Goal: Task Accomplishment & Management: Manage account settings

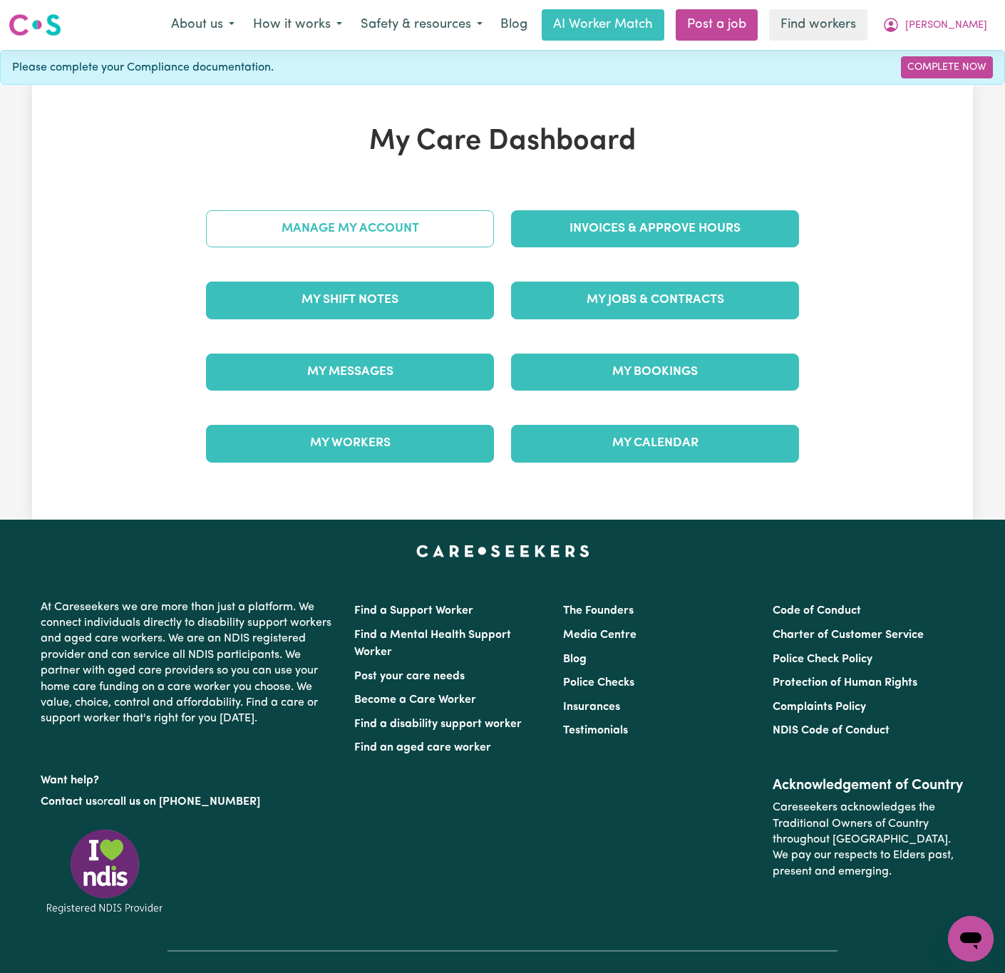
click at [396, 231] on link "Manage My Account" at bounding box center [350, 228] width 288 height 37
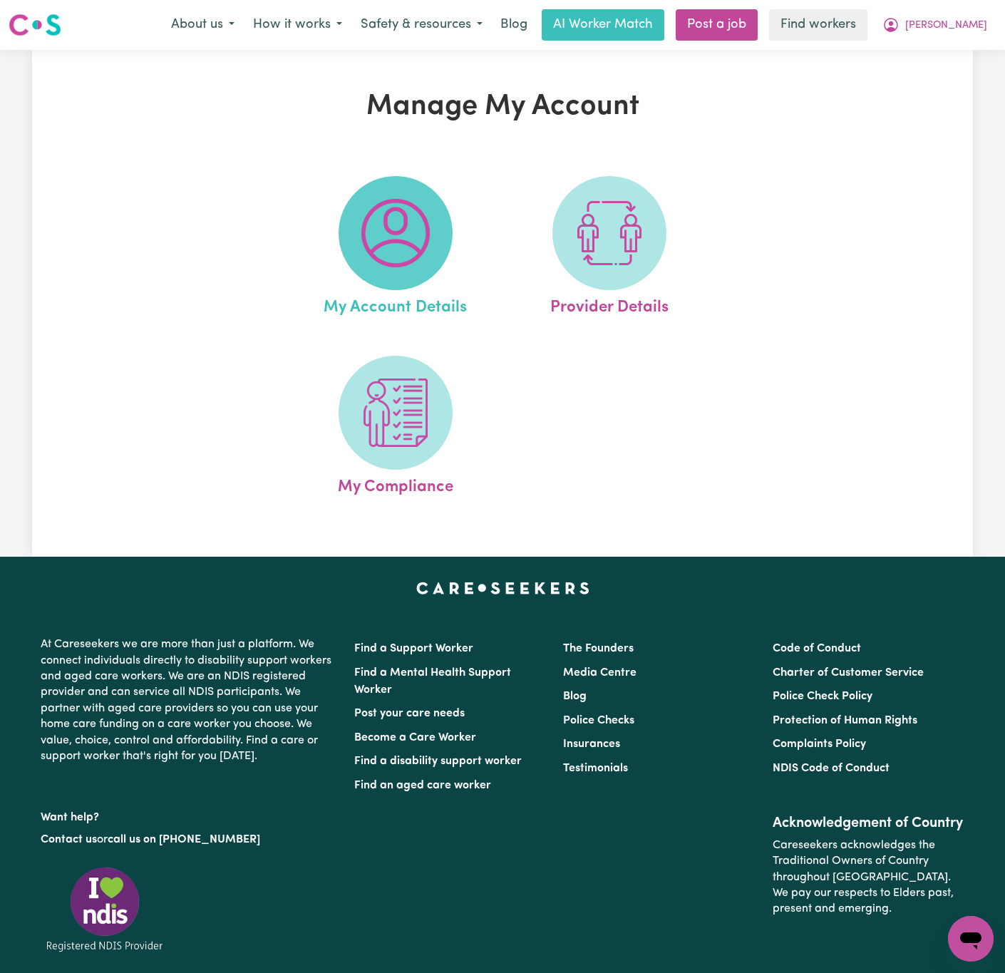
click at [409, 240] on img at bounding box center [396, 233] width 68 height 68
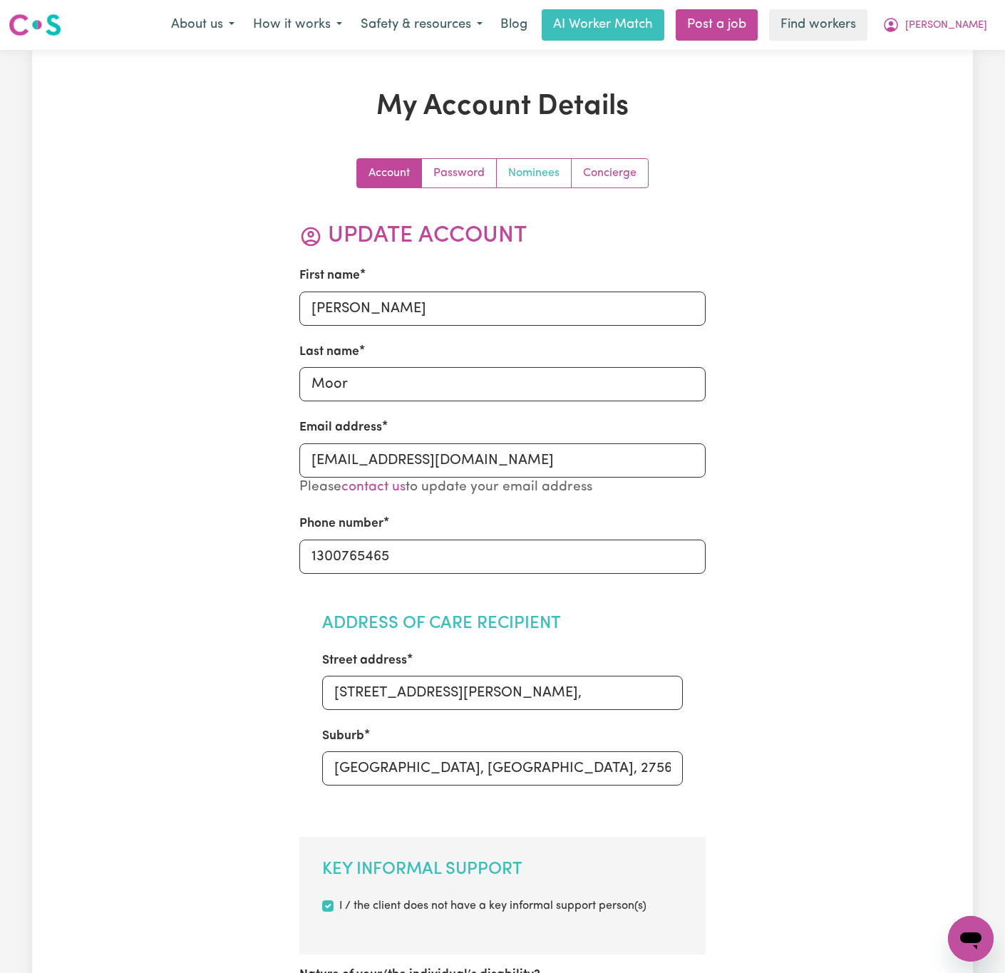
click at [546, 186] on link "Nominees" at bounding box center [534, 173] width 75 height 29
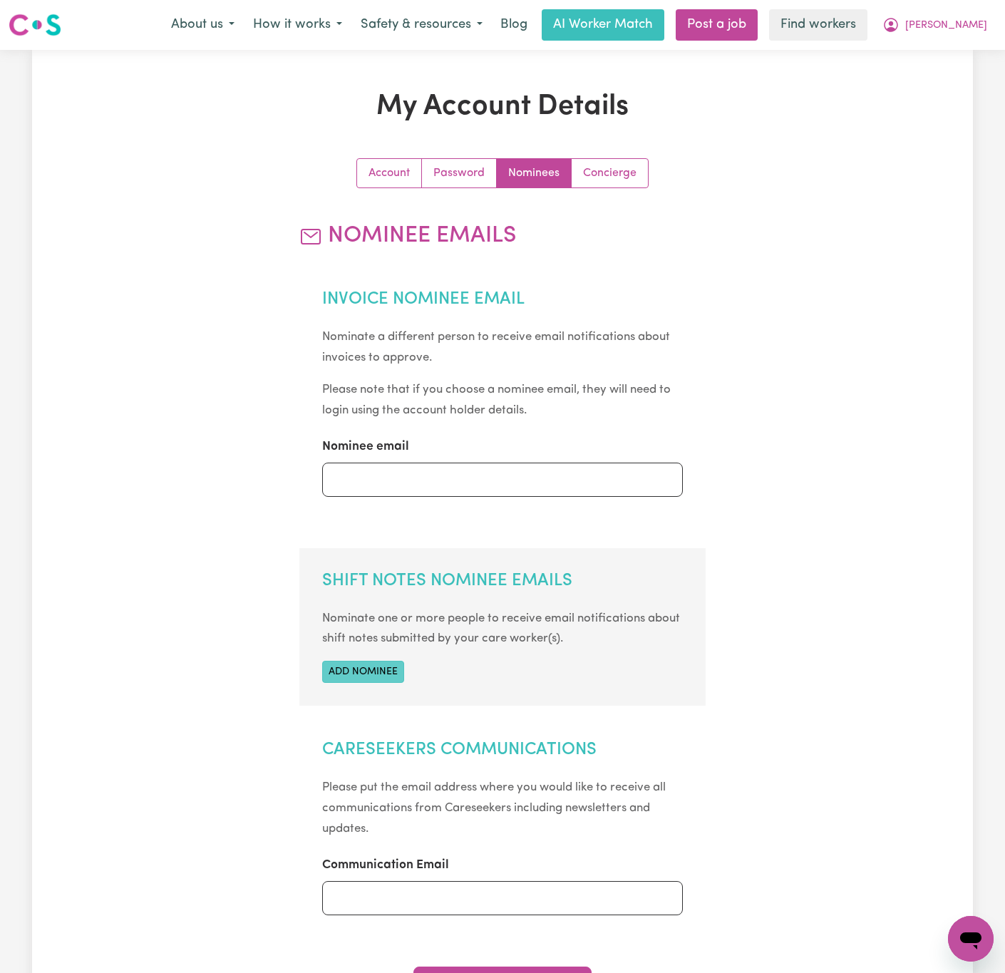
click at [353, 672] on button "Add nominee" at bounding box center [363, 672] width 82 height 22
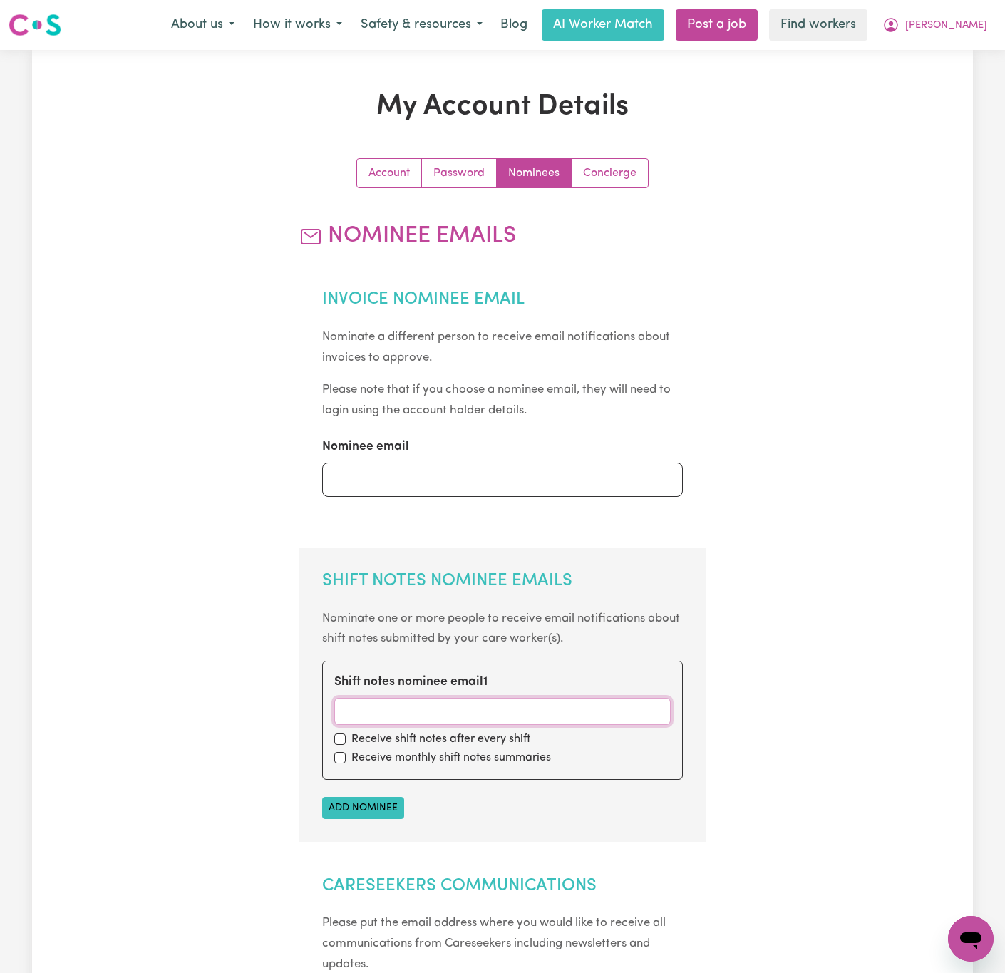
click at [473, 707] on input "Shift notes nominee email 1" at bounding box center [502, 711] width 337 height 27
paste input "[PERSON_NAME][EMAIL_ADDRESS][DOMAIN_NAME]"
type input "[PERSON_NAME][EMAIL_ADDRESS][DOMAIN_NAME]"
click at [339, 737] on input "checkbox" at bounding box center [339, 739] width 11 height 11
checkbox input "true"
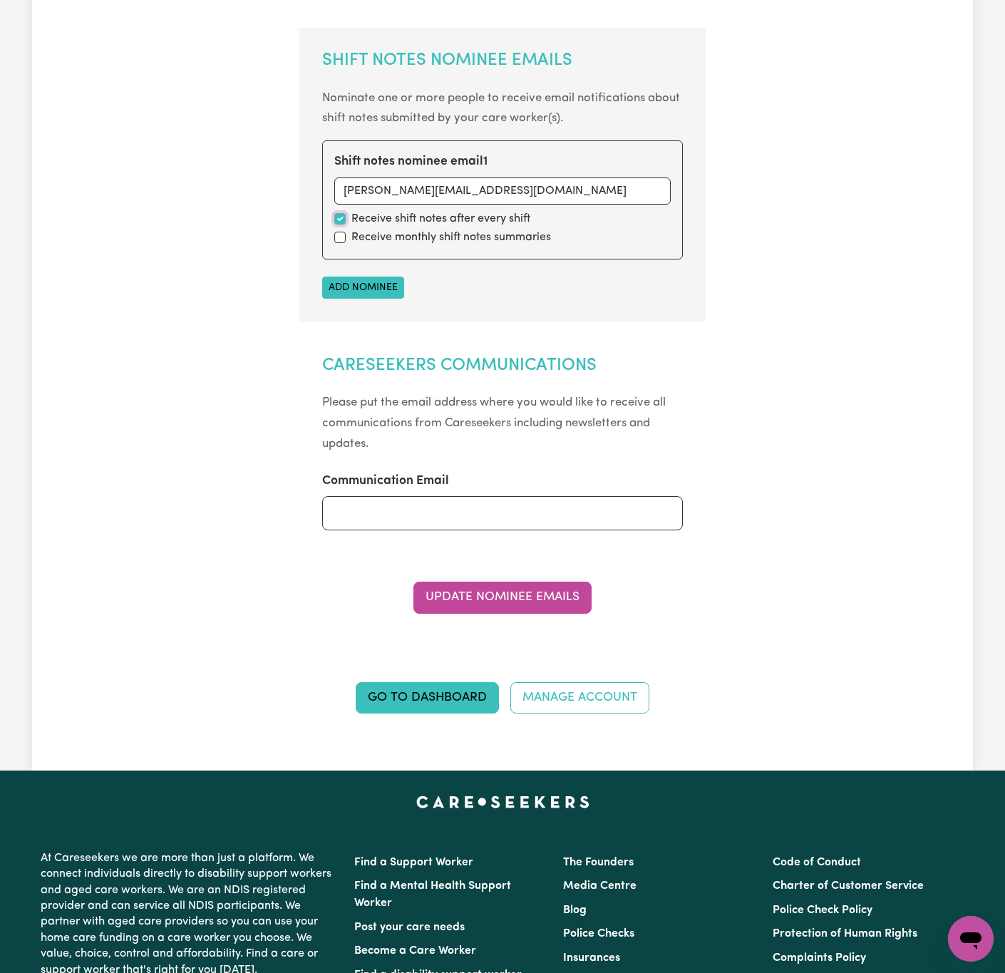
scroll to position [535, 0]
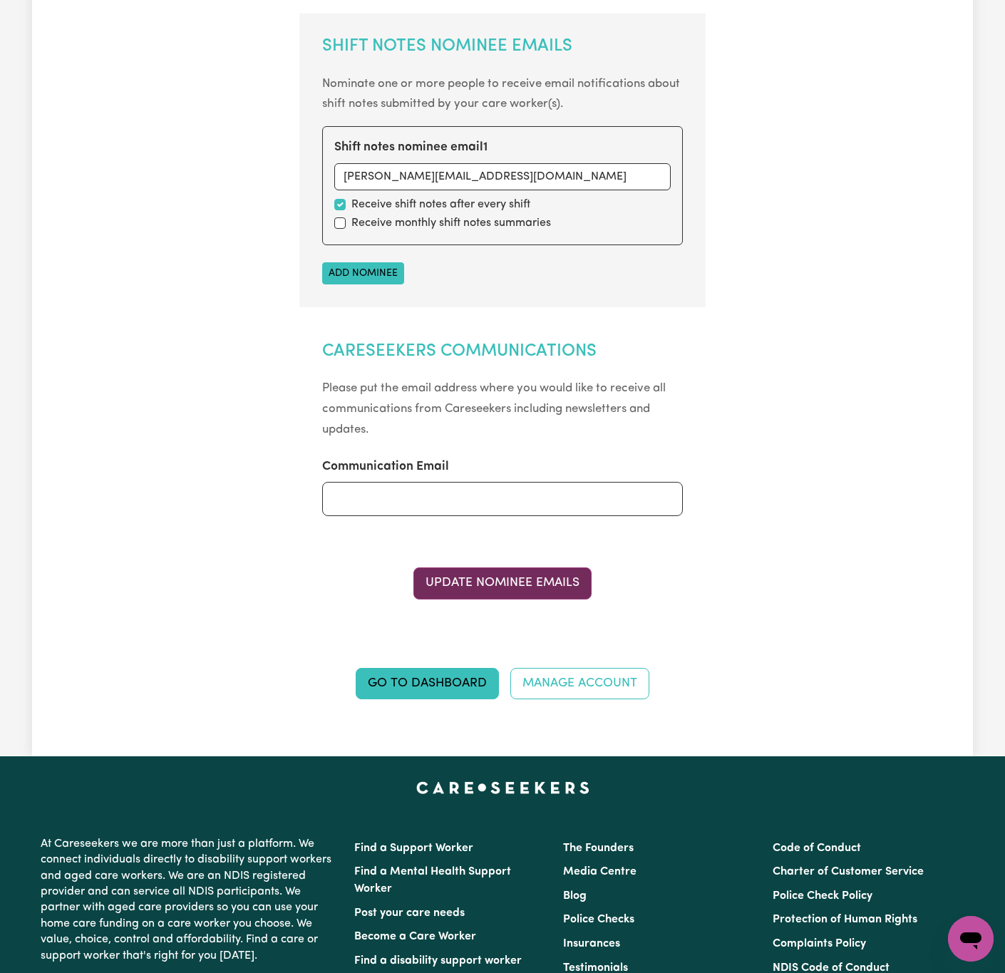
click at [525, 595] on button "Update Nominee Emails" at bounding box center [503, 583] width 178 height 31
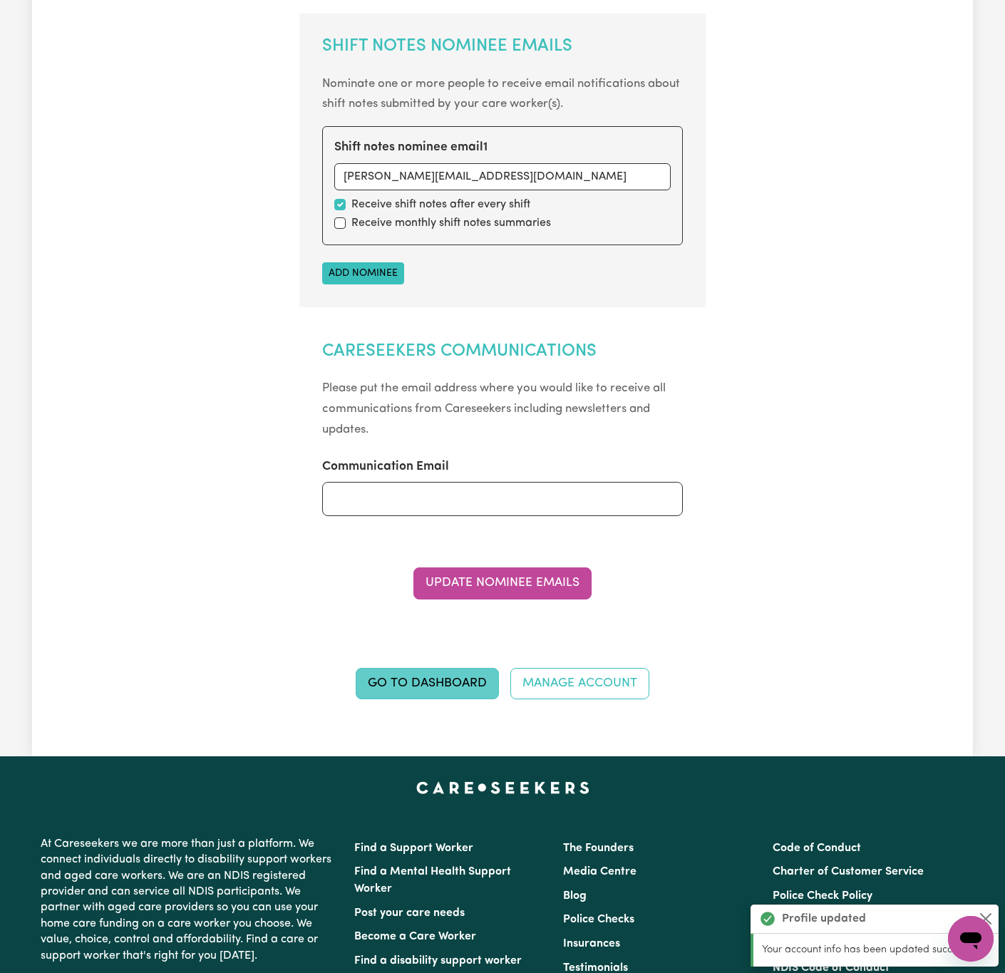
click at [452, 687] on link "Go to Dashboard" at bounding box center [427, 683] width 143 height 31
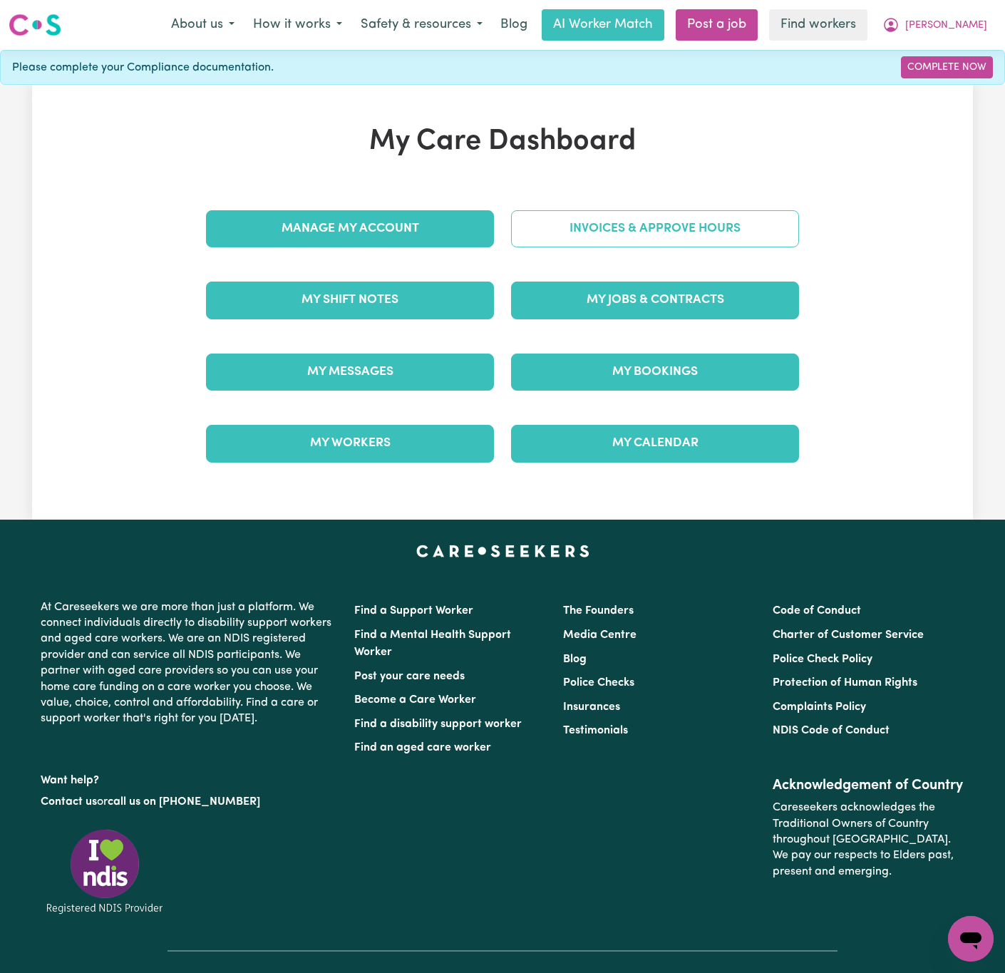
click at [668, 232] on link "Invoices & Approve Hours" at bounding box center [655, 228] width 288 height 37
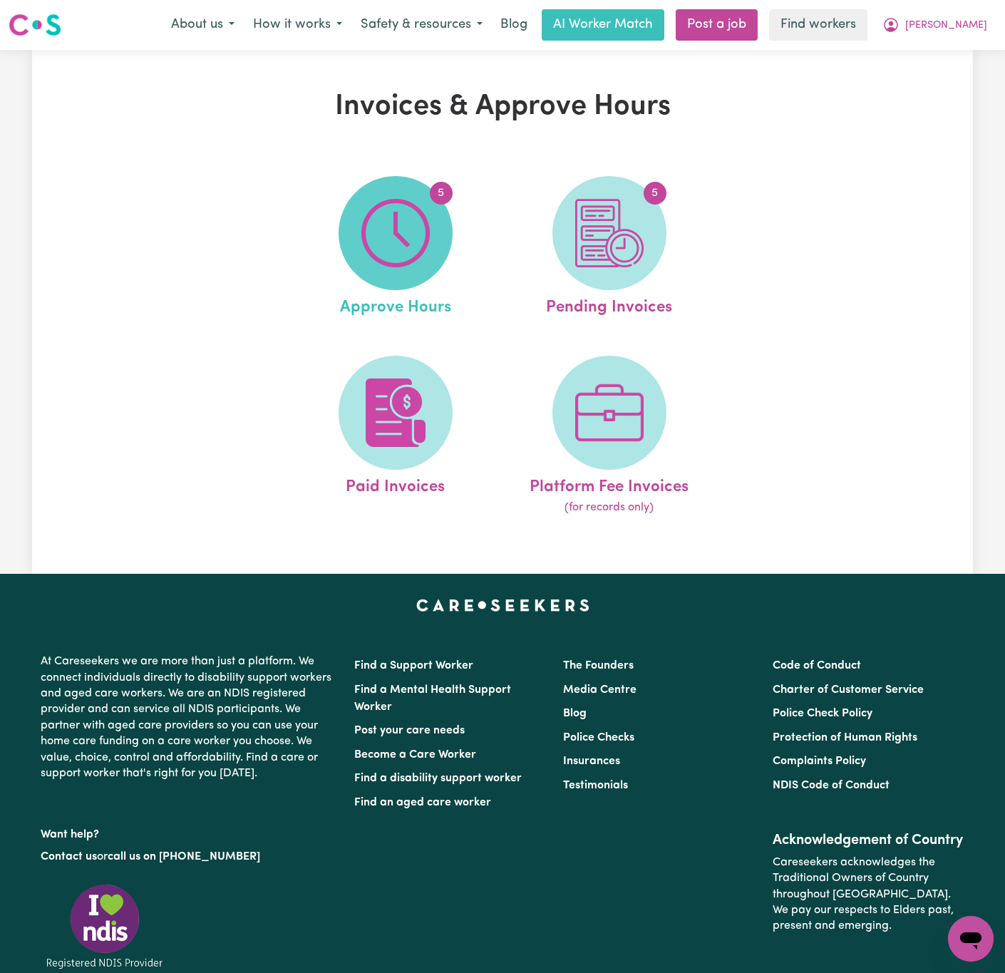
click at [411, 230] on img at bounding box center [396, 233] width 68 height 68
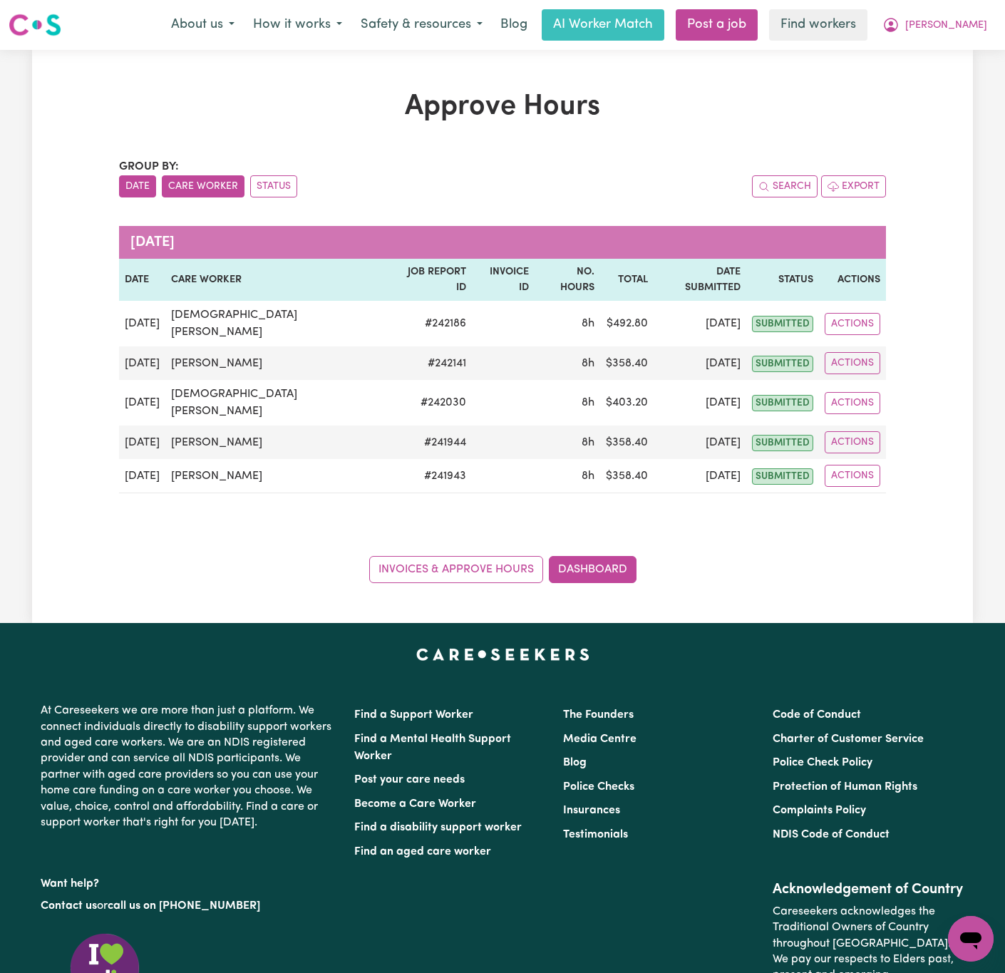
click at [227, 186] on button "Care Worker" at bounding box center [203, 186] width 83 height 22
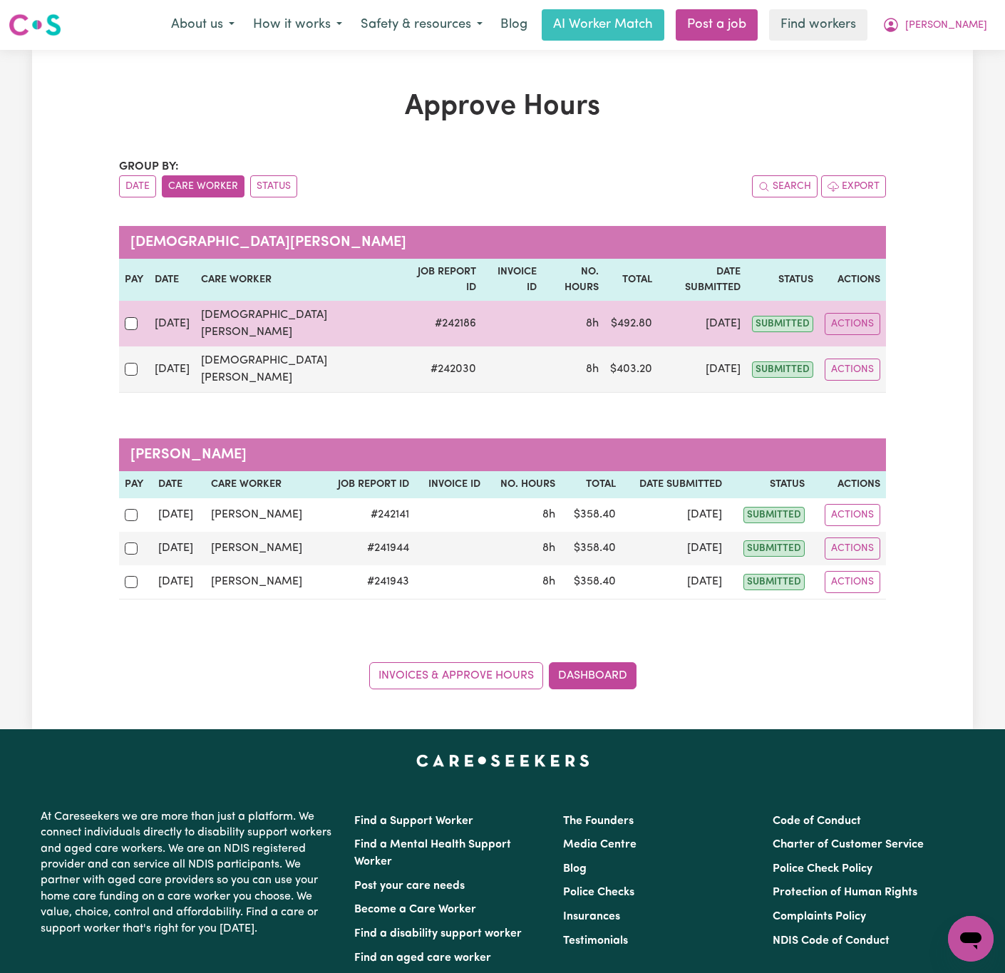
drag, startPoint x: 123, startPoint y: 338, endPoint x: 122, endPoint y: 311, distance: 27.1
click at [123, 347] on td at bounding box center [134, 370] width 30 height 46
click at [125, 317] on input "checkbox" at bounding box center [131, 323] width 13 height 13
checkbox input "true"
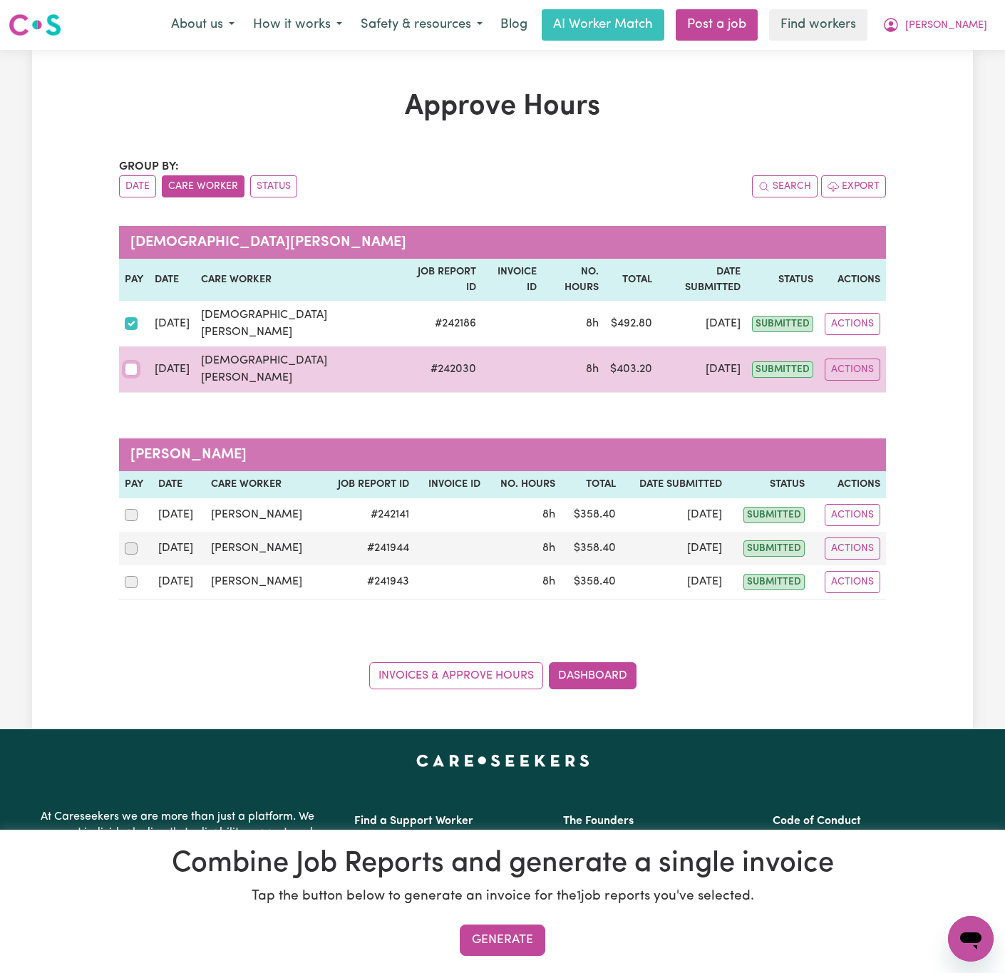
click at [131, 363] on input "checkbox" at bounding box center [131, 369] width 13 height 13
checkbox input "true"
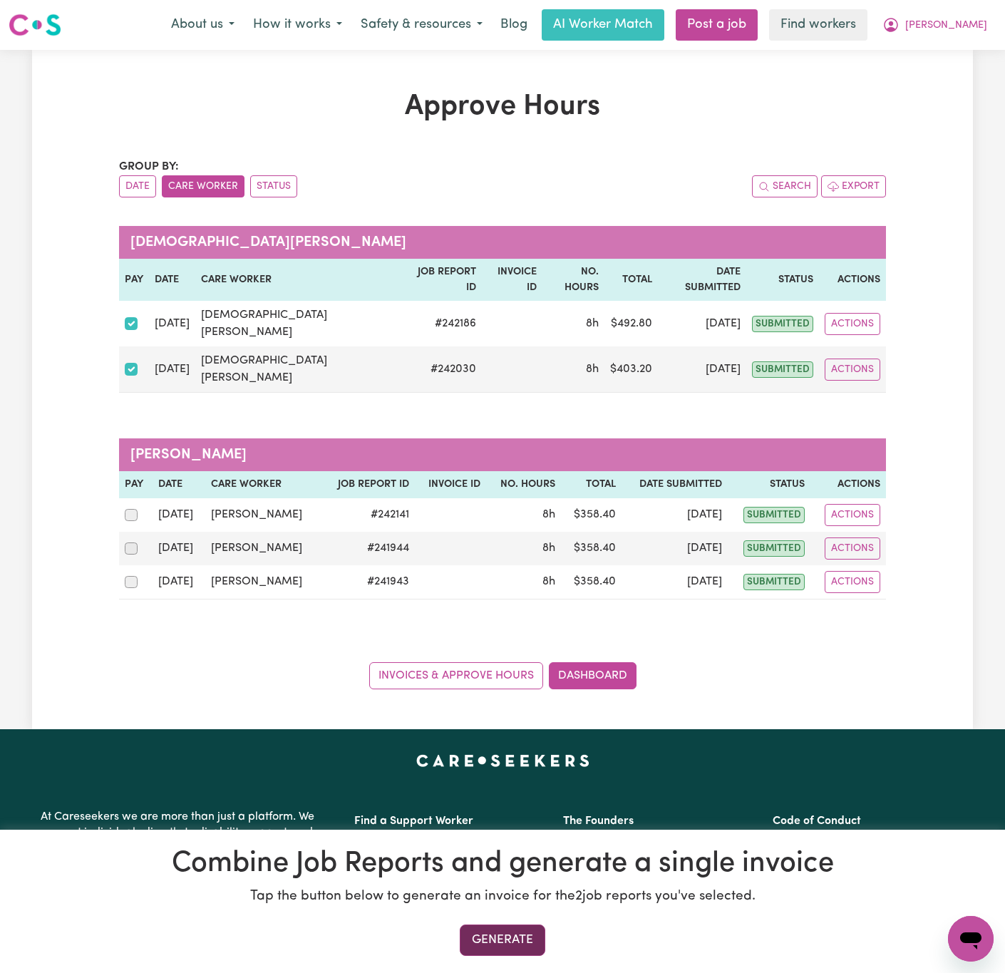
click at [529, 939] on button "Generate" at bounding box center [503, 940] width 86 height 31
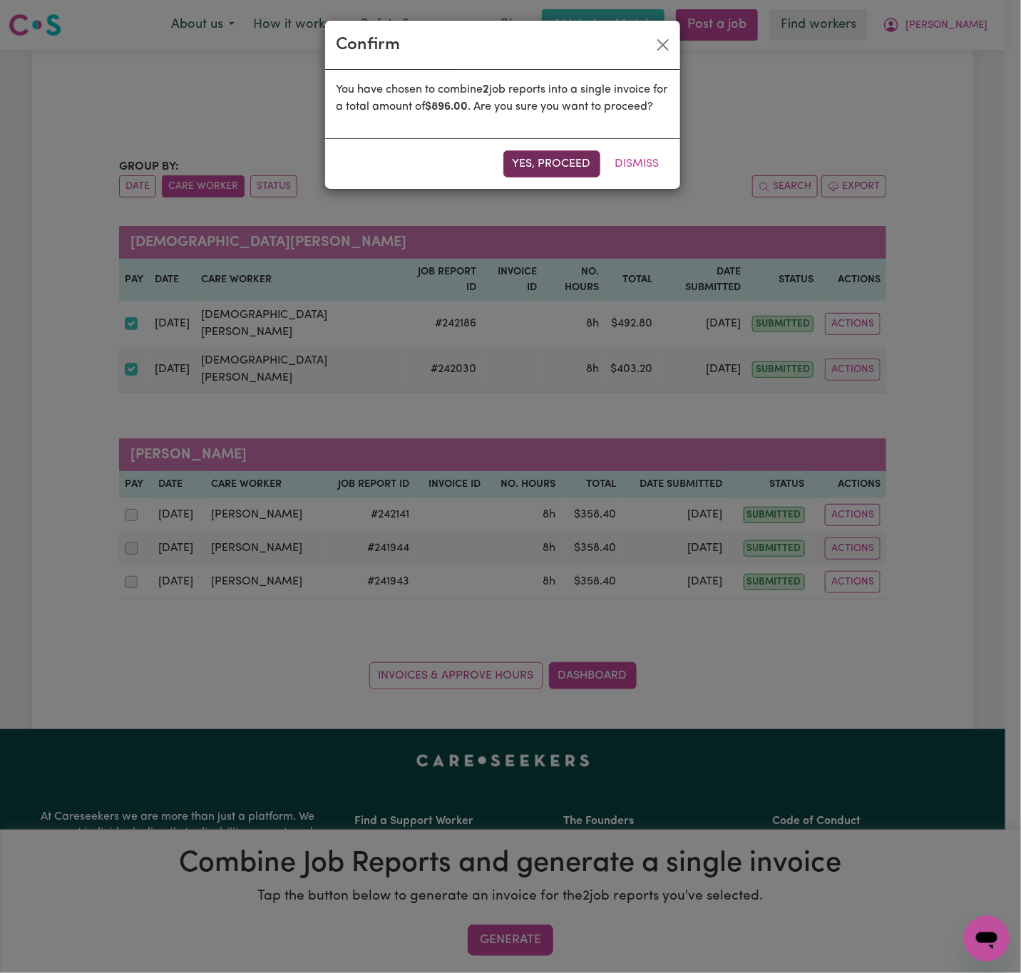
click at [528, 178] on button "Yes, proceed" at bounding box center [551, 163] width 97 height 27
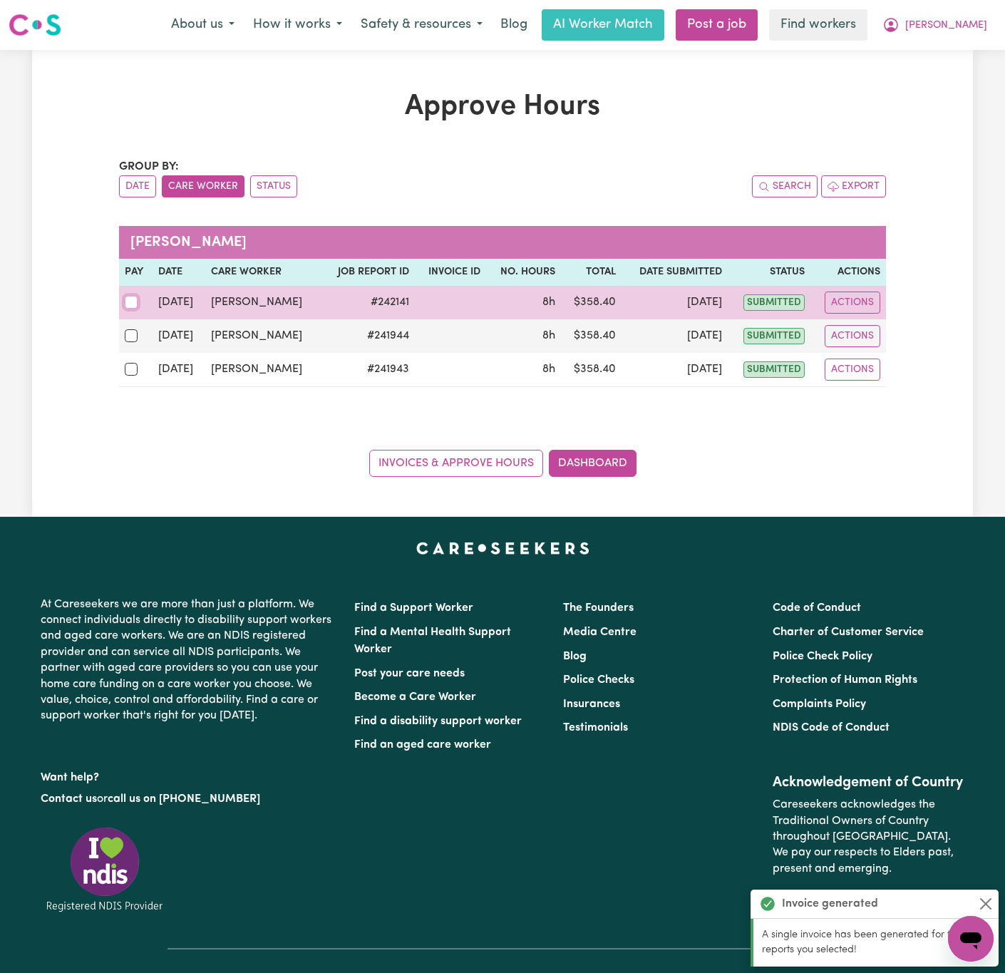
click at [130, 302] on input "checkbox" at bounding box center [131, 302] width 13 height 13
checkbox input "true"
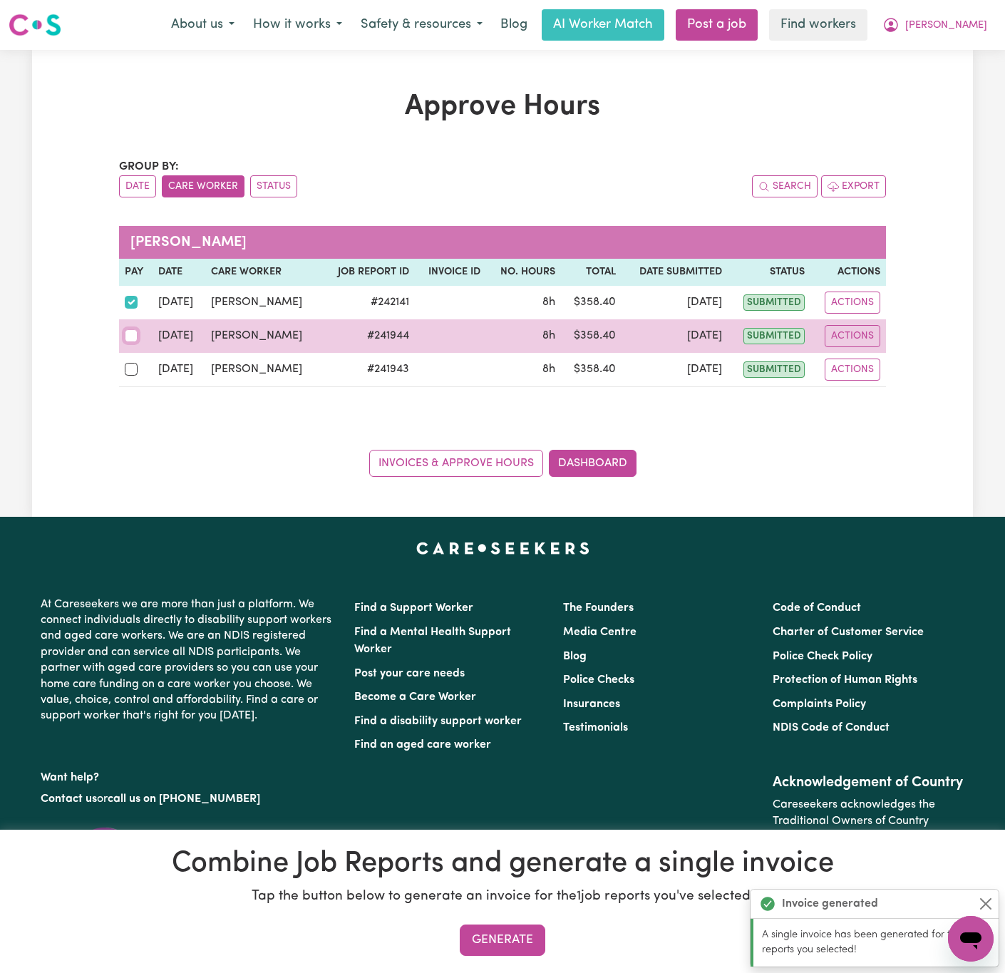
click at [128, 339] on input "checkbox" at bounding box center [131, 335] width 13 height 13
checkbox input "true"
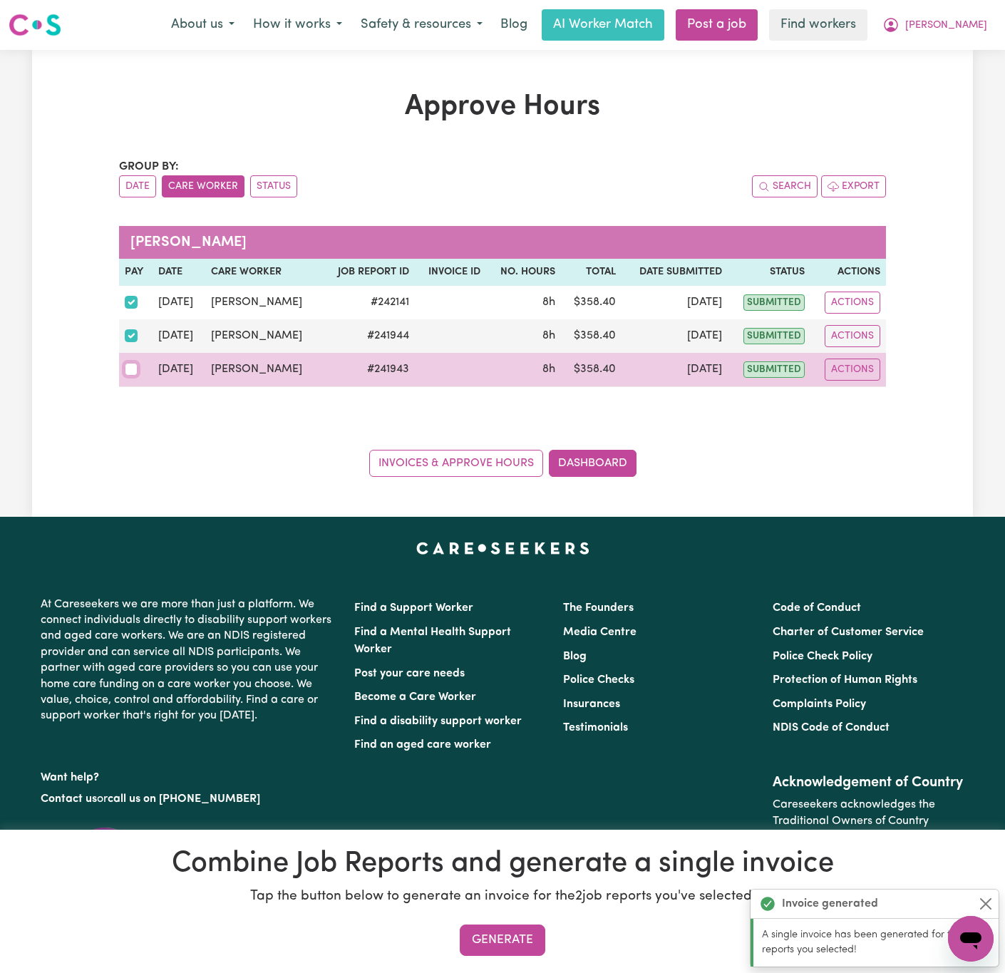
click at [127, 368] on input "checkbox" at bounding box center [131, 369] width 13 height 13
checkbox input "true"
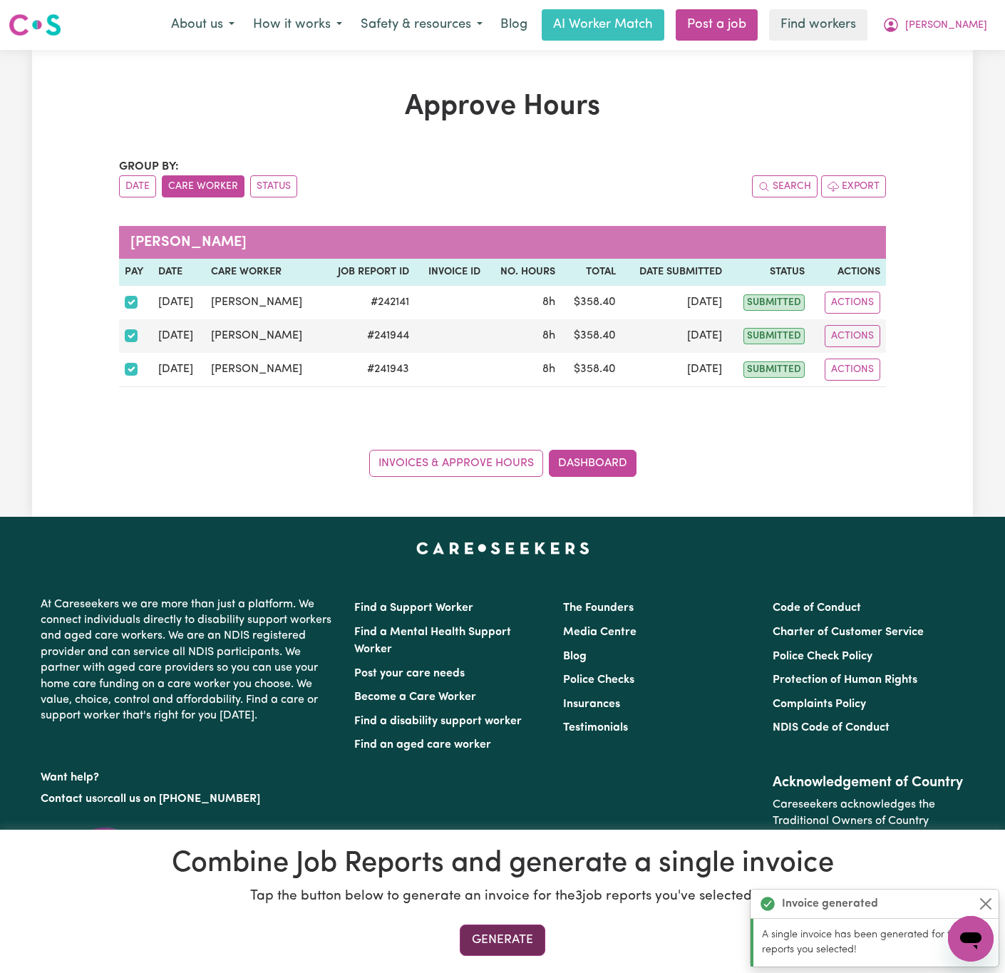
click at [529, 927] on button "Generate" at bounding box center [503, 940] width 86 height 31
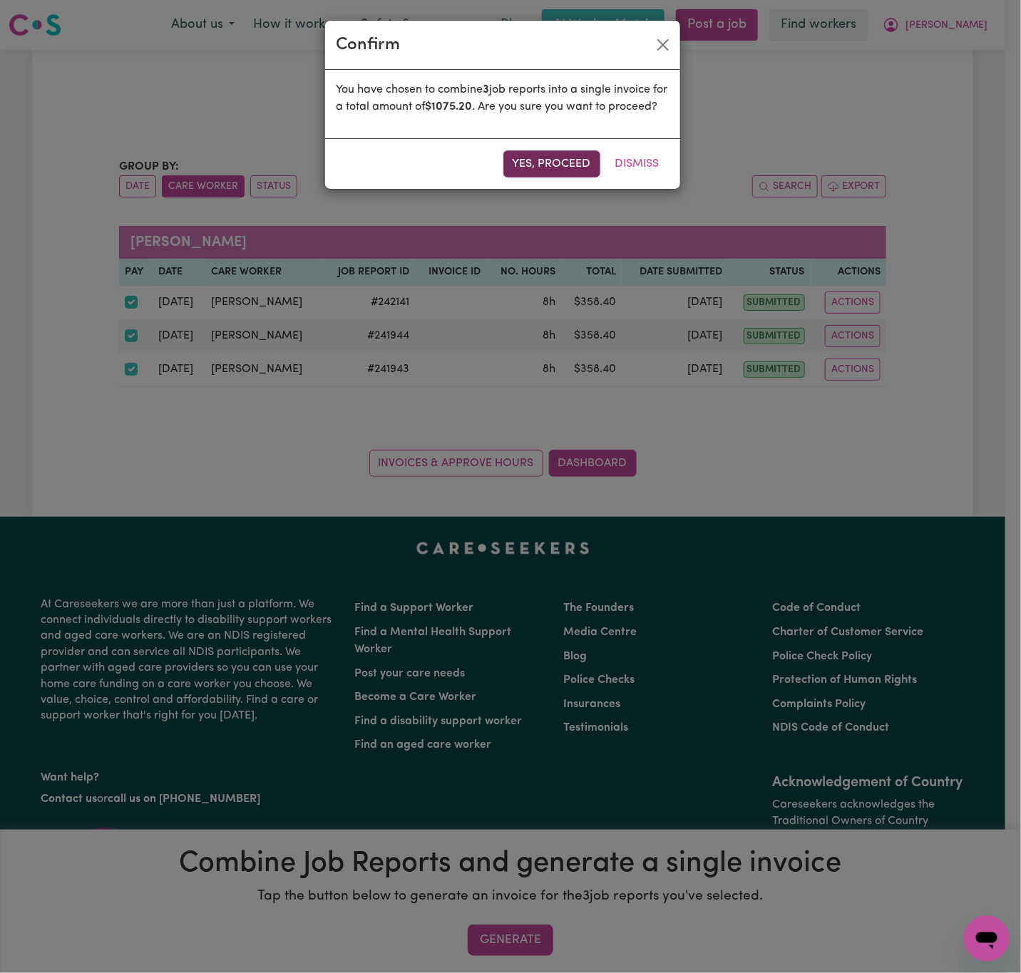
click at [569, 178] on button "Yes, proceed" at bounding box center [551, 163] width 97 height 27
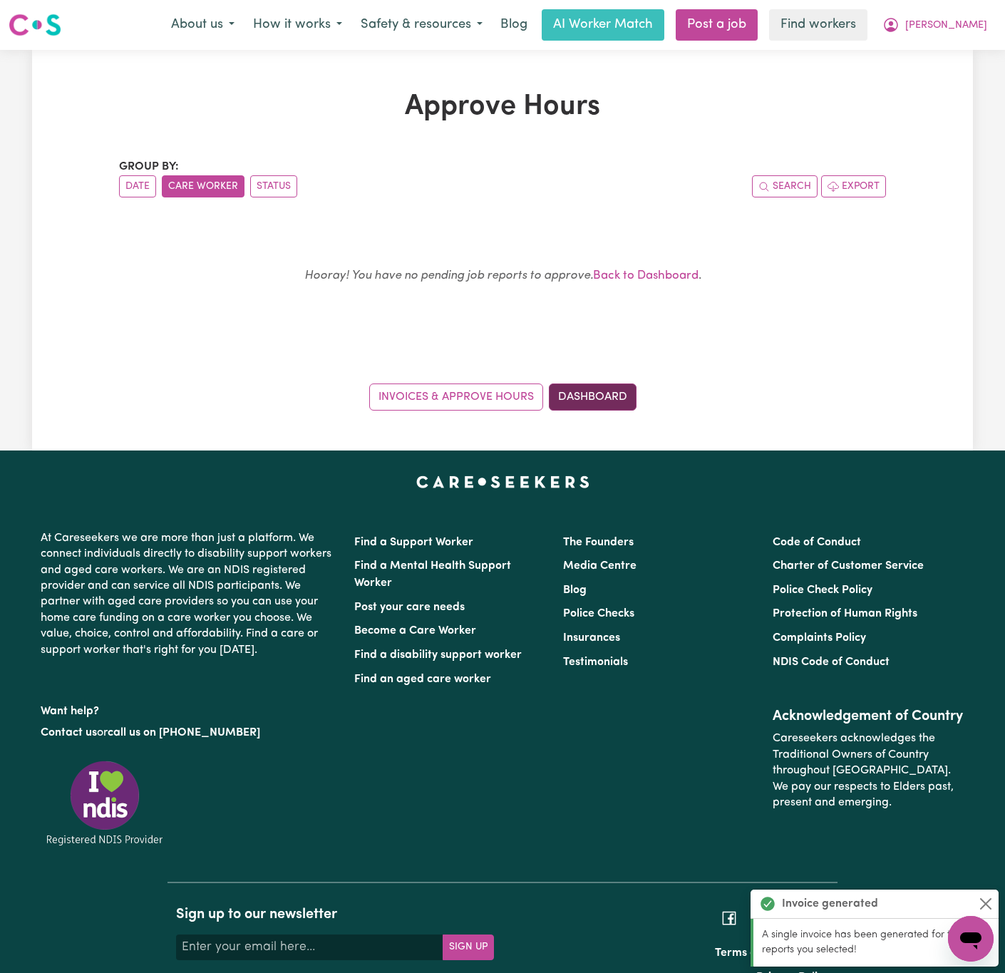
click at [602, 406] on link "Dashboard" at bounding box center [593, 397] width 88 height 27
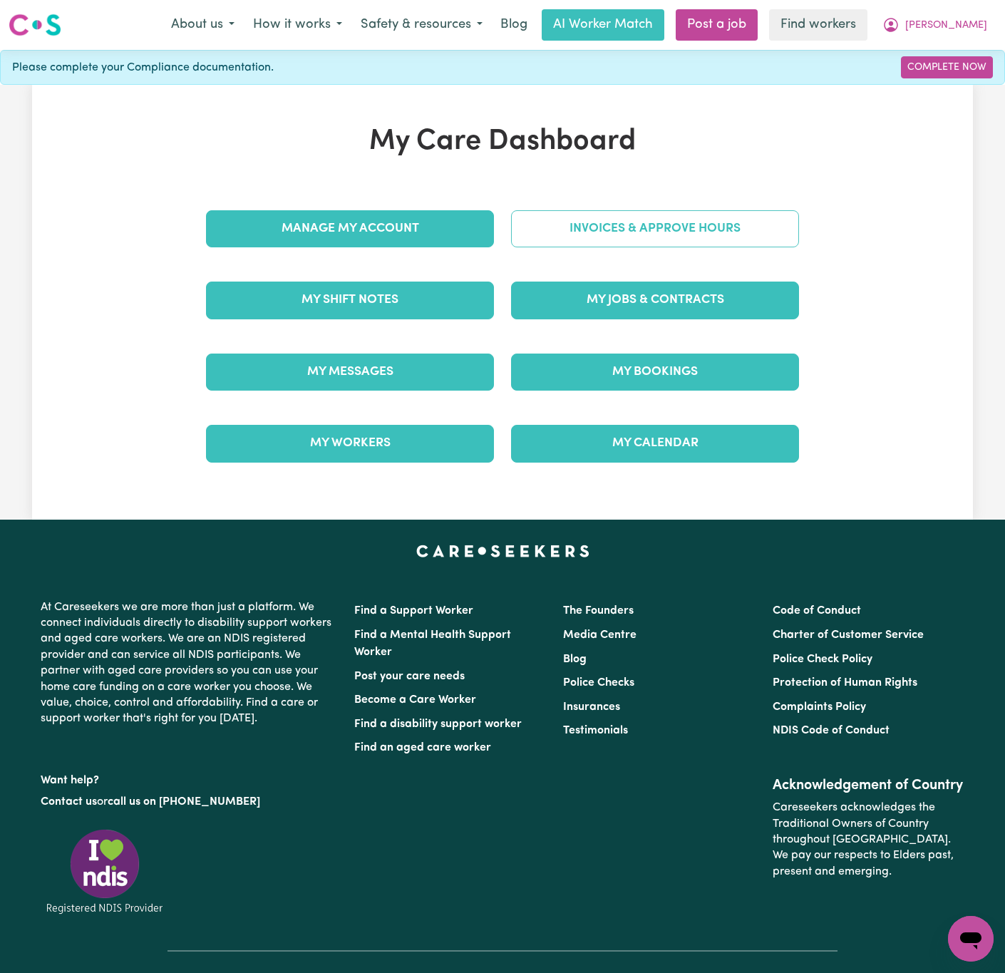
click at [667, 240] on link "Invoices & Approve Hours" at bounding box center [655, 228] width 288 height 37
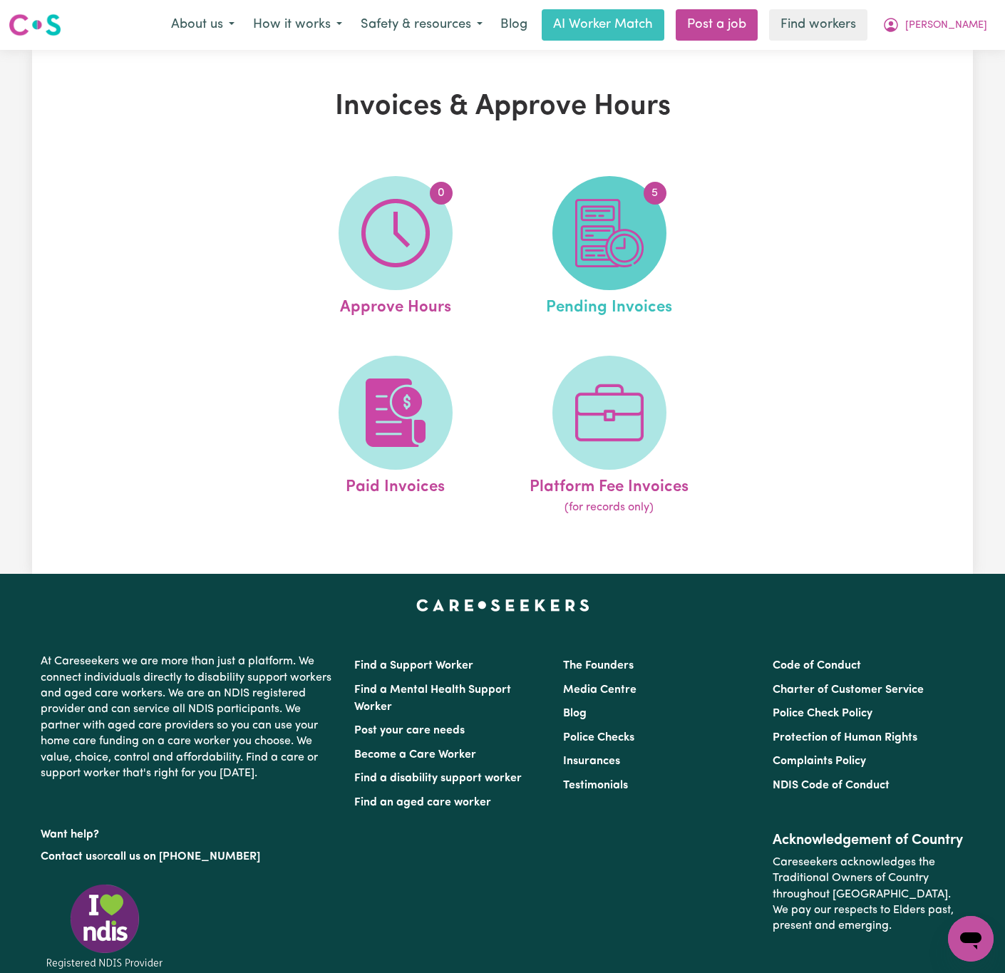
click at [655, 251] on span "5" at bounding box center [610, 233] width 114 height 114
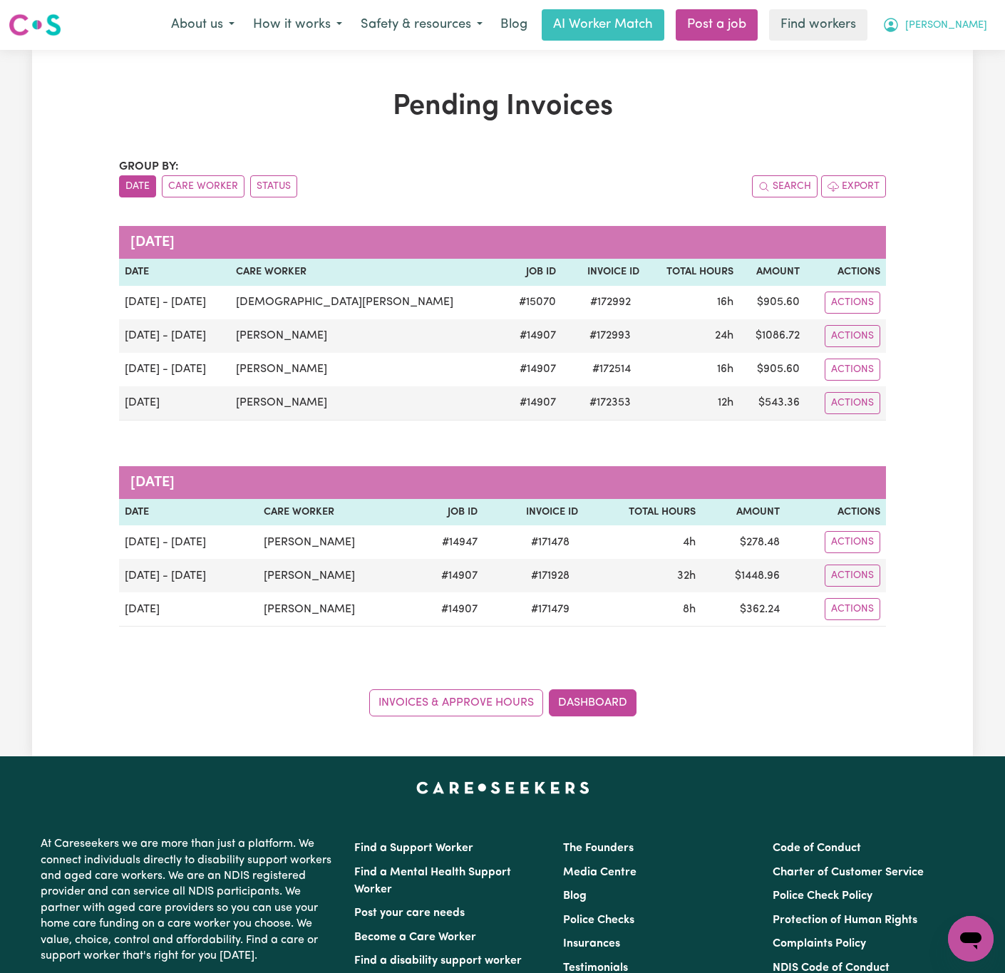
click at [963, 24] on span "[PERSON_NAME]" at bounding box center [947, 26] width 82 height 16
click at [951, 62] on link "My Dashboard" at bounding box center [940, 55] width 113 height 27
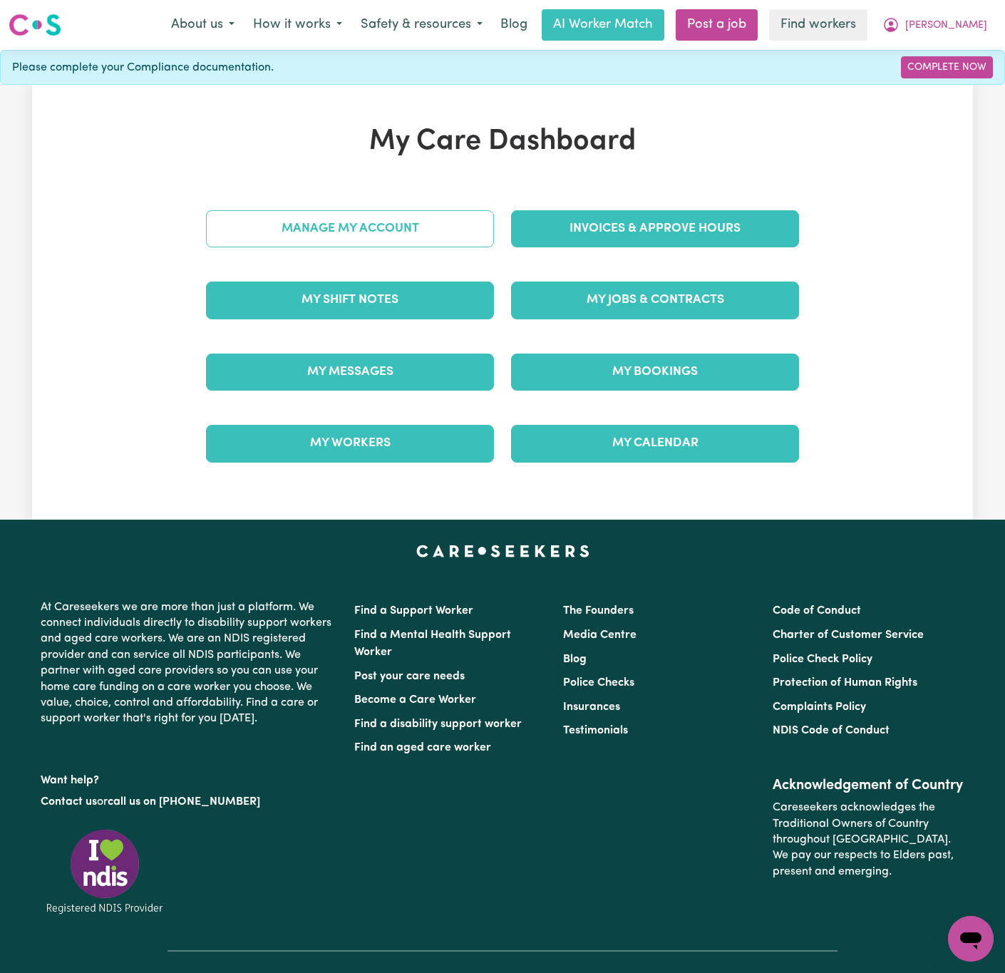
click at [479, 237] on link "Manage My Account" at bounding box center [350, 228] width 288 height 37
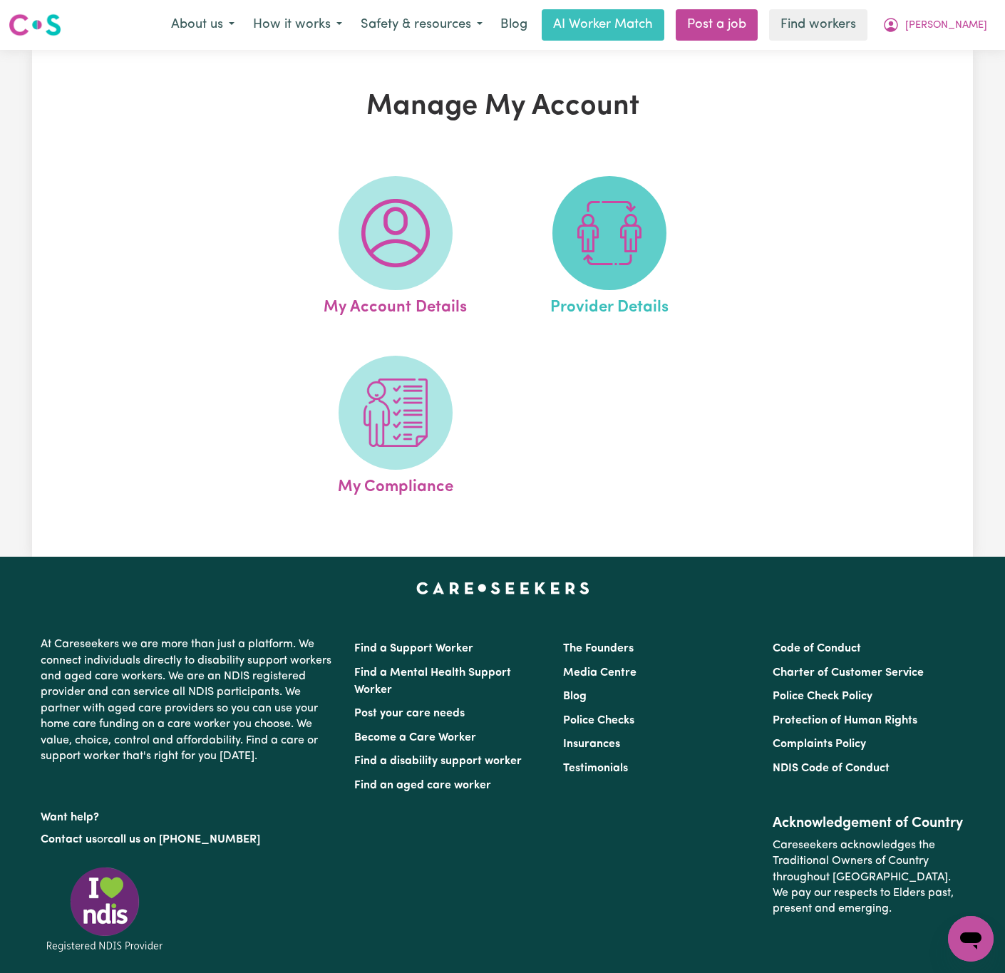
click at [598, 246] on img at bounding box center [609, 233] width 68 height 68
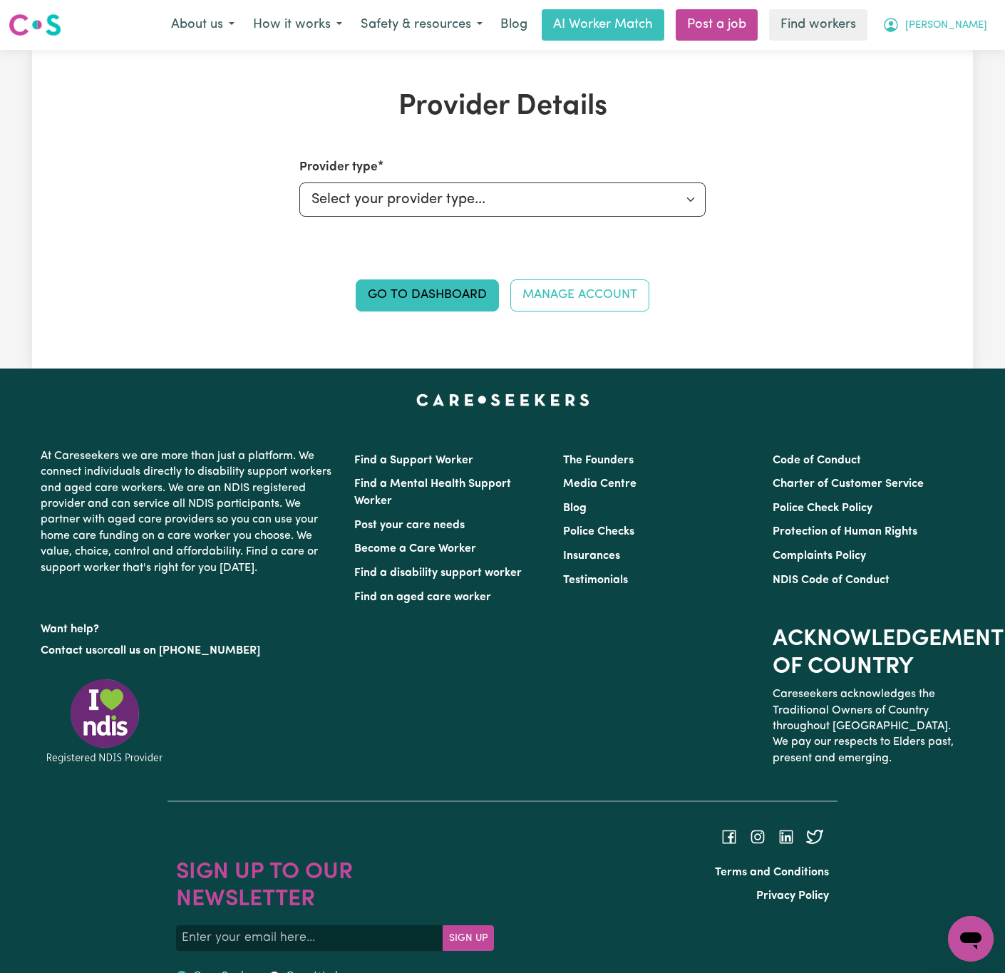
click at [948, 36] on button "[PERSON_NAME]" at bounding box center [935, 25] width 123 height 30
click at [948, 66] on link "My Dashboard" at bounding box center [940, 55] width 113 height 27
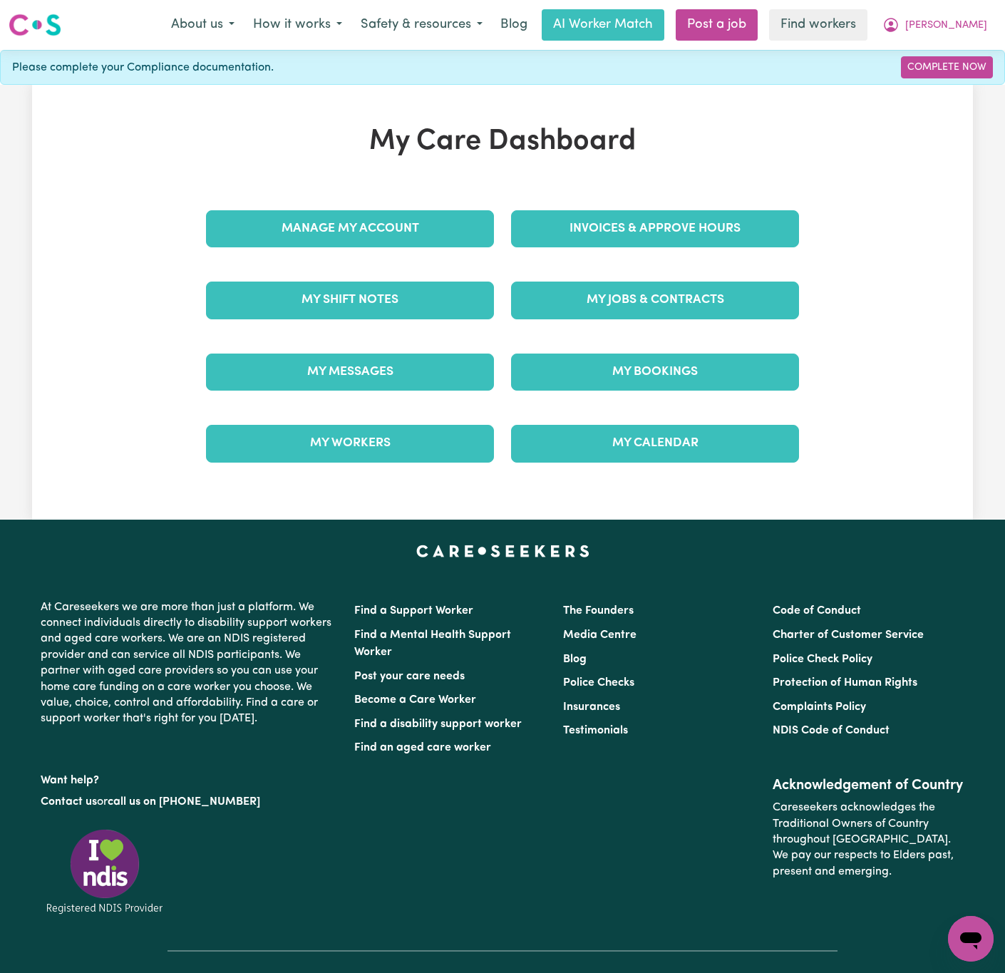
click at [578, 210] on div "Invoices & Approve Hours" at bounding box center [655, 228] width 305 height 71
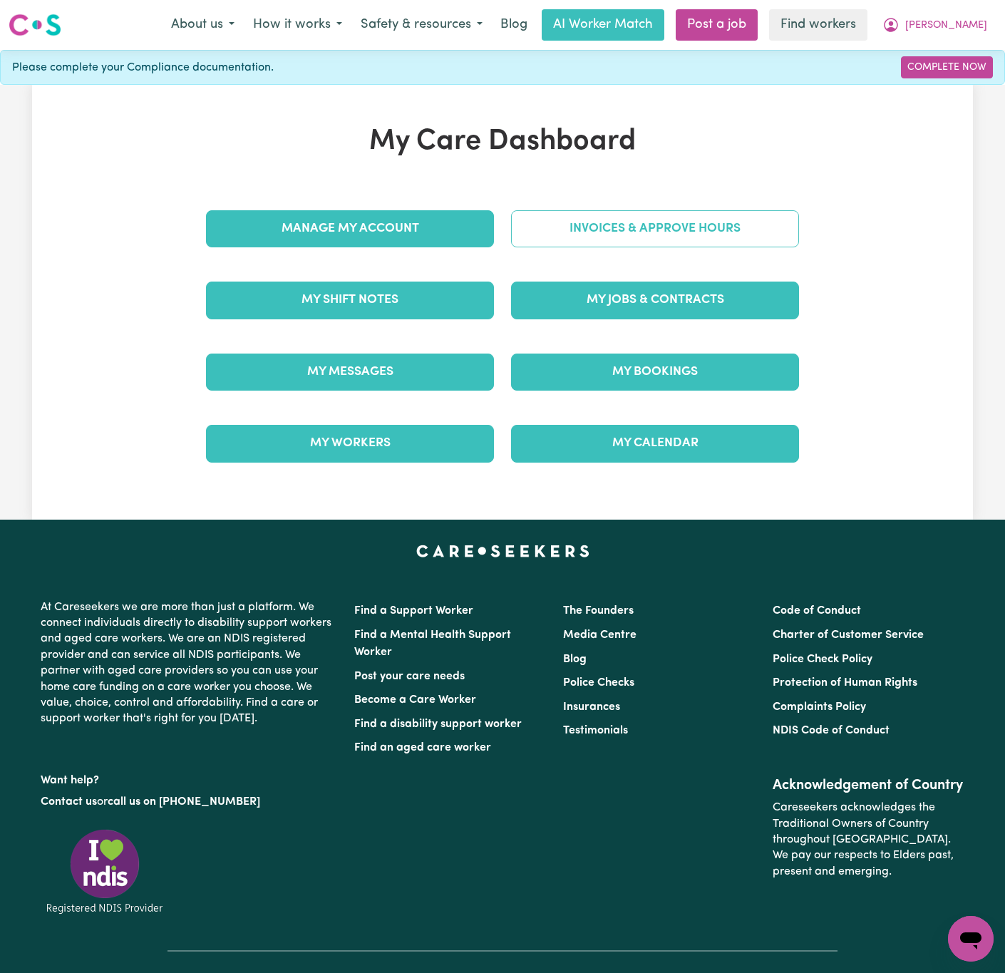
click at [580, 225] on link "Invoices & Approve Hours" at bounding box center [655, 228] width 288 height 37
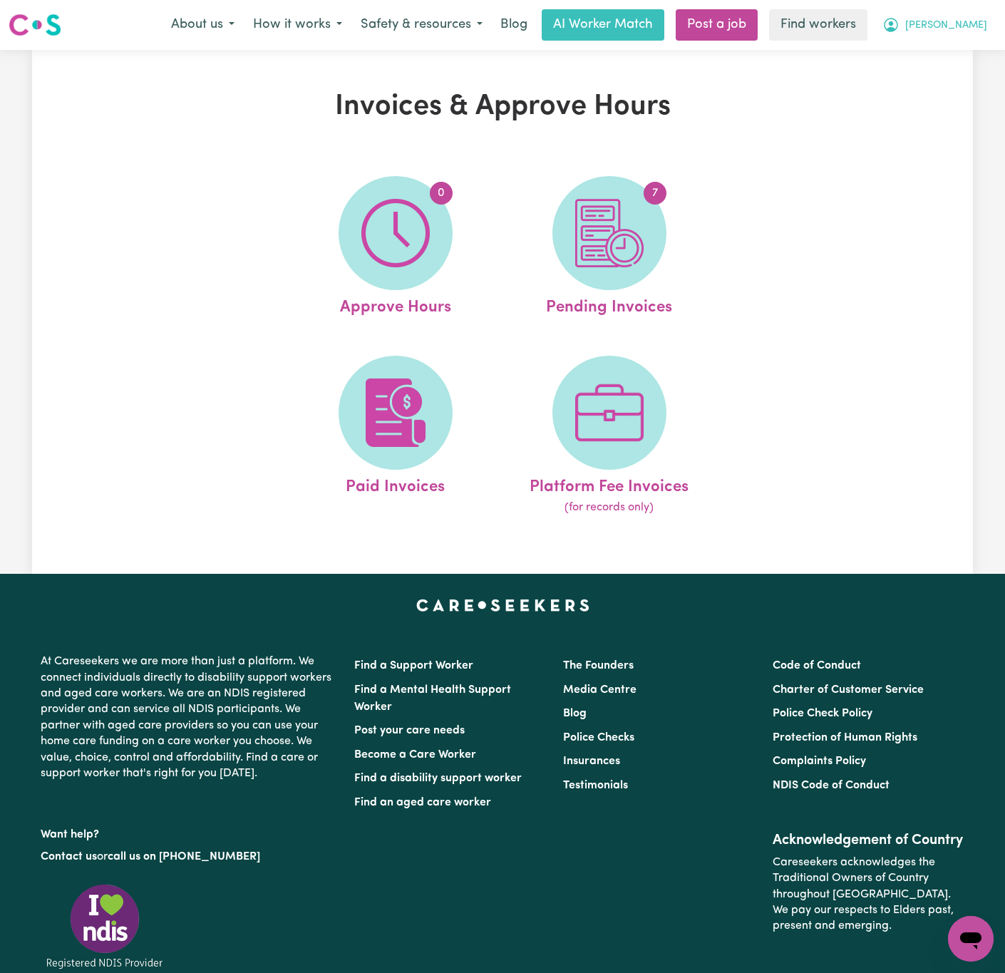
click at [982, 24] on span "[PERSON_NAME]" at bounding box center [947, 26] width 82 height 16
click at [898, 71] on link "Logout" at bounding box center [940, 81] width 113 height 27
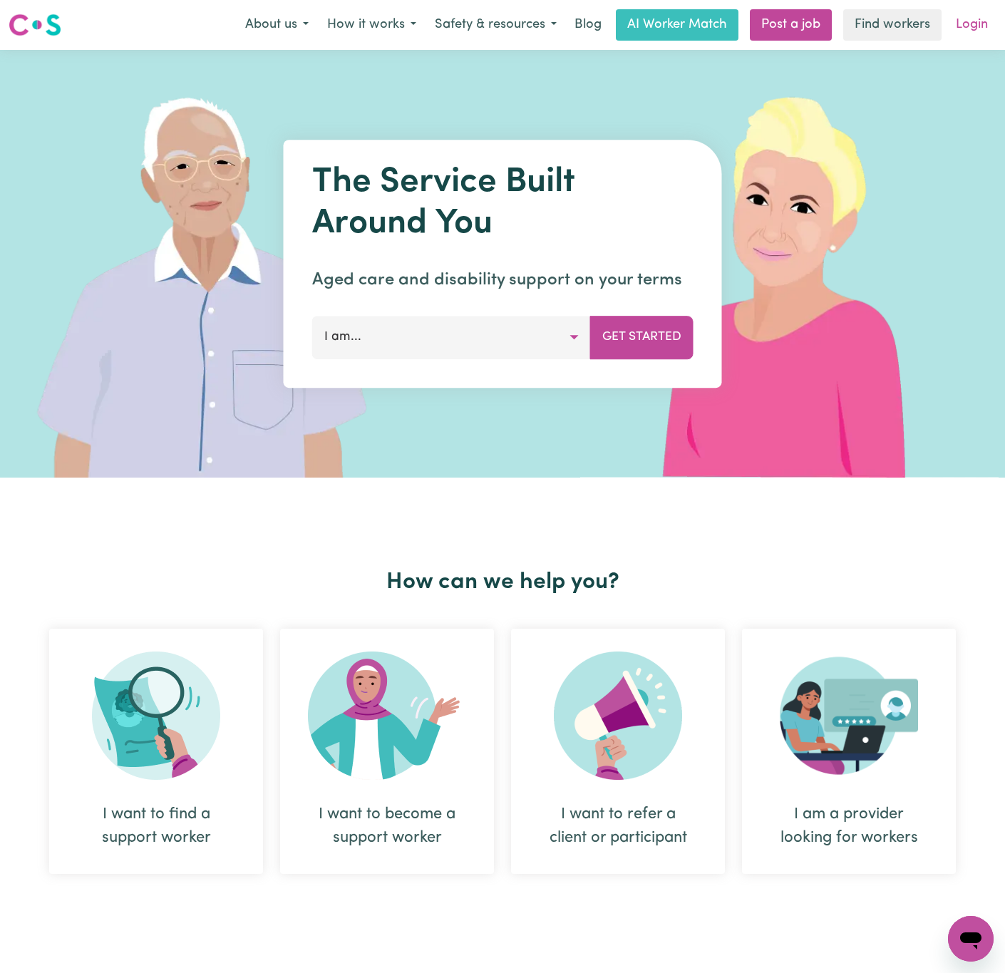
click at [982, 22] on link "Login" at bounding box center [972, 24] width 49 height 31
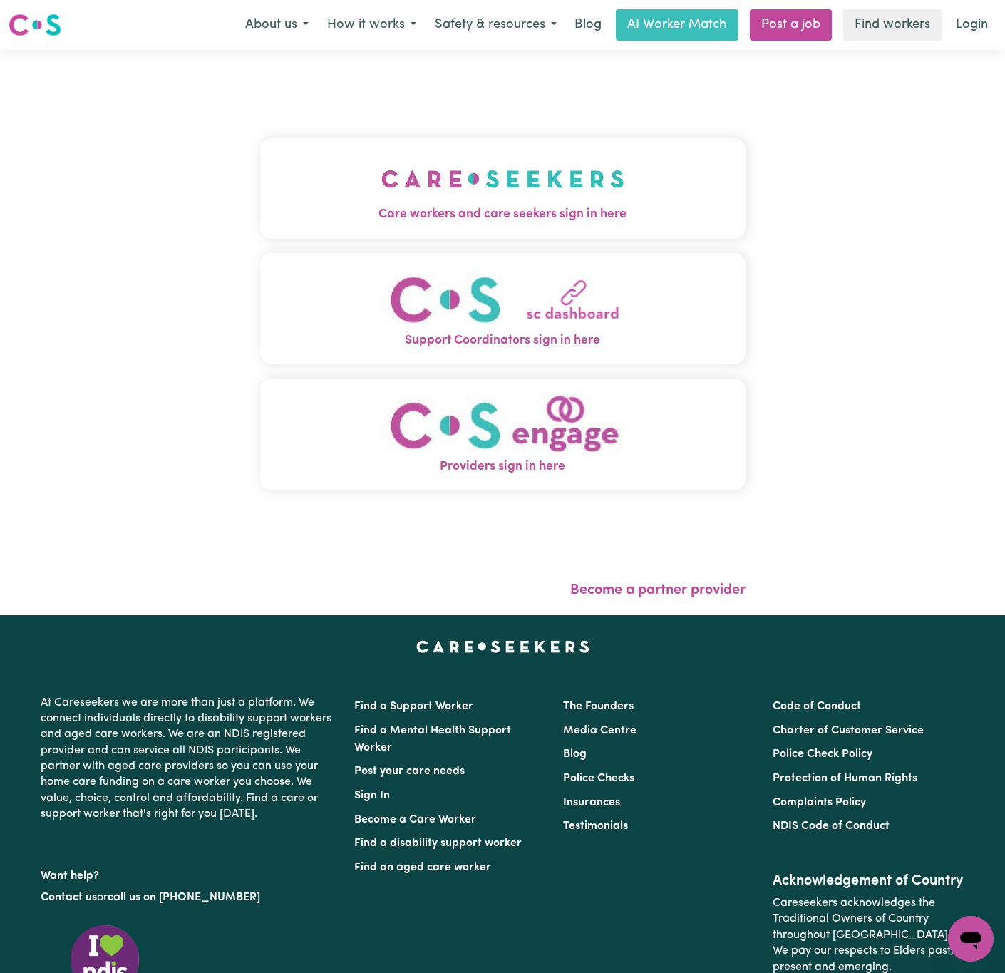
click at [512, 116] on div "Care workers and care seekers sign in here Support Coordinators sign in here Pr…" at bounding box center [503, 321] width 486 height 487
click at [633, 231] on button "Care workers and care seekers sign in here" at bounding box center [503, 188] width 486 height 100
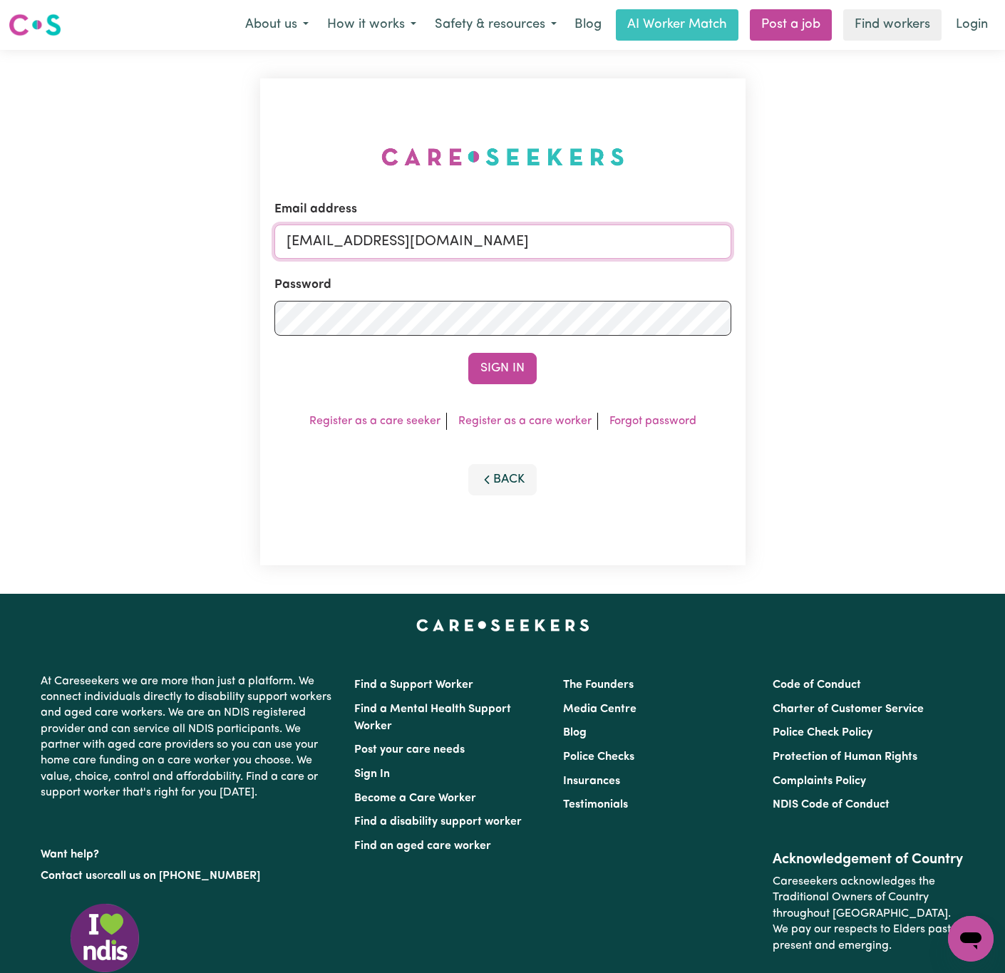
drag, startPoint x: 362, startPoint y: 238, endPoint x: 921, endPoint y: 244, distance: 558.4
click at [921, 244] on div "Email address [EMAIL_ADDRESS][DOMAIN_NAME] Password Sign In Register as a care …" at bounding box center [502, 322] width 1005 height 544
paste input "RobertMoorWC"
type input "[EMAIL_ADDRESS][DOMAIN_NAME]"
click at [468, 353] on button "Sign In" at bounding box center [502, 368] width 68 height 31
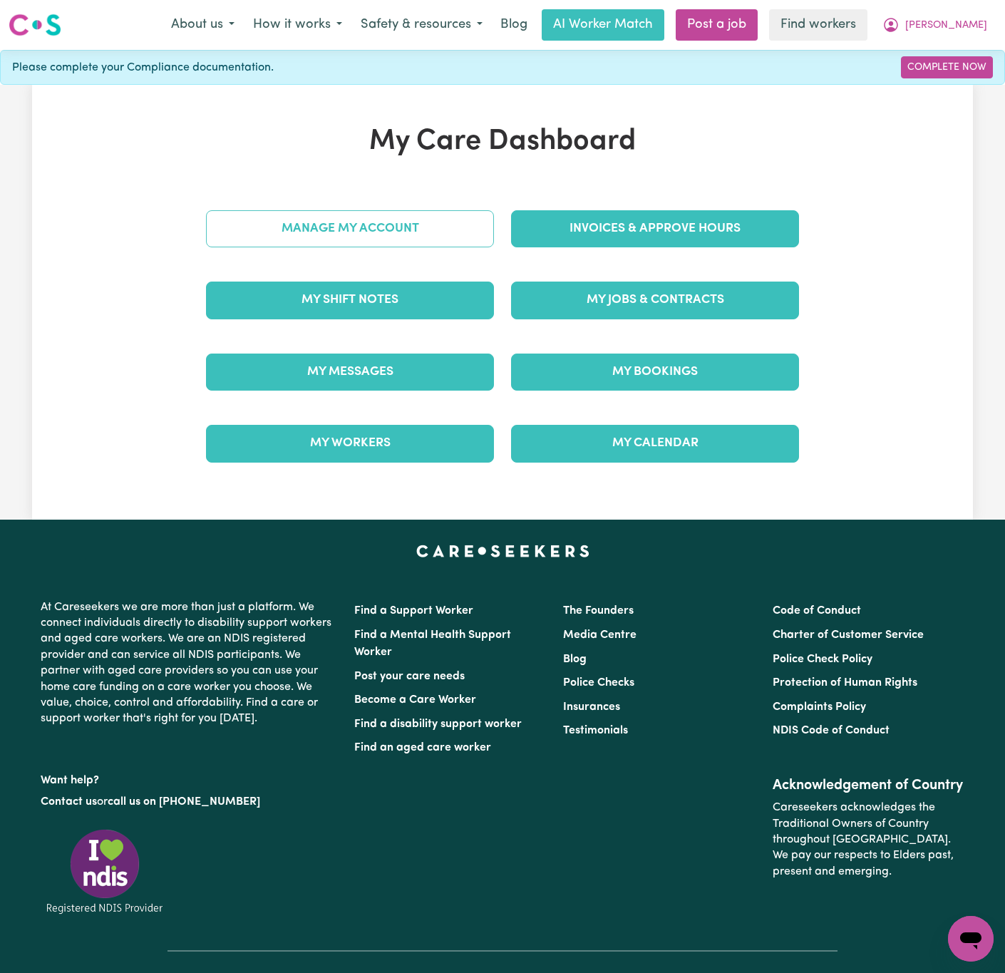
click at [443, 230] on link "Manage My Account" at bounding box center [350, 228] width 288 height 37
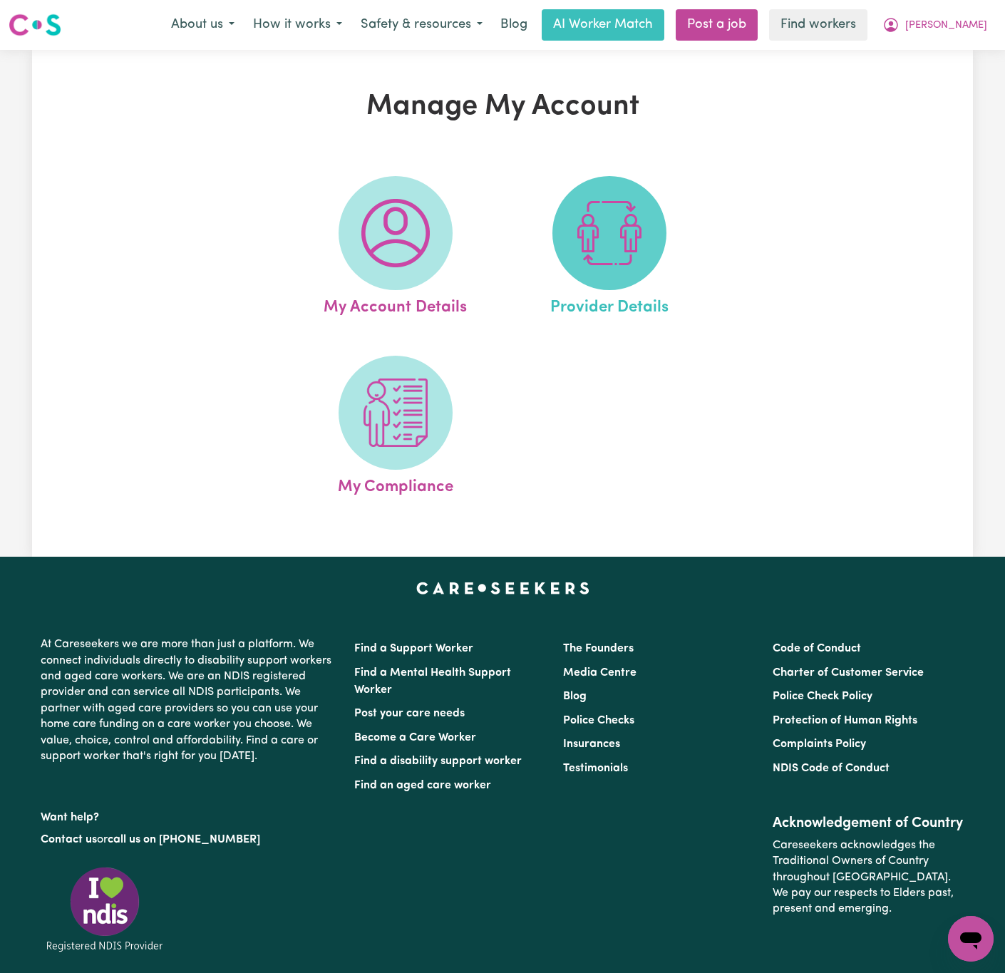
click at [618, 238] on img at bounding box center [609, 233] width 68 height 68
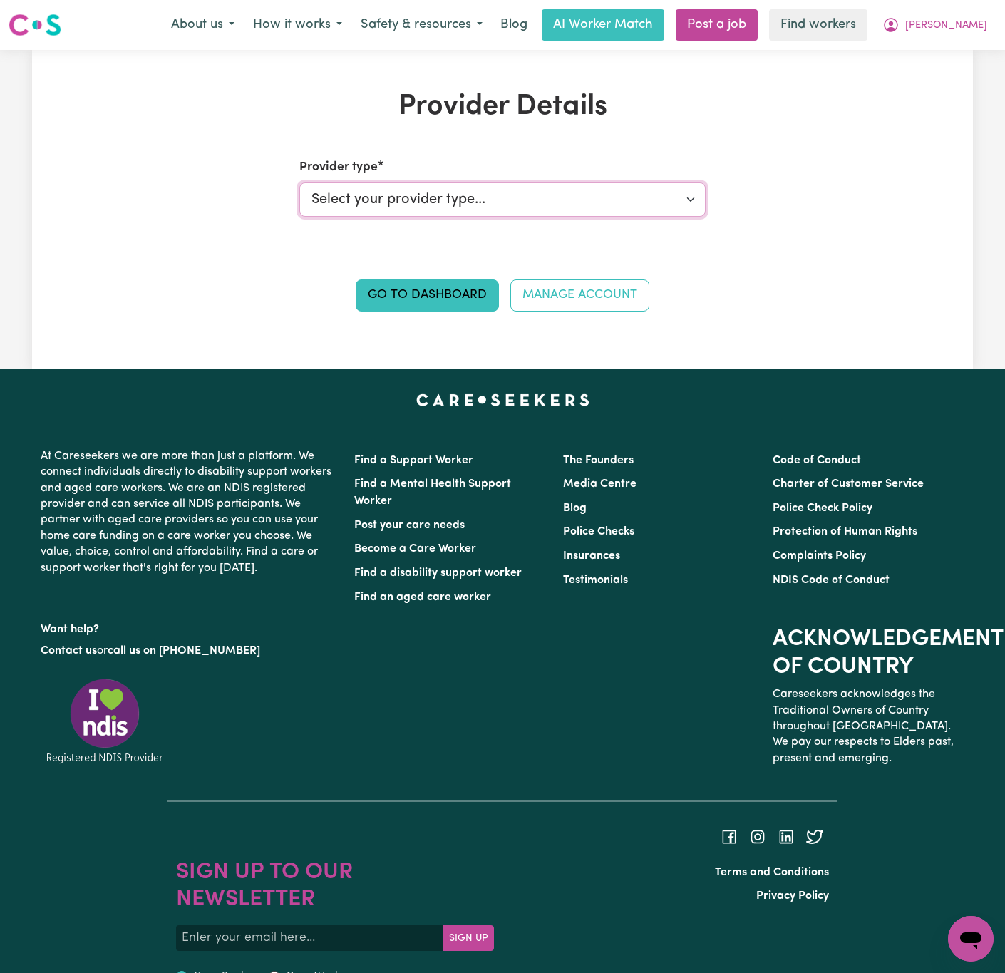
click at [633, 200] on select "Select your provider type... Privately Aged Care / Home Care Package NDIS Fundi…" at bounding box center [502, 200] width 407 height 34
click at [841, 215] on div "Provider Details Provider type Select your provider type... Privately Aged Care…" at bounding box center [502, 209] width 941 height 239
click at [972, 18] on span "[PERSON_NAME]" at bounding box center [947, 26] width 82 height 16
click at [965, 47] on link "My Dashboard" at bounding box center [940, 55] width 113 height 27
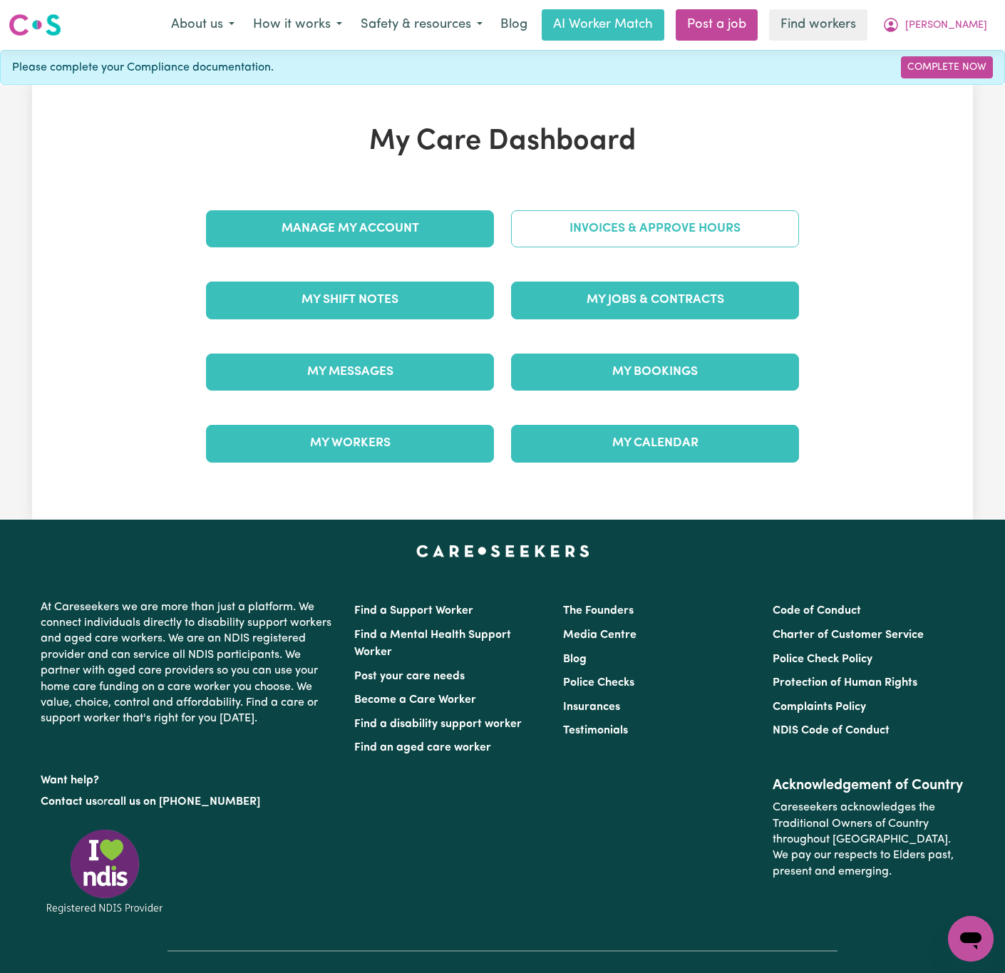
click at [719, 222] on link "Invoices & Approve Hours" at bounding box center [655, 228] width 288 height 37
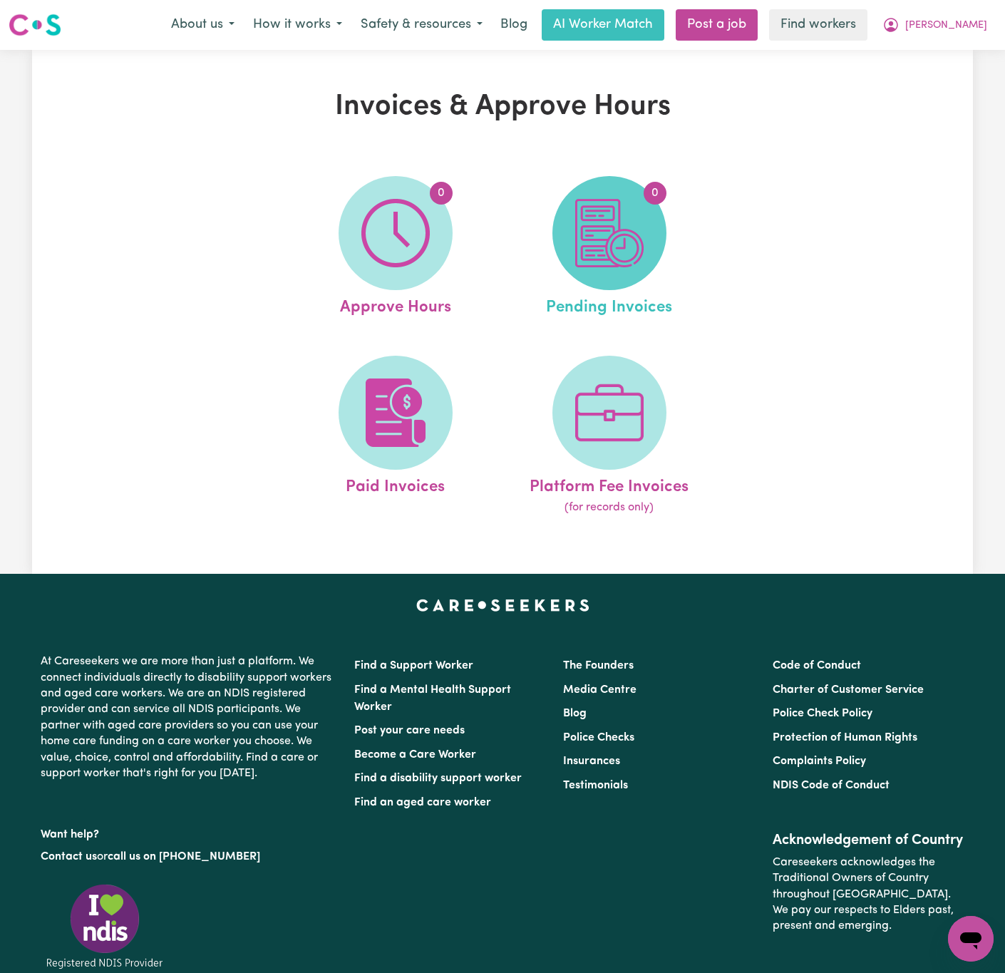
click at [661, 235] on span "0" at bounding box center [610, 233] width 114 height 114
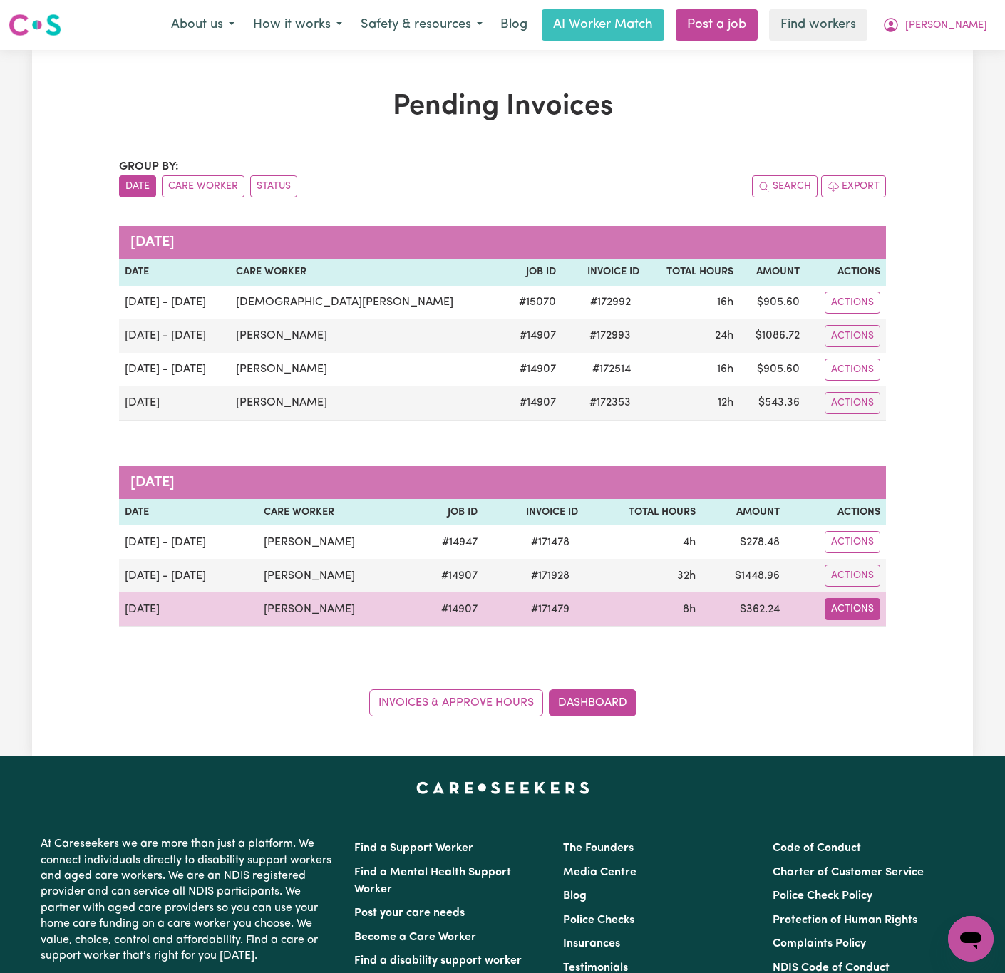
click at [871, 620] on button "Actions" at bounding box center [853, 609] width 56 height 22
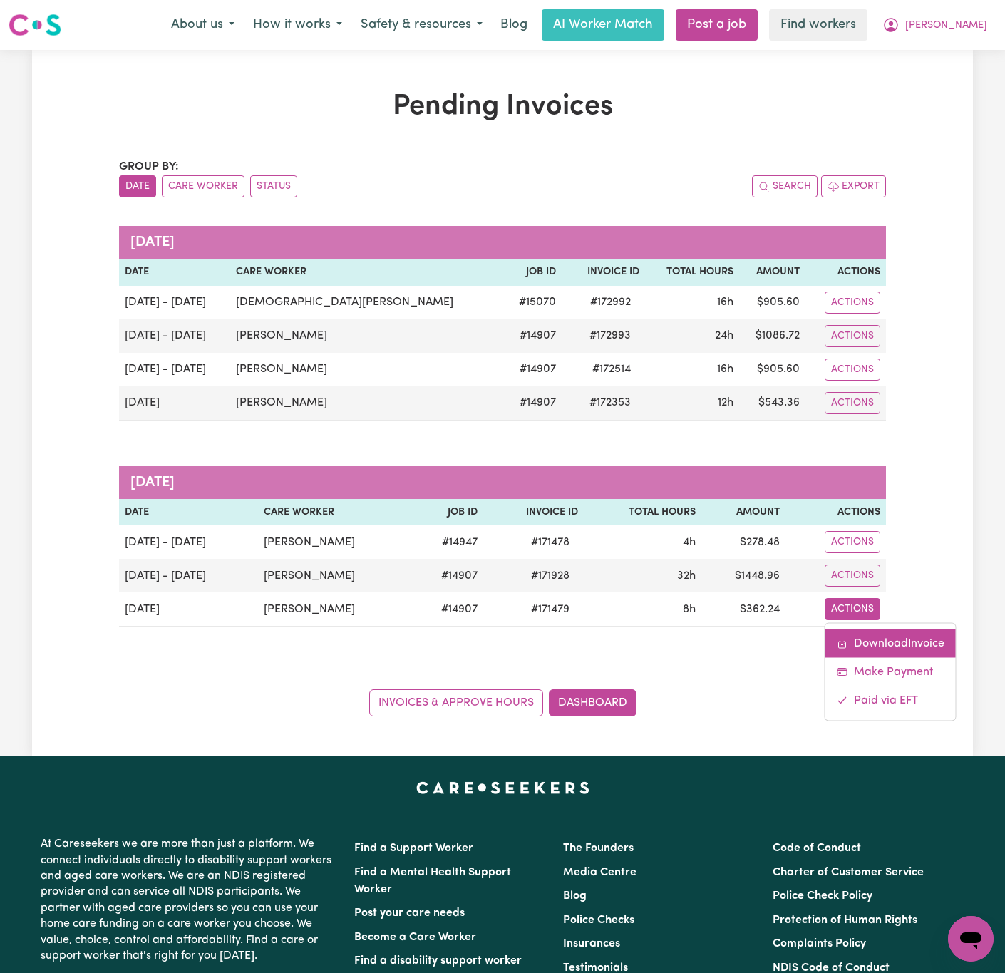
click at [880, 657] on link "Download Invoice" at bounding box center [891, 644] width 130 height 29
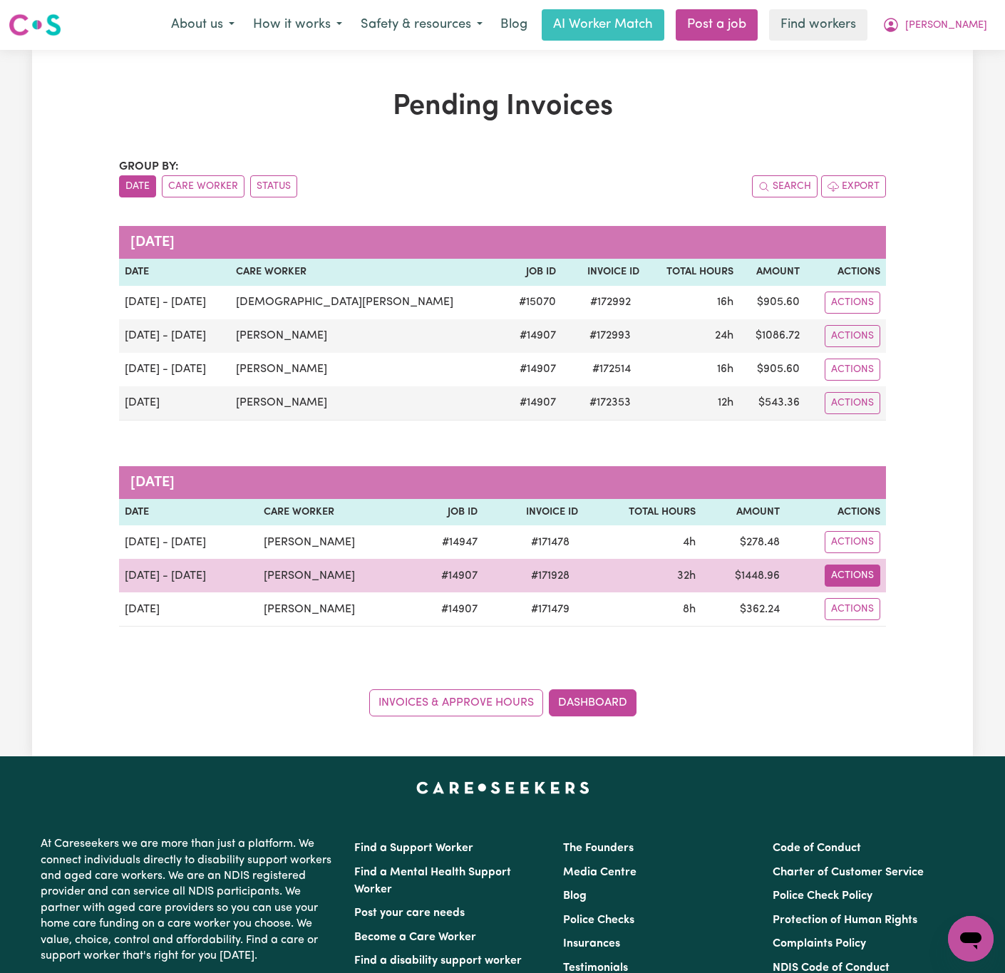
click at [865, 583] on button "Actions" at bounding box center [853, 576] width 56 height 22
click at [898, 610] on link "Download Invoice" at bounding box center [891, 610] width 130 height 29
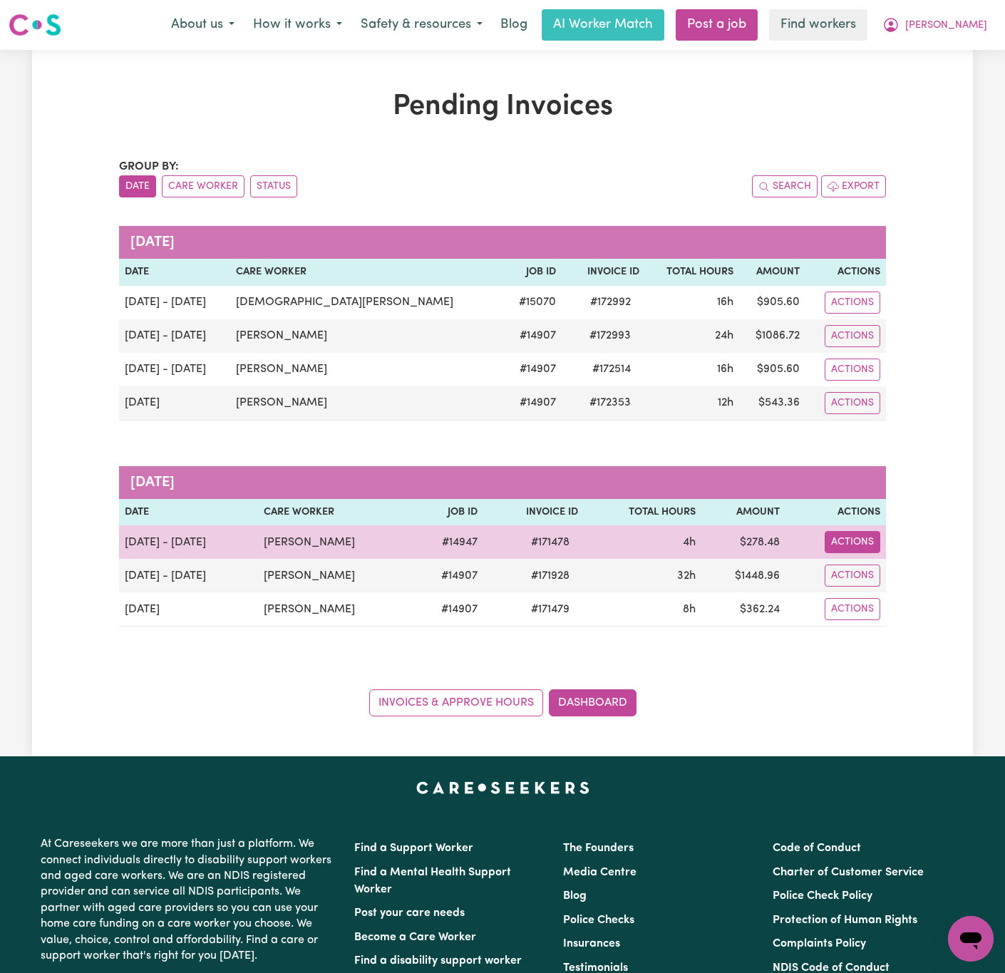
drag, startPoint x: 862, startPoint y: 552, endPoint x: 877, endPoint y: 554, distance: 15.1
click at [862, 552] on button "Actions" at bounding box center [853, 542] width 56 height 22
click at [899, 573] on link "Download Invoice" at bounding box center [891, 577] width 130 height 29
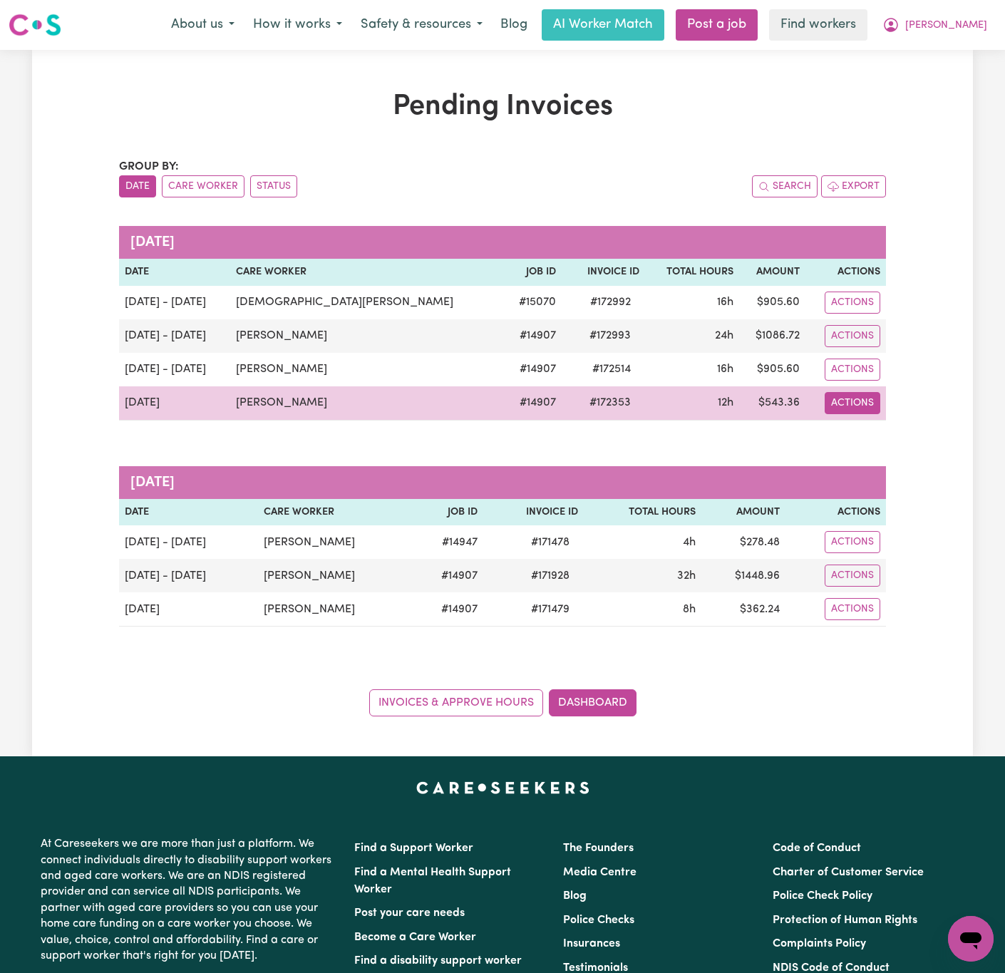
click at [869, 398] on button "Actions" at bounding box center [853, 403] width 56 height 22
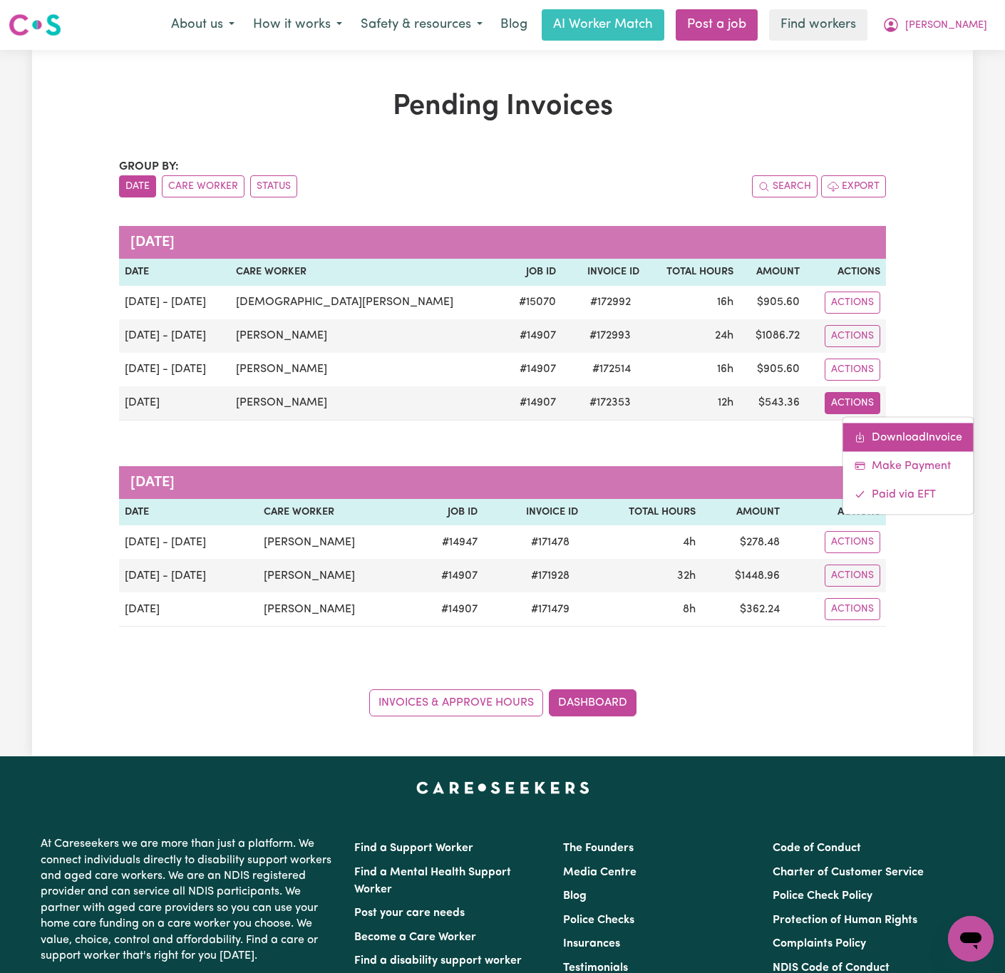
click at [888, 435] on link "Download Invoice" at bounding box center [909, 437] width 130 height 29
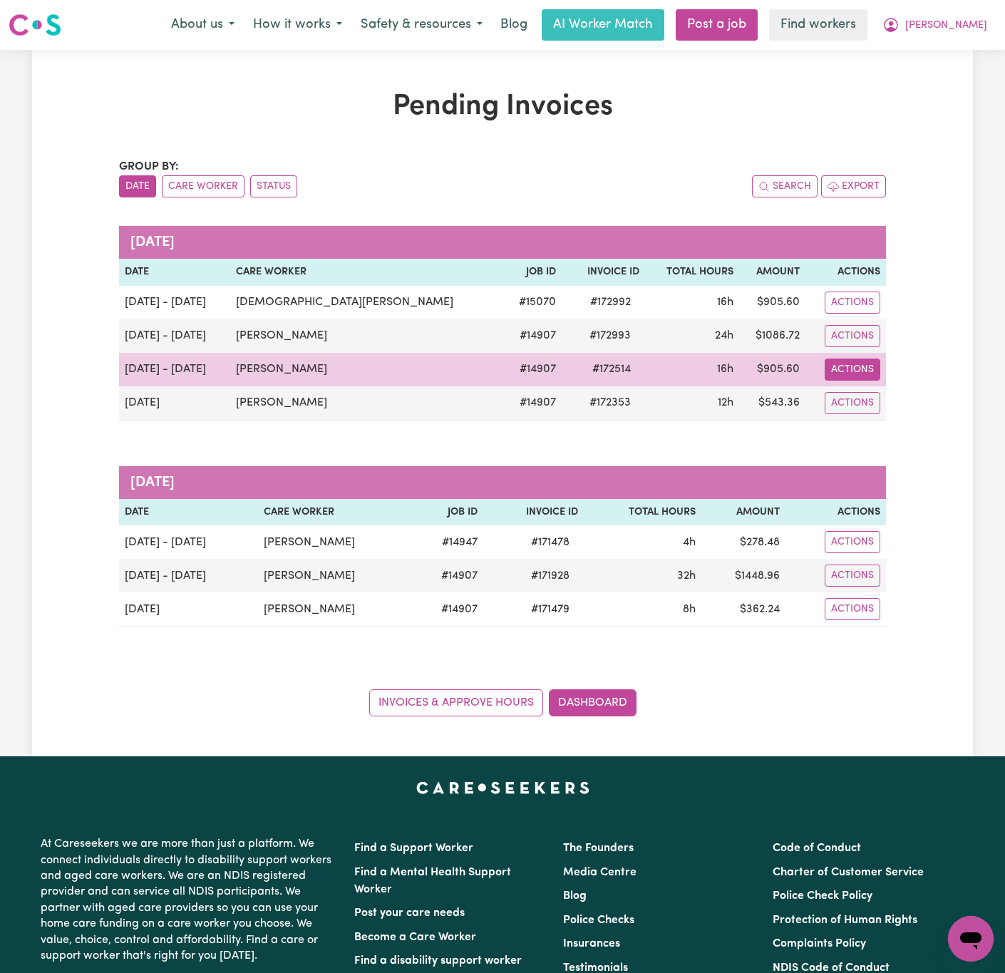
click at [869, 377] on button "Actions" at bounding box center [853, 370] width 56 height 22
click at [896, 398] on link "Download Invoice" at bounding box center [909, 403] width 130 height 29
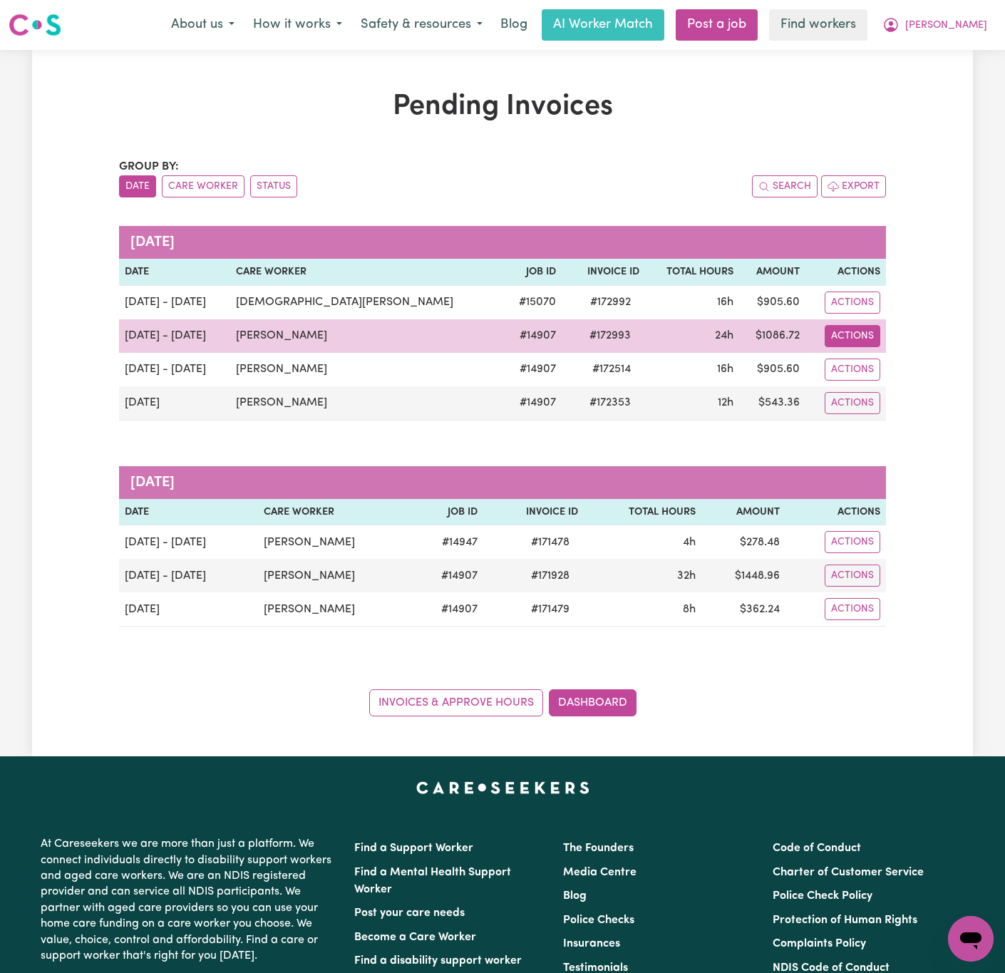
click at [871, 342] on button "Actions" at bounding box center [853, 336] width 56 height 22
click at [897, 367] on link "Download Invoice" at bounding box center [909, 370] width 130 height 29
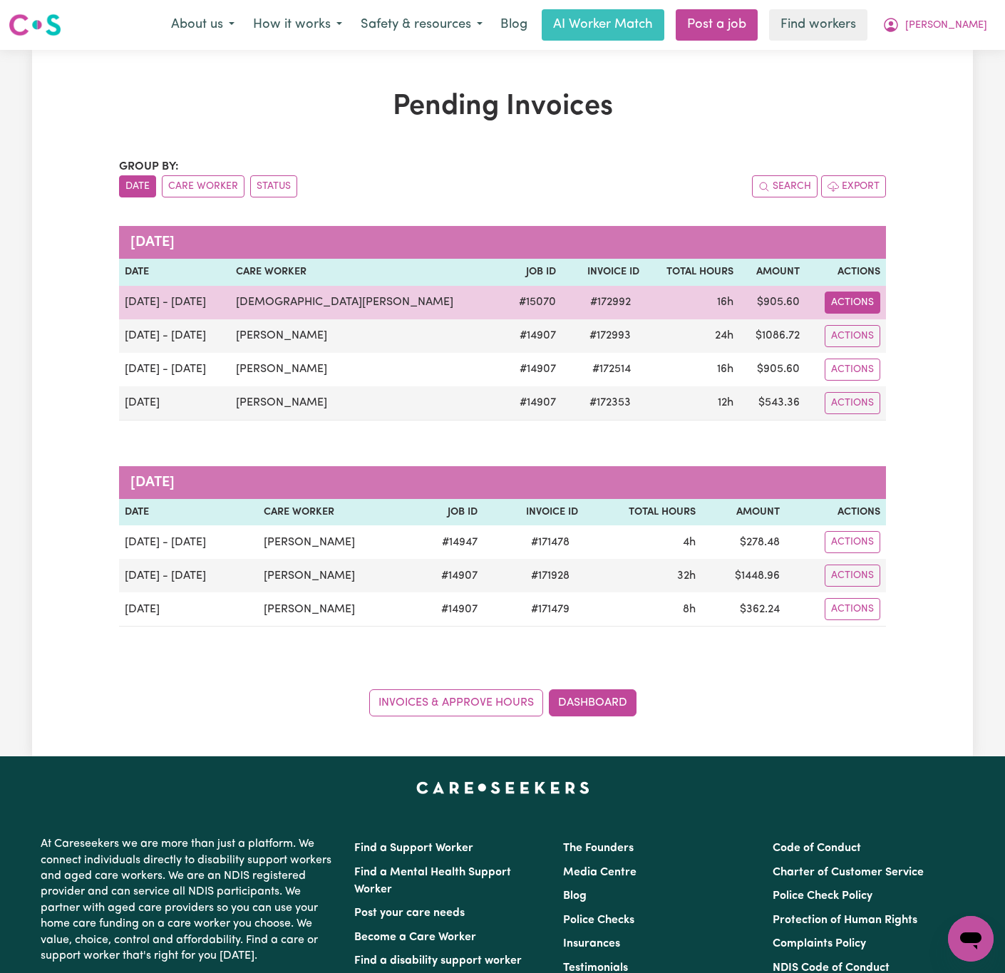
click at [863, 308] on button "Actions" at bounding box center [853, 303] width 56 height 22
click at [877, 326] on link "Download Invoice" at bounding box center [909, 336] width 130 height 29
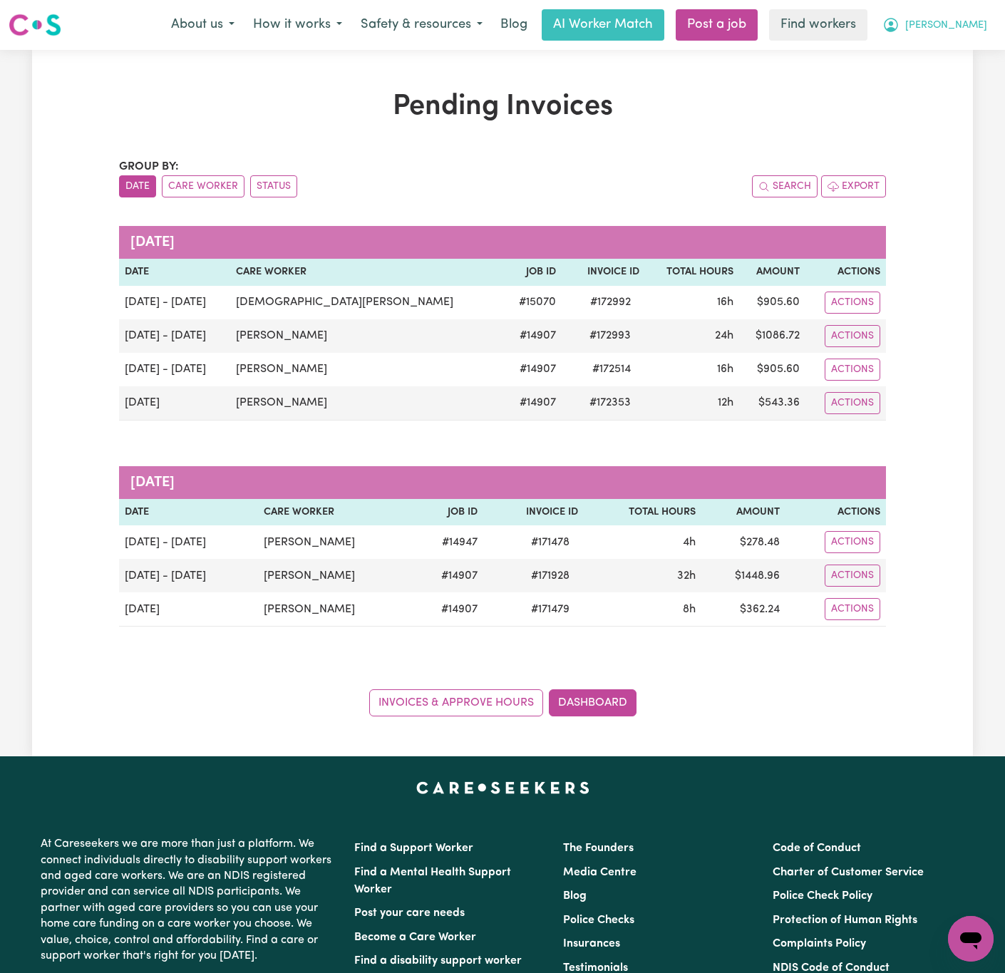
click at [954, 26] on button "[PERSON_NAME]" at bounding box center [935, 25] width 123 height 30
click at [961, 49] on link "My Dashboard" at bounding box center [940, 55] width 113 height 27
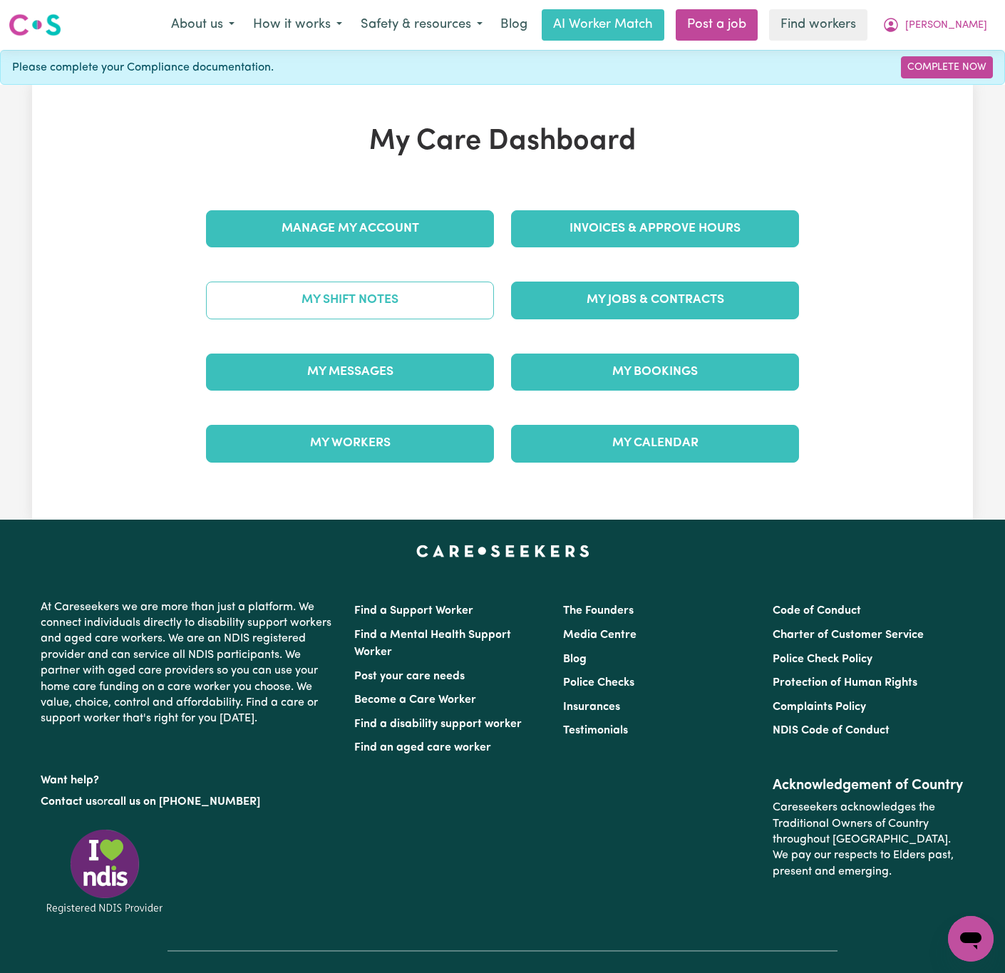
click at [443, 298] on link "My Shift Notes" at bounding box center [350, 300] width 288 height 37
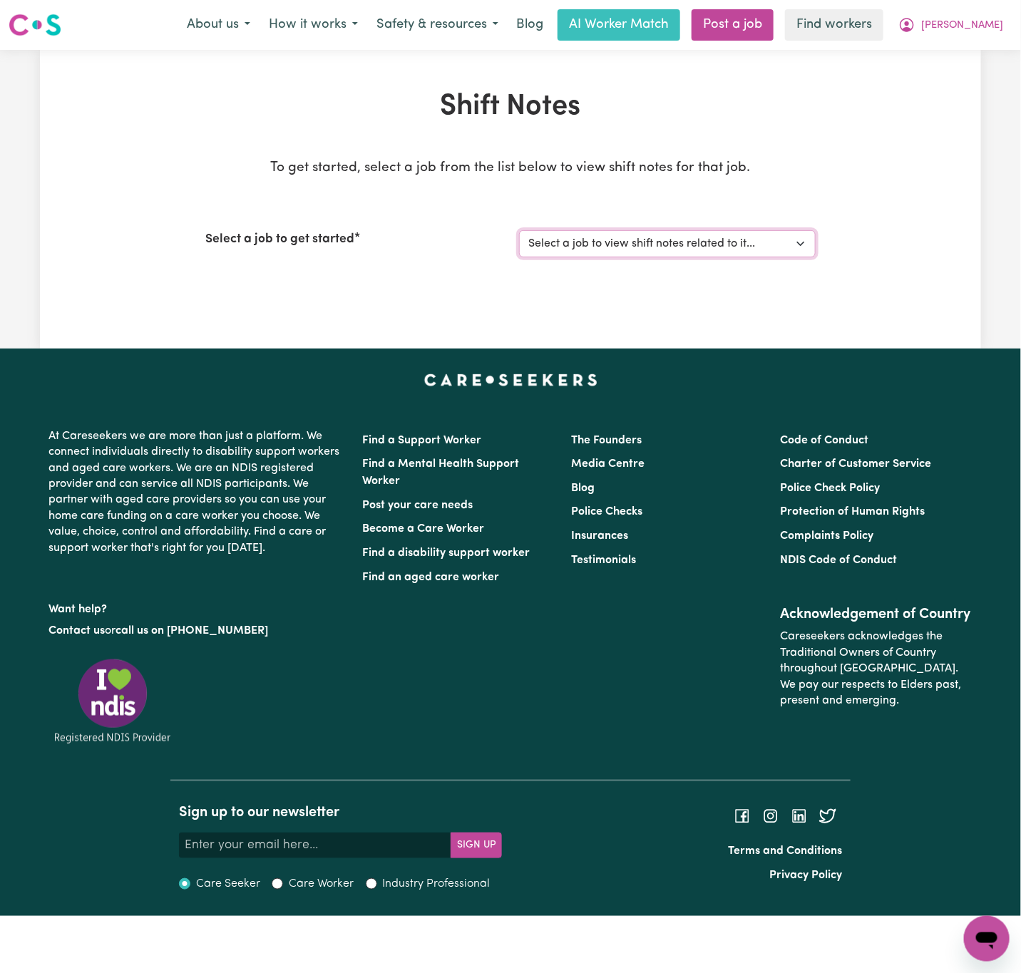
click at [633, 246] on select "Select a job to view shift notes related to it... Support Worker Needed In [GEO…" at bounding box center [667, 243] width 297 height 27
select select "15070"
click at [519, 230] on select "Select a job to view shift notes related to it... Support Worker Needed In [GEO…" at bounding box center [667, 243] width 297 height 27
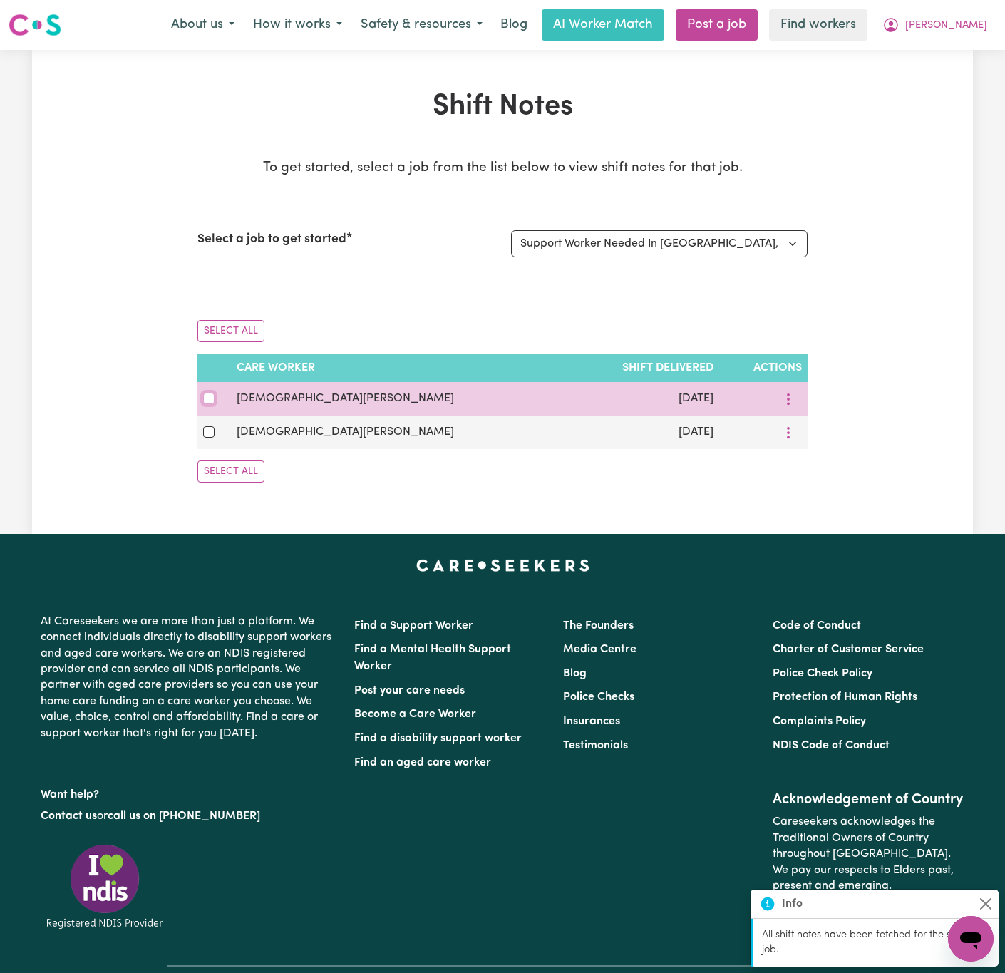
click at [208, 402] on input "checkbox" at bounding box center [208, 398] width 11 height 11
checkbox input "true"
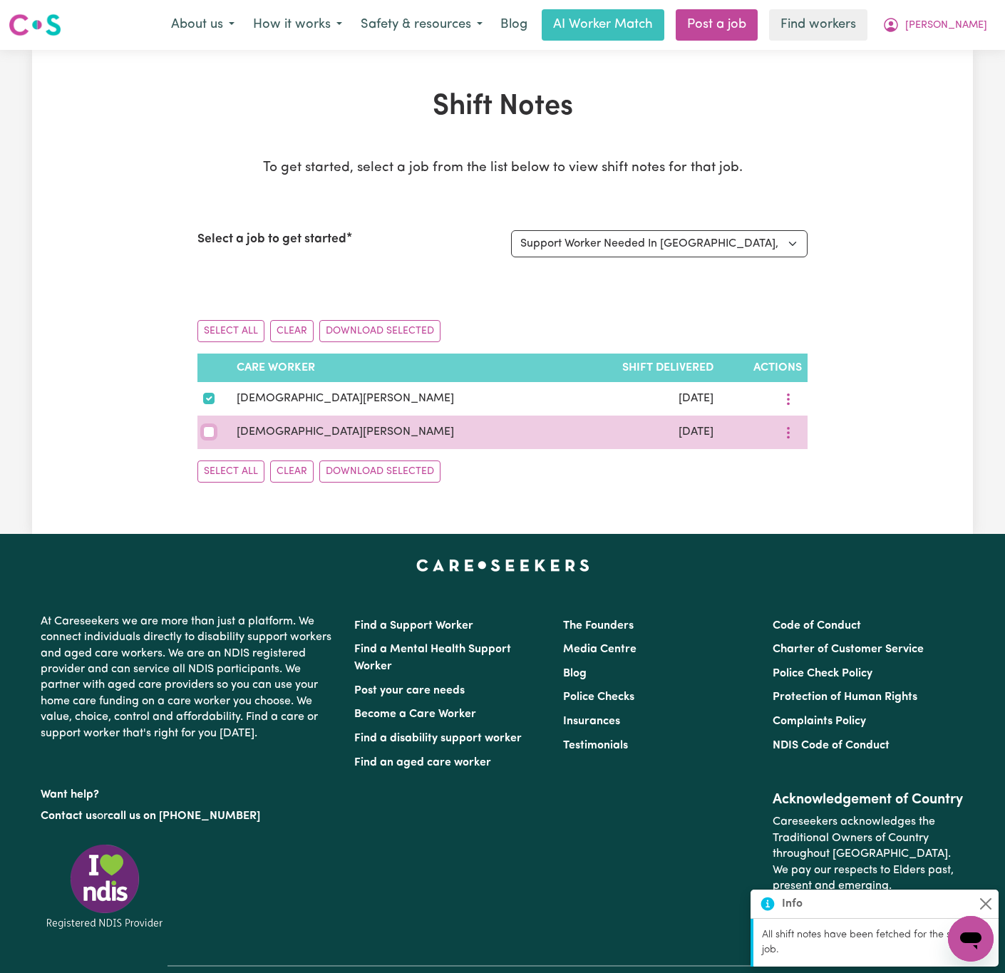
click at [210, 436] on input "checkbox" at bounding box center [208, 431] width 11 height 11
checkbox input "true"
drag, startPoint x: 359, startPoint y: 435, endPoint x: 247, endPoint y: 436, distance: 112.7
click at [247, 436] on td "[DEMOGRAPHIC_DATA][PERSON_NAME]" at bounding box center [399, 433] width 337 height 34
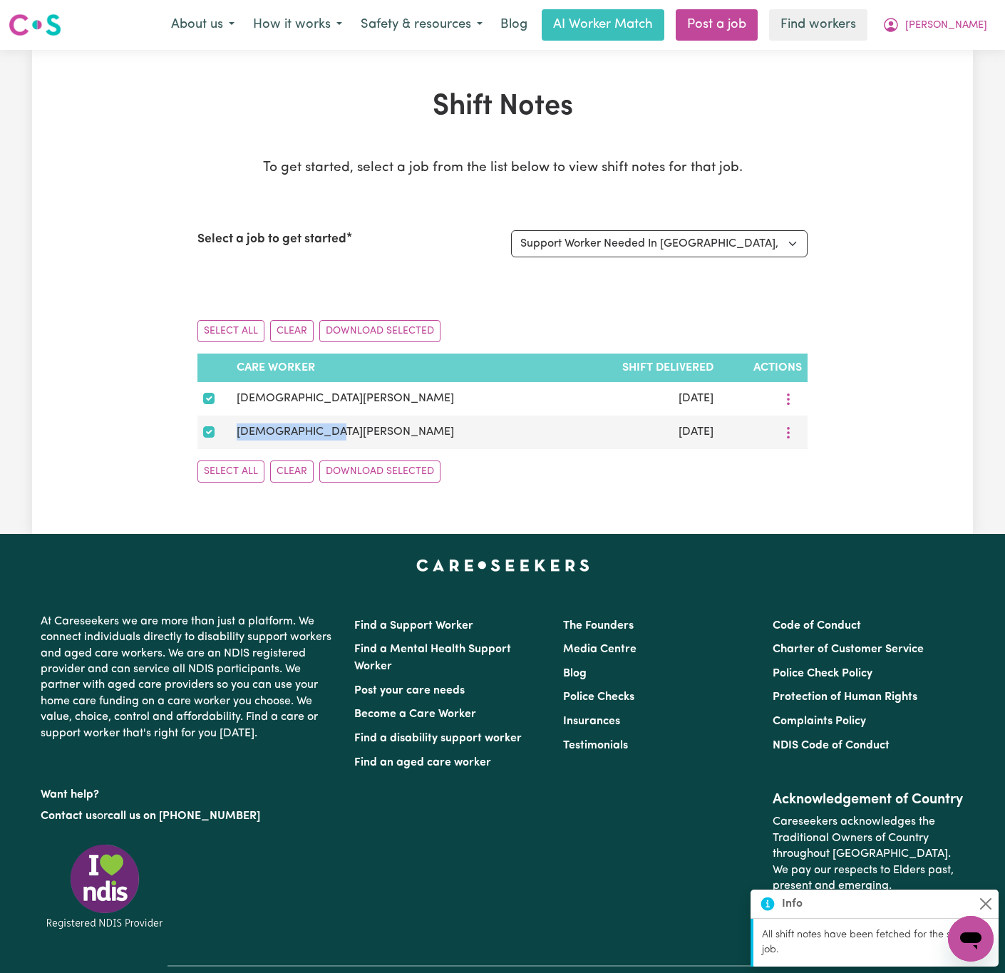
copy span "[DEMOGRAPHIC_DATA][PERSON_NAME]"
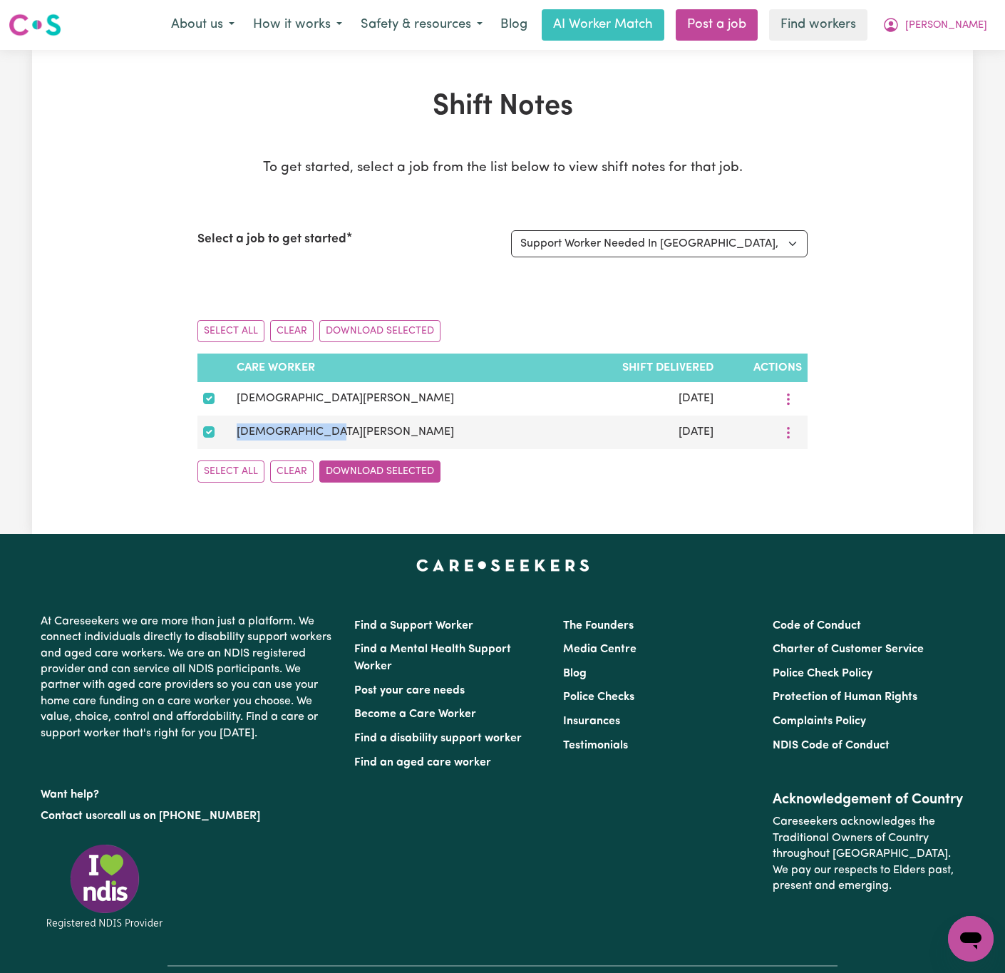
click at [391, 473] on button "Download Selected" at bounding box center [379, 472] width 121 height 22
click at [700, 245] on select "Select a job to view shift notes related to it... Support Worker Needed In [GEO…" at bounding box center [659, 243] width 297 height 27
select select "14947"
click at [511, 230] on select "Select a job to view shift notes related to it... Support Worker Needed In [GEO…" at bounding box center [659, 243] width 297 height 27
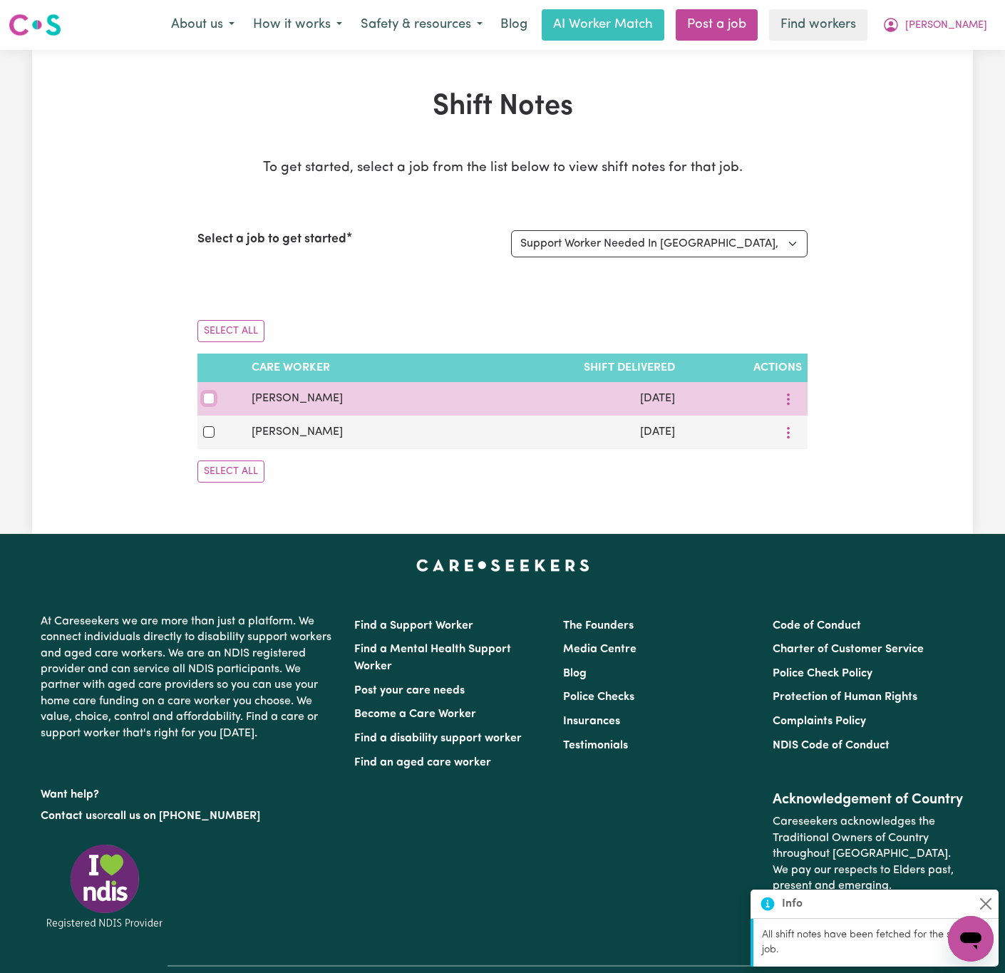
click at [204, 400] on input "checkbox" at bounding box center [208, 398] width 11 height 11
checkbox input "true"
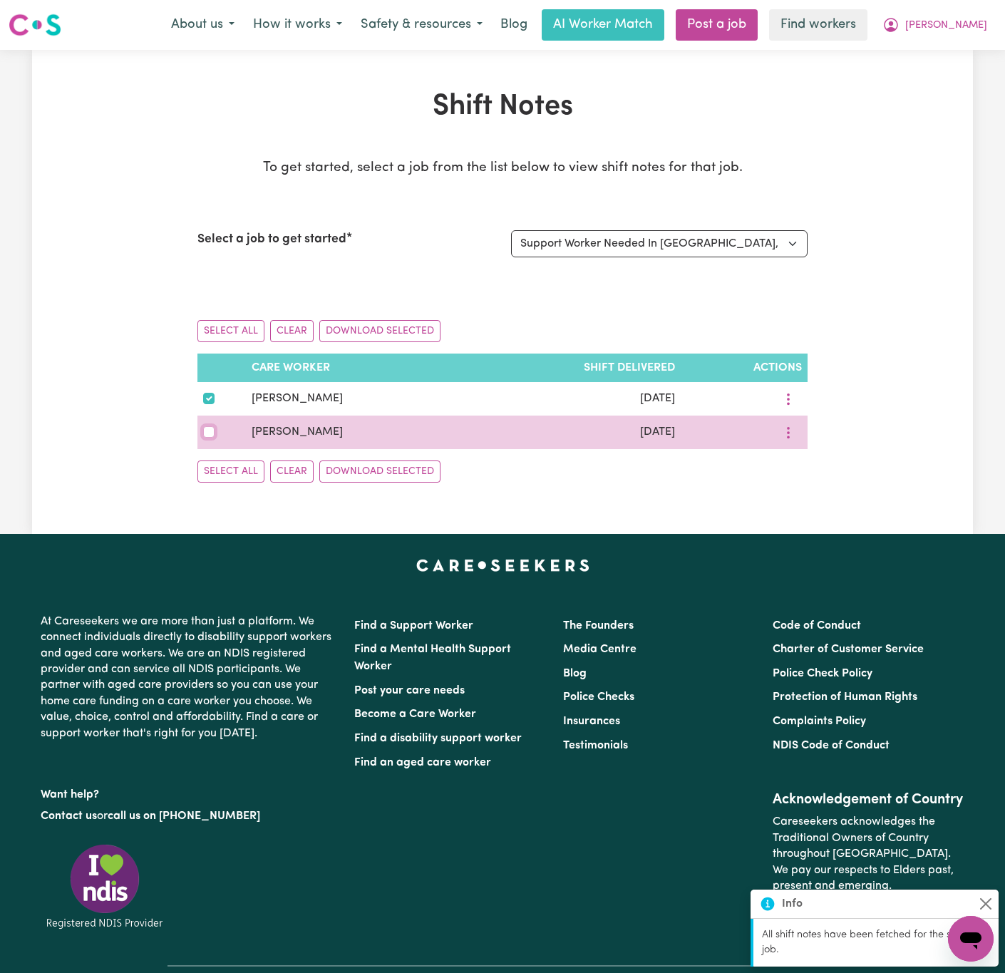
click at [208, 433] on input "checkbox" at bounding box center [208, 431] width 11 height 11
checkbox input "true"
drag, startPoint x: 247, startPoint y: 430, endPoint x: 370, endPoint y: 426, distance: 123.4
click at [370, 426] on td "[PERSON_NAME]" at bounding box center [354, 433] width 217 height 34
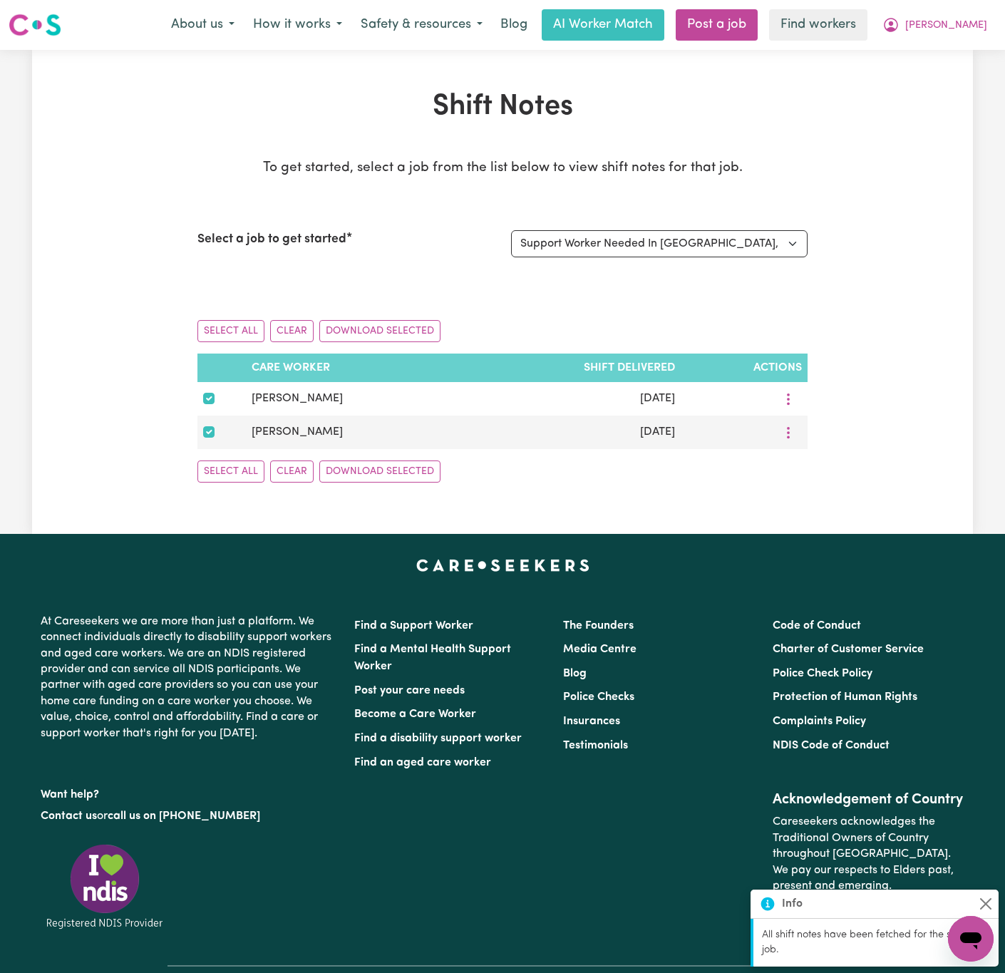
copy span "[PERSON_NAME]"
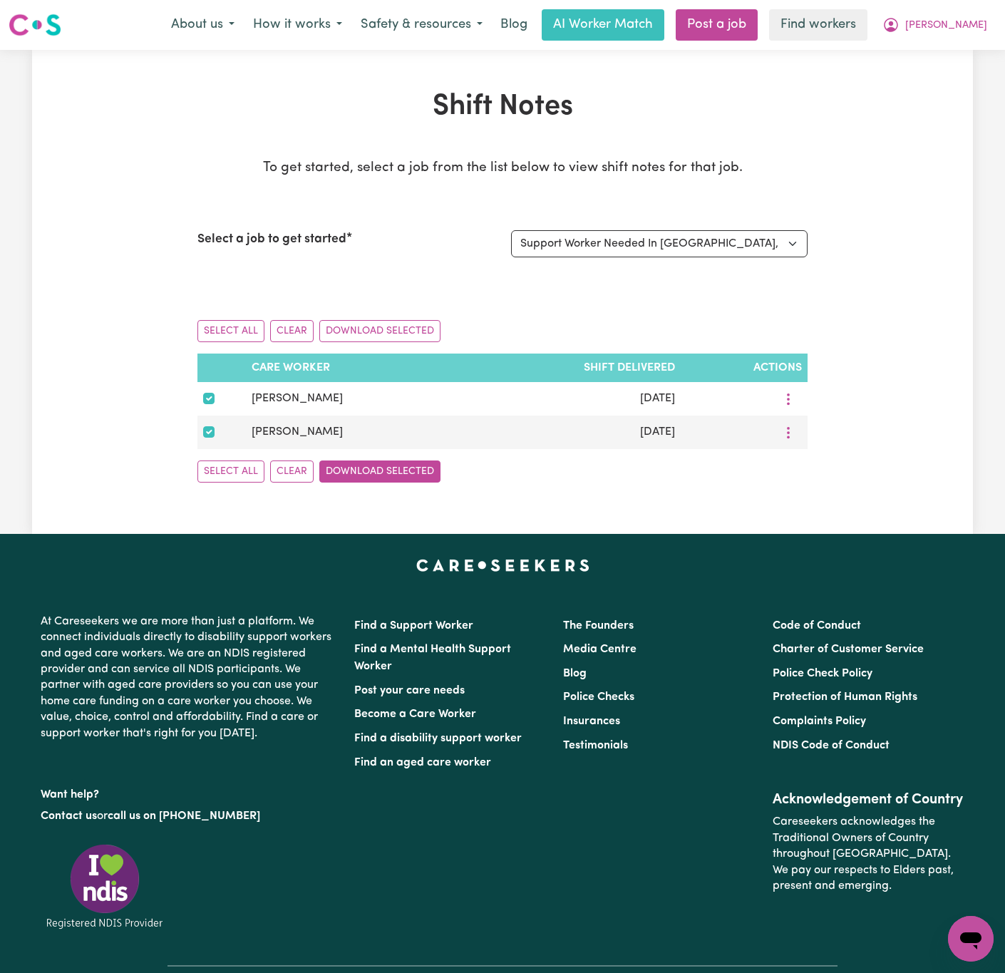
click at [357, 478] on button "Download Selected" at bounding box center [379, 472] width 121 height 22
click at [705, 233] on select "Select a job to view shift notes related to it... Support Worker Needed In [GEO…" at bounding box center [659, 243] width 297 height 27
select select "14879"
click at [511, 230] on select "Select a job to view shift notes related to it... Support Worker Needed In [GEO…" at bounding box center [659, 243] width 297 height 27
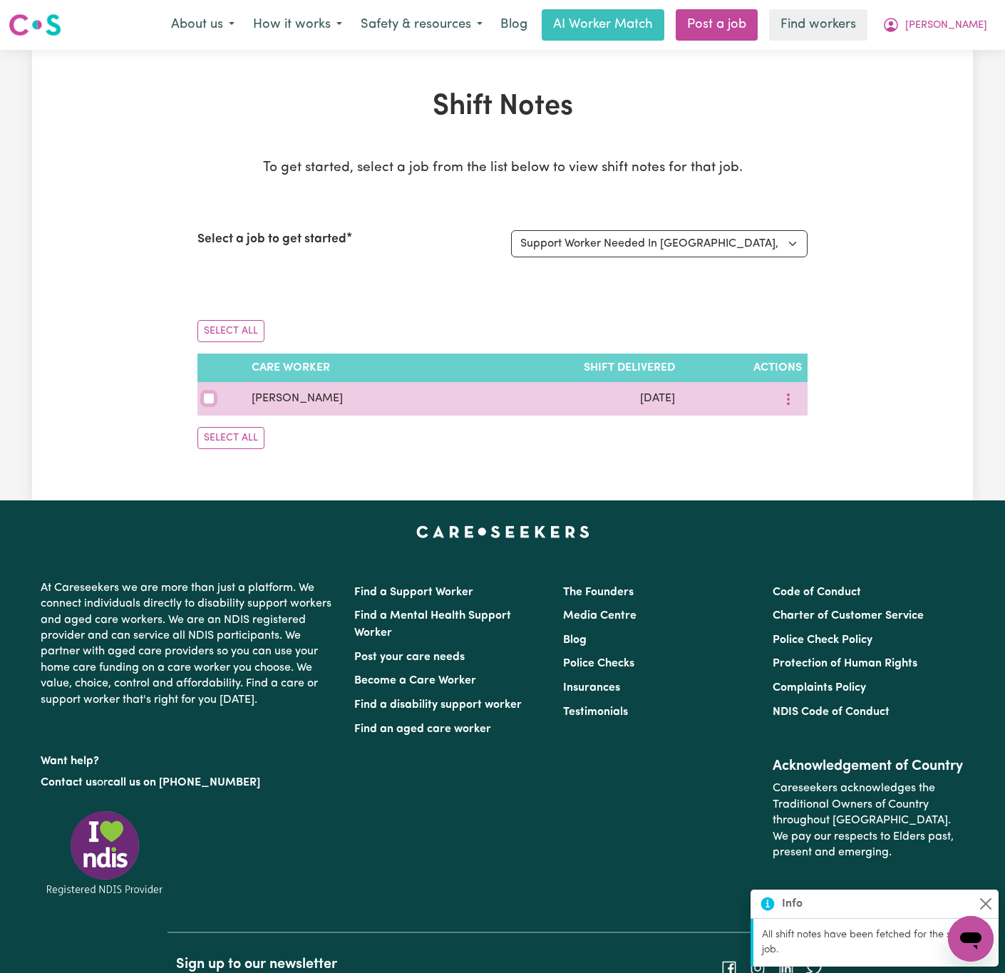
click at [208, 399] on input "checkbox" at bounding box center [208, 398] width 11 height 11
checkbox input "true"
drag, startPoint x: 339, startPoint y: 403, endPoint x: 253, endPoint y: 404, distance: 85.6
click at [253, 404] on td "[PERSON_NAME]" at bounding box center [354, 399] width 217 height 34
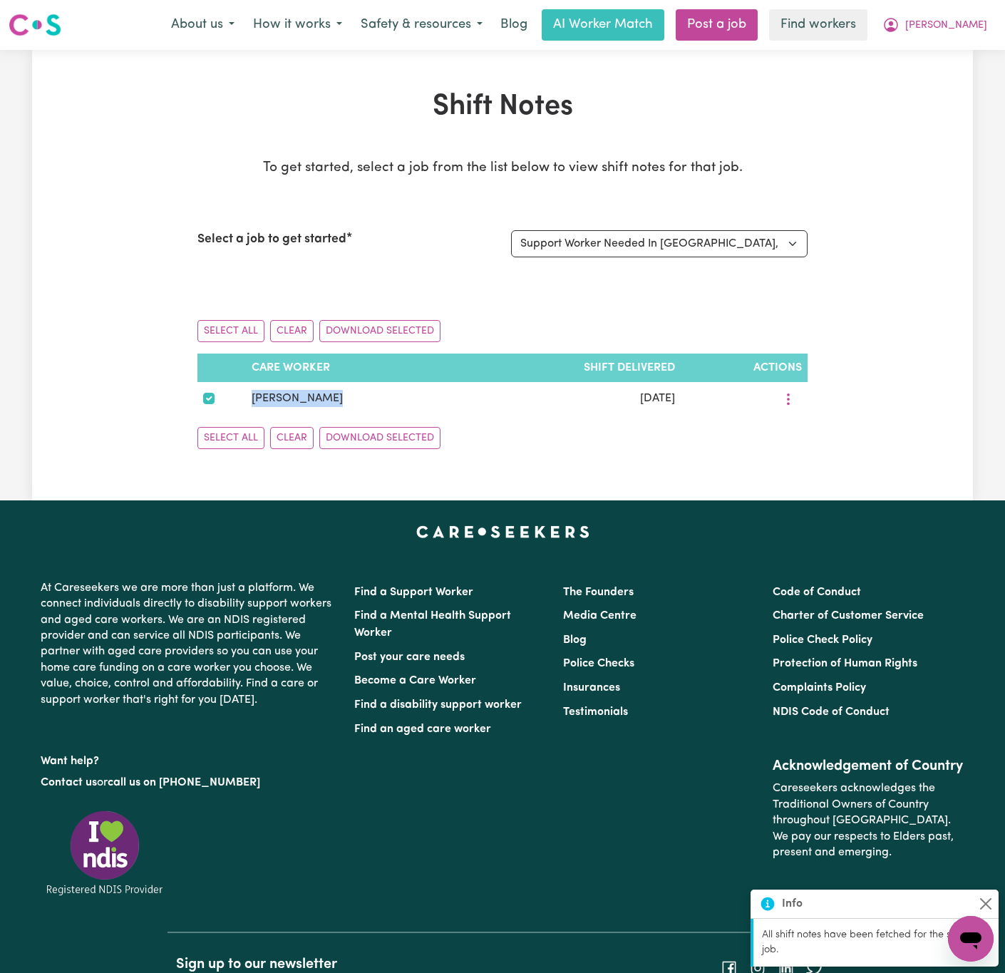
copy span "[PERSON_NAME]"
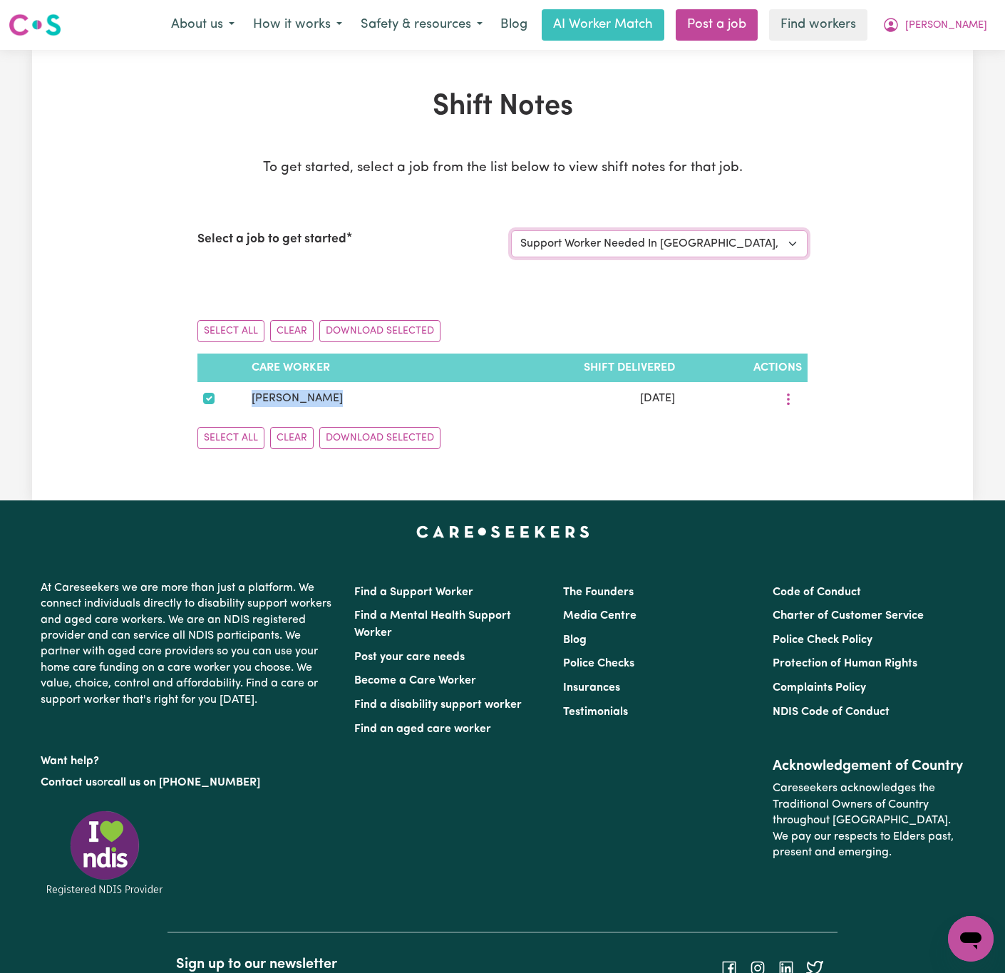
click at [749, 246] on select "Select a job to view shift notes related to it... Support Worker Needed In [GEO…" at bounding box center [659, 243] width 297 height 27
click at [379, 437] on button "Download Selected" at bounding box center [379, 438] width 121 height 22
click at [681, 240] on select "Select a job to view shift notes related to it... Support Worker Needed In [GEO…" at bounding box center [659, 243] width 297 height 27
select select "14760"
click at [511, 230] on select "Select a job to view shift notes related to it... Support Worker Needed In [GEO…" at bounding box center [659, 243] width 297 height 27
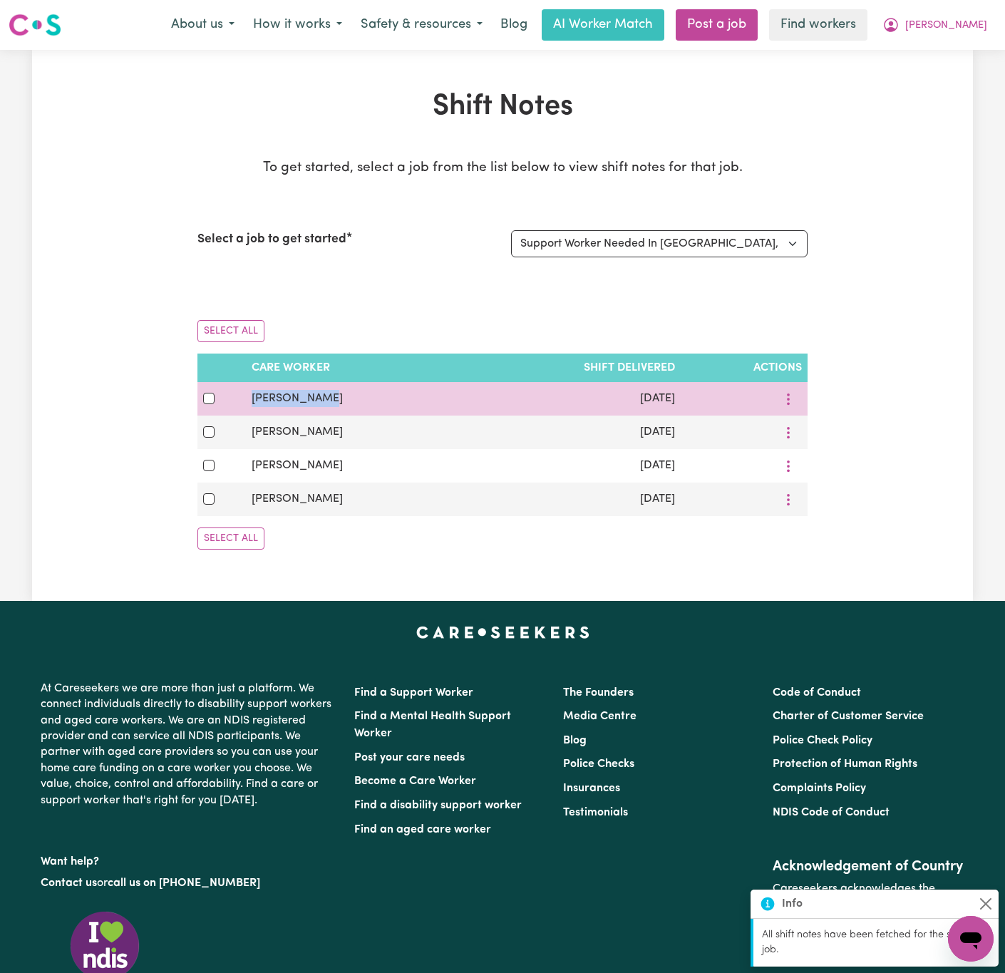
drag, startPoint x: 327, startPoint y: 398, endPoint x: 246, endPoint y: 411, distance: 82.3
click at [246, 411] on tr "[PERSON_NAME] [DATE]" at bounding box center [503, 399] width 610 height 34
copy tr "[PERSON_NAME]"
click at [215, 396] on div at bounding box center [221, 398] width 37 height 17
click at [208, 400] on input "checkbox" at bounding box center [208, 398] width 11 height 11
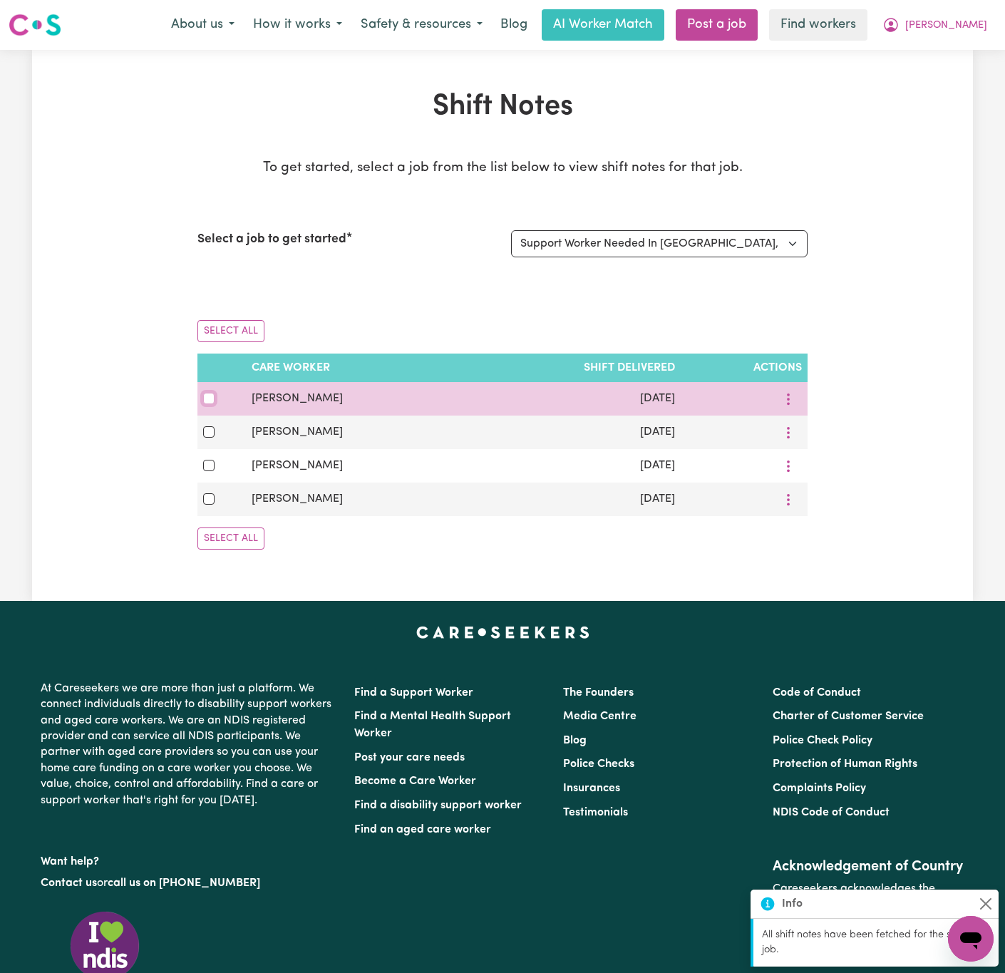
checkbox input "true"
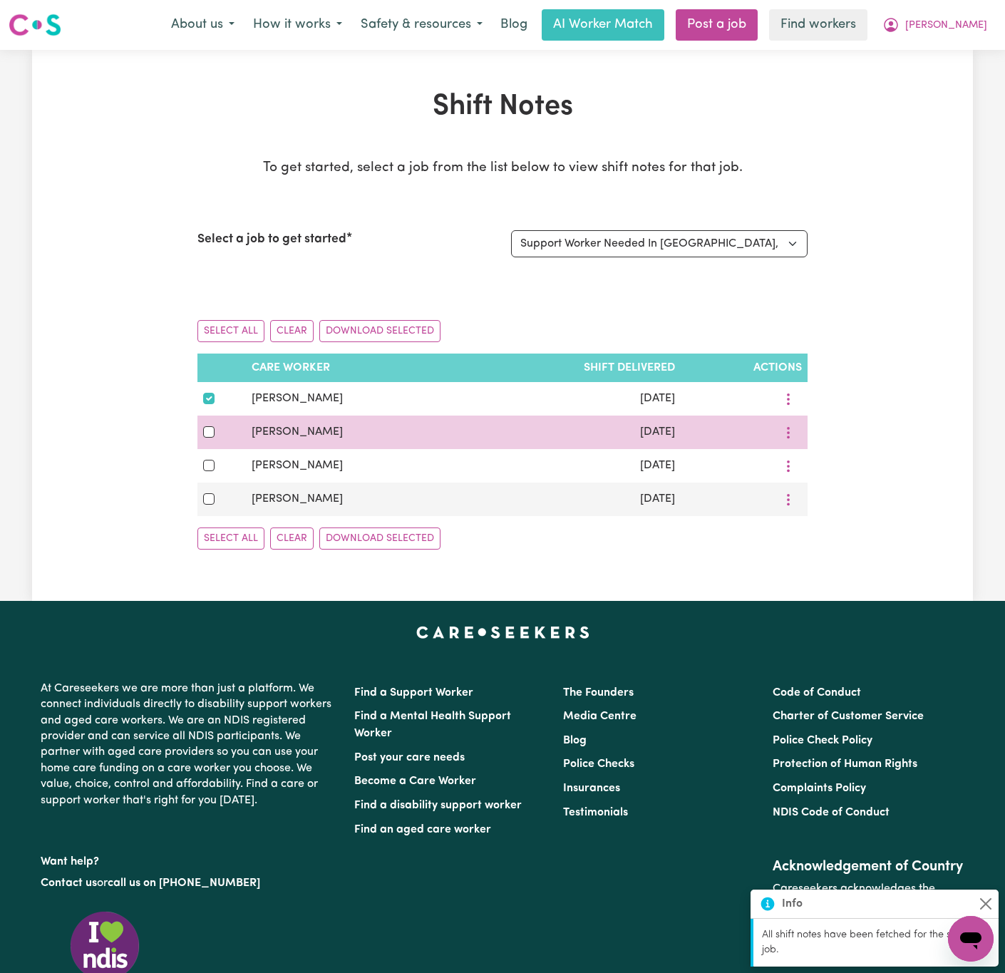
click at [204, 429] on div at bounding box center [221, 432] width 37 height 17
click at [208, 436] on input "checkbox" at bounding box center [208, 431] width 11 height 11
checkbox input "true"
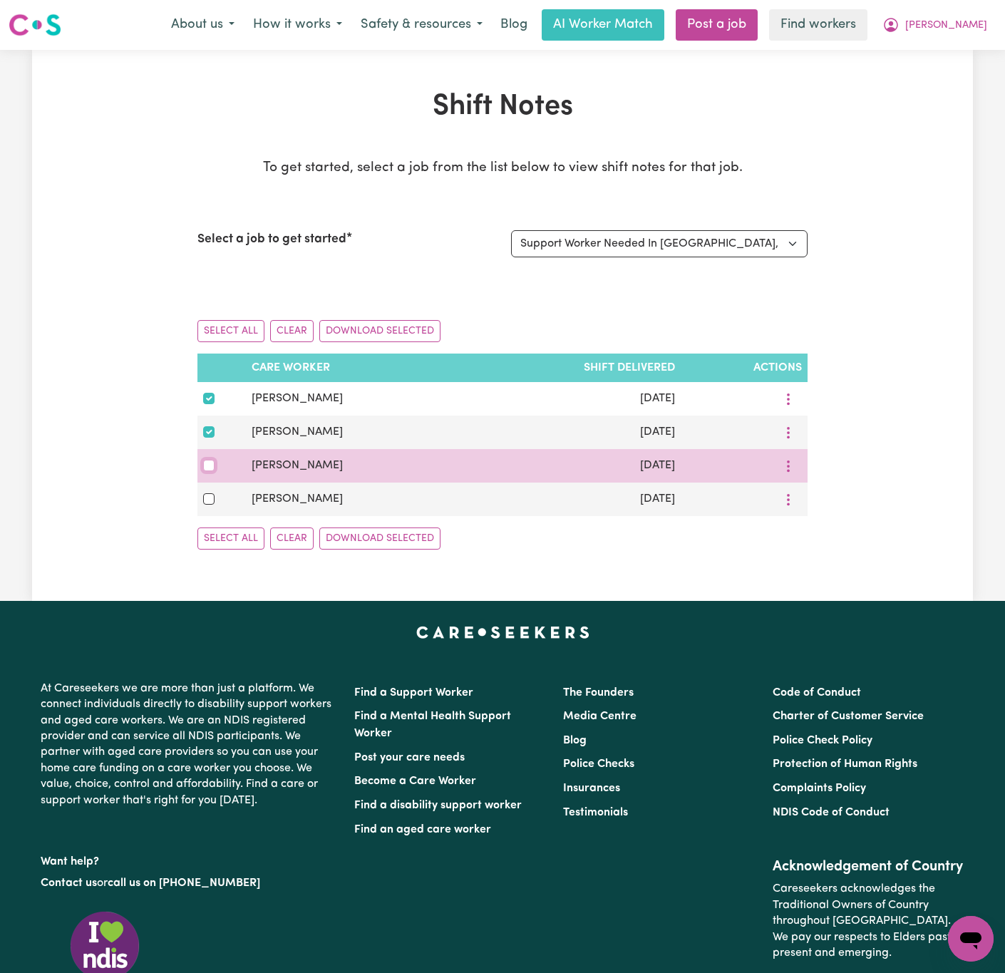
click at [208, 469] on input "checkbox" at bounding box center [208, 465] width 11 height 11
checkbox input "true"
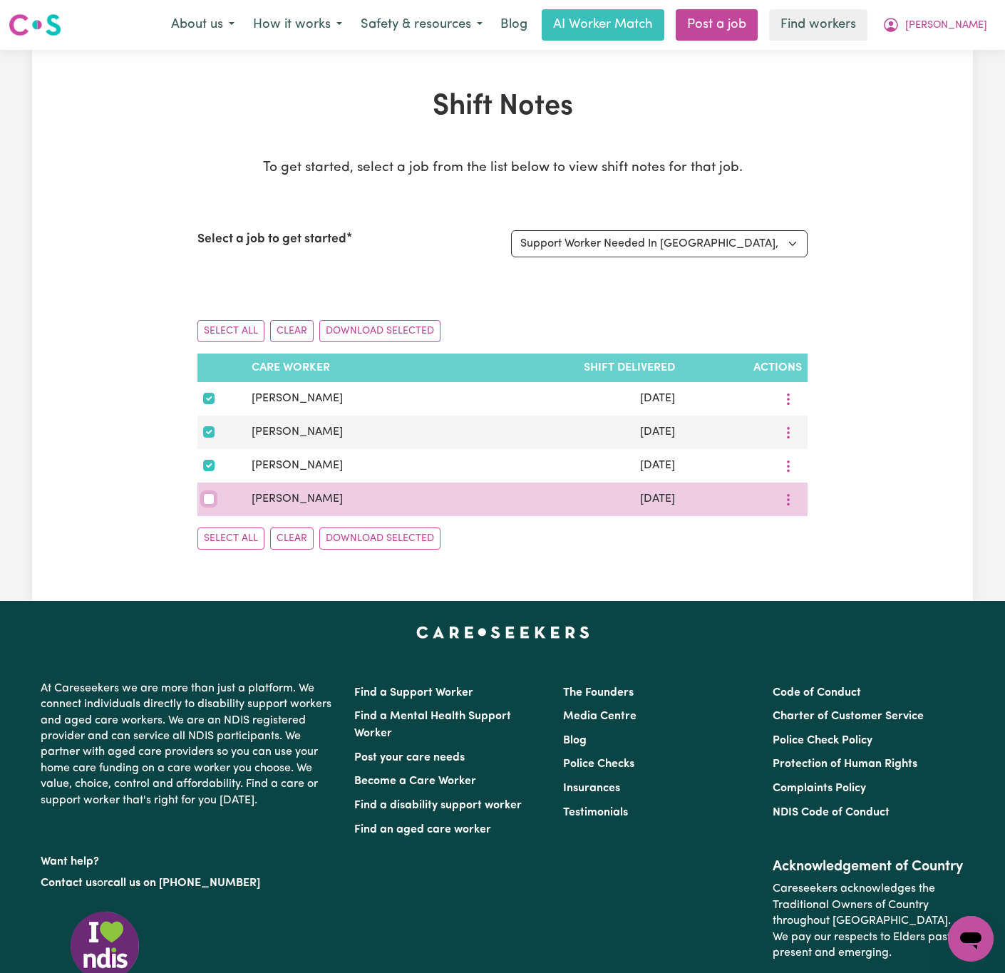
click at [204, 505] on input "checkbox" at bounding box center [208, 498] width 11 height 11
checkbox input "true"
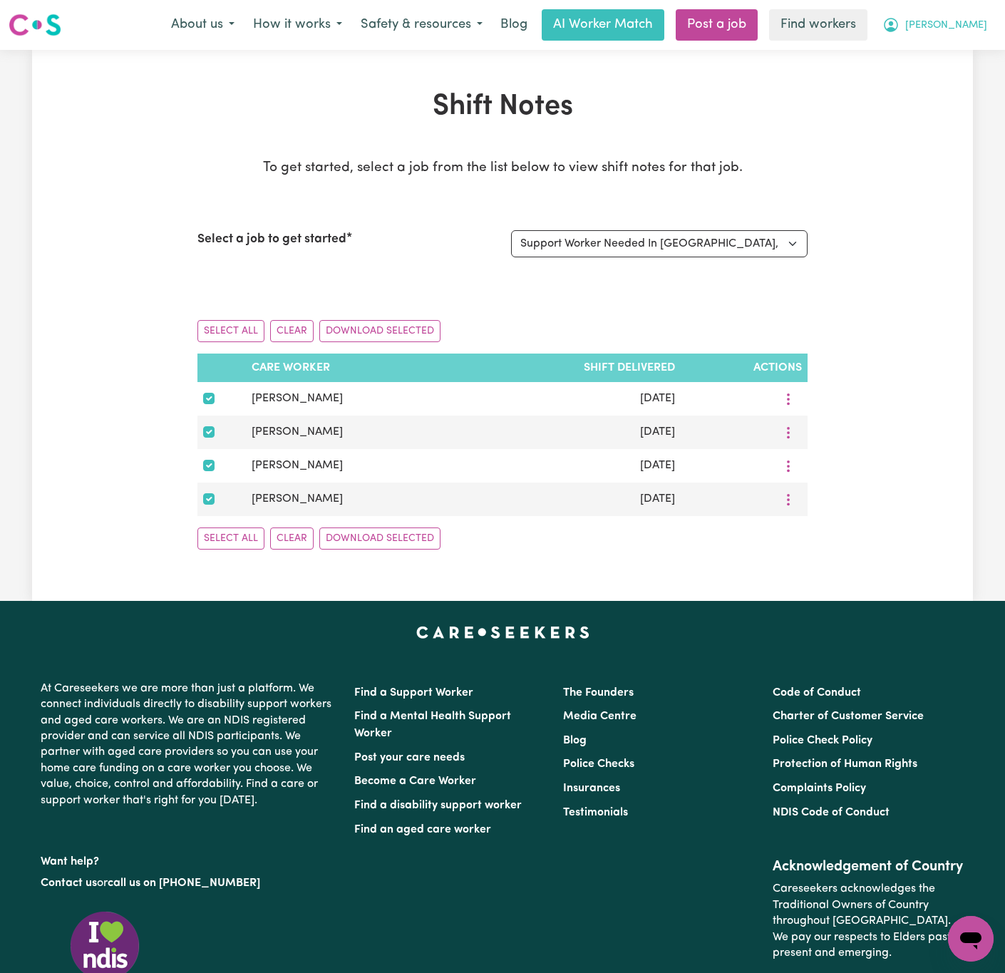
click at [955, 19] on span "[PERSON_NAME]" at bounding box center [947, 26] width 82 height 16
click at [958, 54] on link "My Dashboard" at bounding box center [940, 55] width 113 height 27
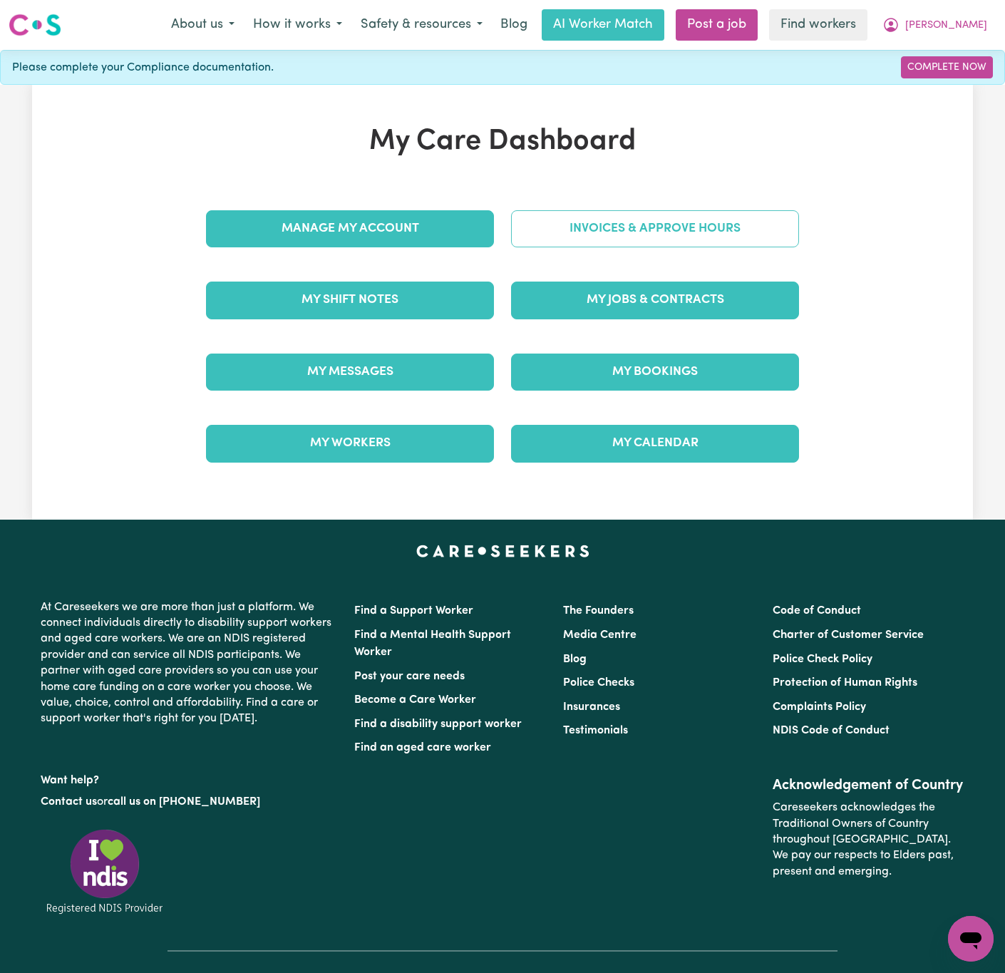
click at [668, 219] on link "Invoices & Approve Hours" at bounding box center [655, 228] width 288 height 37
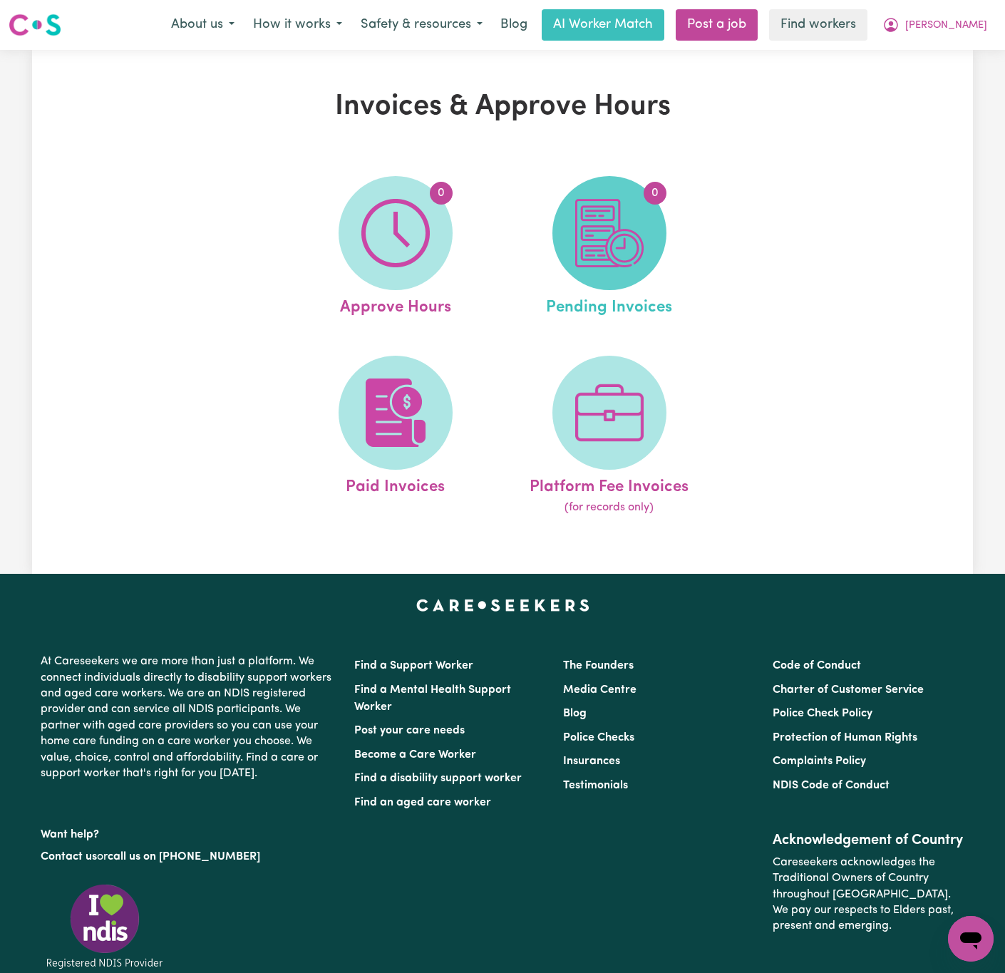
click at [623, 265] on img at bounding box center [609, 233] width 68 height 68
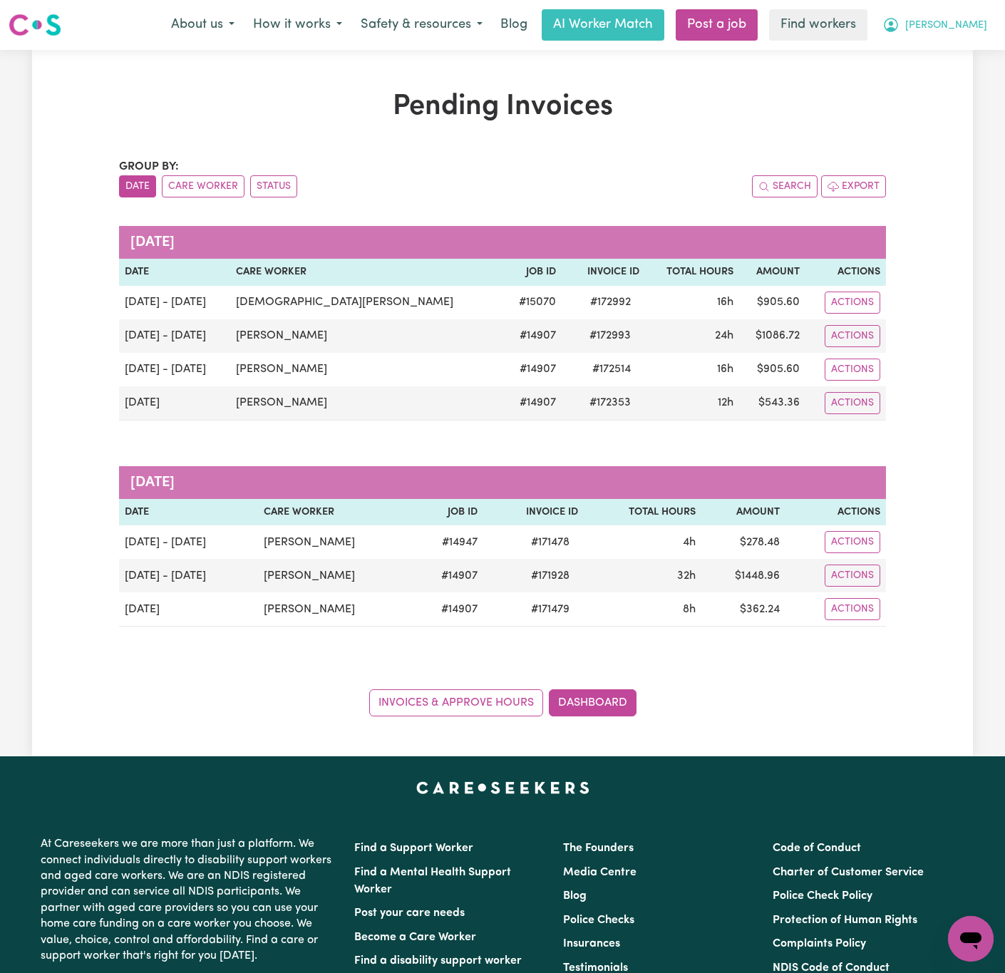
click at [957, 22] on span "[PERSON_NAME]" at bounding box center [947, 26] width 82 height 16
click at [980, 83] on link "Logout" at bounding box center [940, 81] width 113 height 27
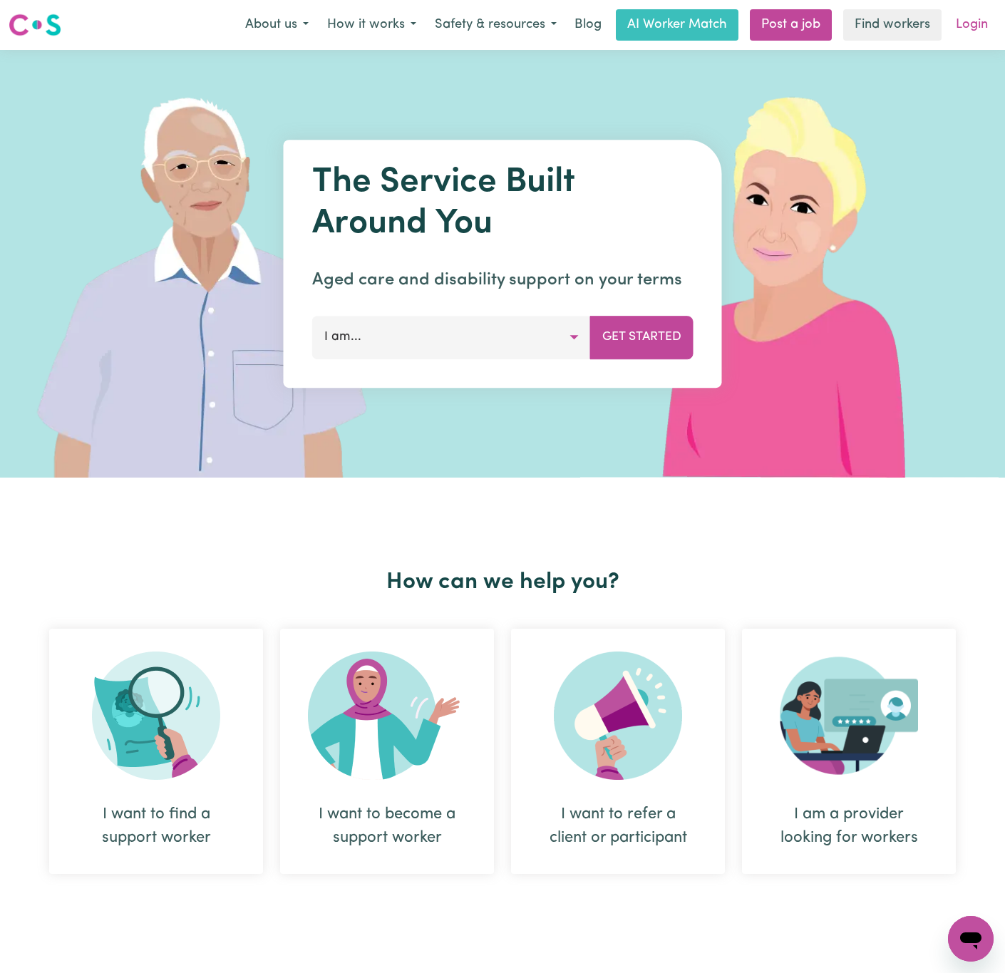
click at [978, 19] on link "Login" at bounding box center [972, 24] width 49 height 31
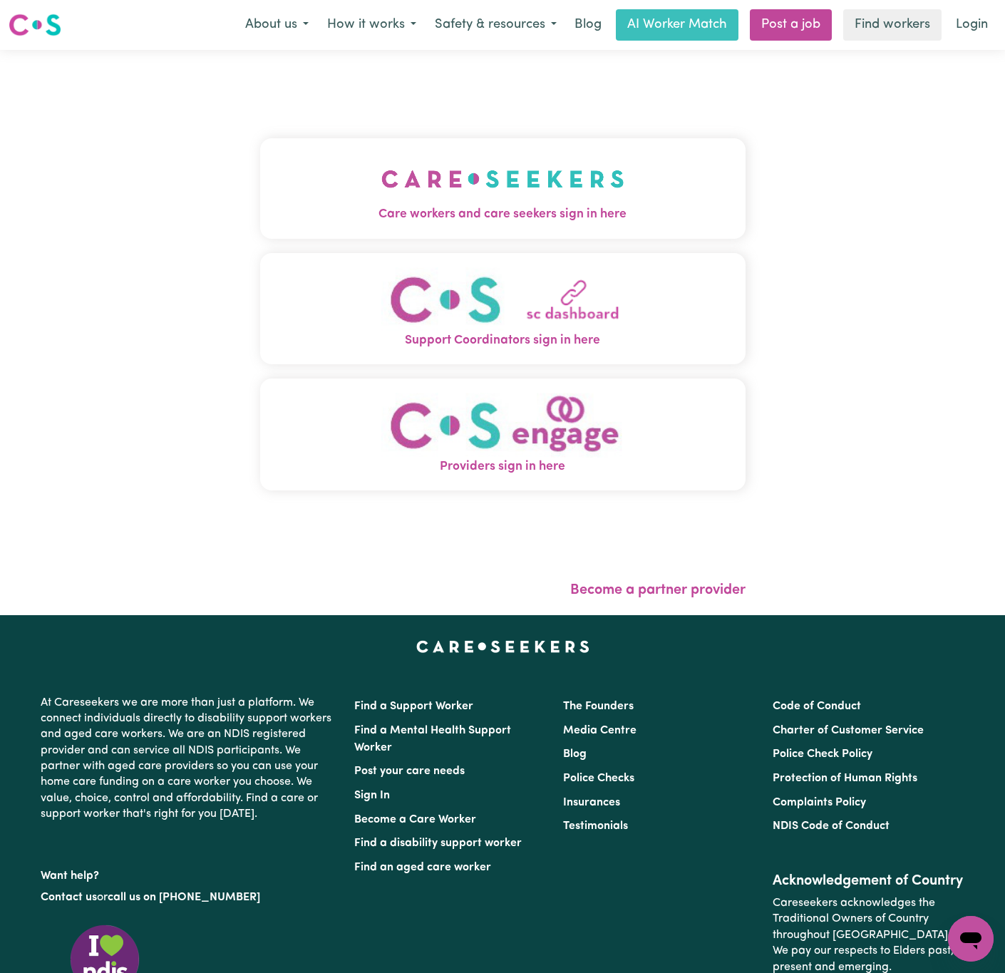
drag, startPoint x: 520, startPoint y: 148, endPoint x: 523, endPoint y: 156, distance: 8.3
click at [520, 148] on button "Care workers and care seekers sign in here" at bounding box center [503, 188] width 486 height 100
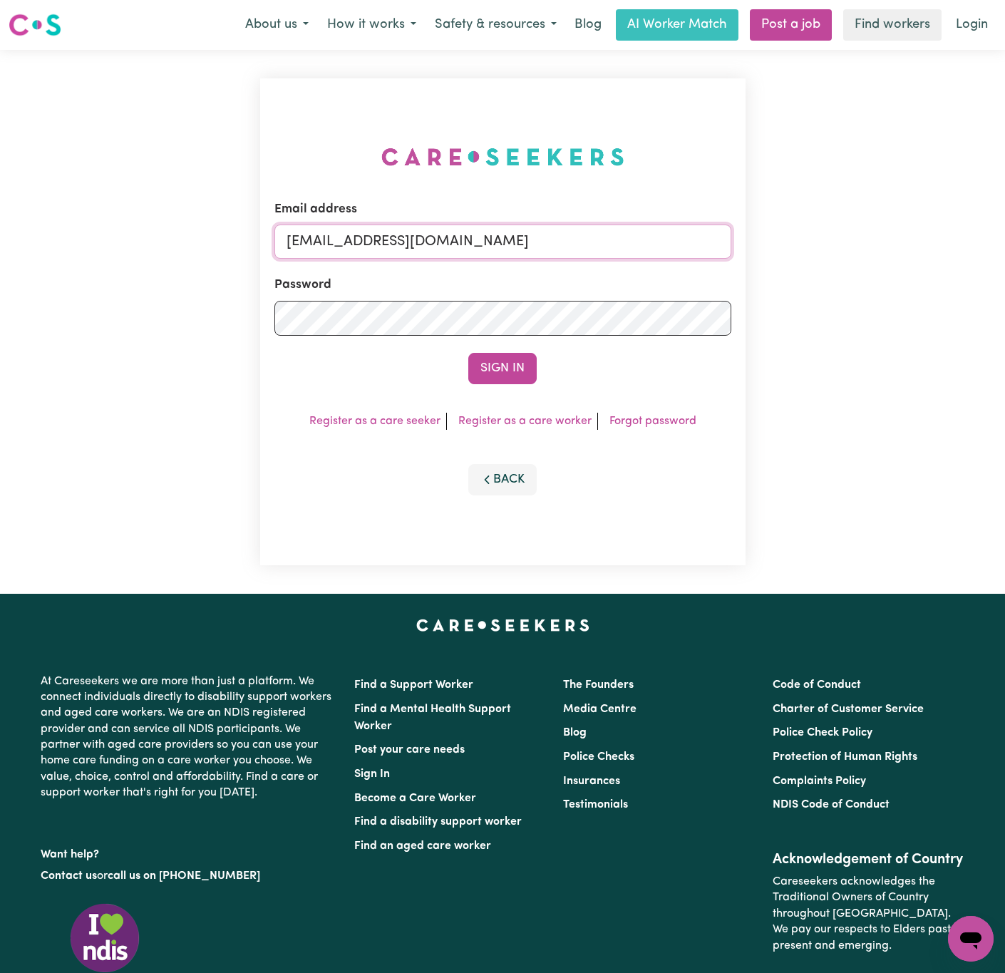
drag, startPoint x: 370, startPoint y: 242, endPoint x: 1077, endPoint y: 242, distance: 706.7
click at [1005, 242] on html "Menu About us How it works Safety & resources Blog AI Worker Match Post a job F…" at bounding box center [502, 587] width 1005 height 1175
paste input "DonnaREVOLT"
type input "[EMAIL_ADDRESS][DOMAIN_NAME]"
click at [468, 353] on button "Sign In" at bounding box center [502, 368] width 68 height 31
